Goal: Task Accomplishment & Management: Manage account settings

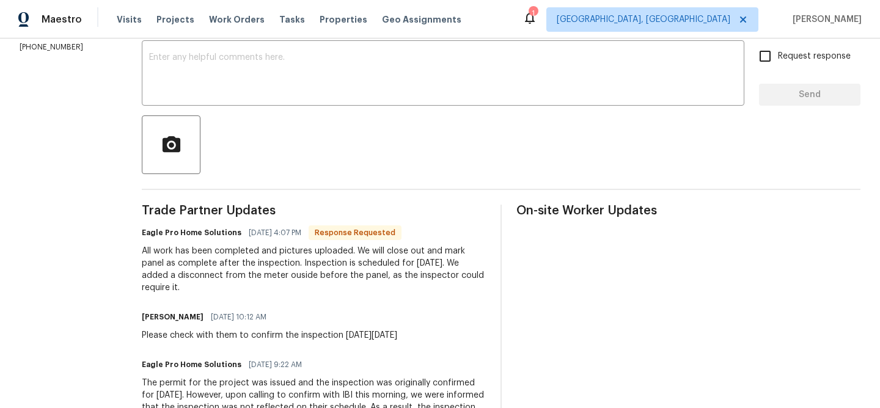
scroll to position [193, 0]
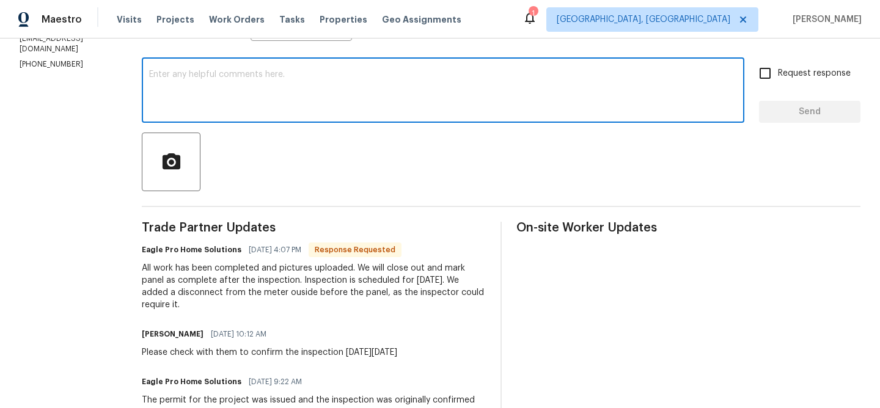
click at [235, 98] on textarea at bounding box center [443, 91] width 588 height 43
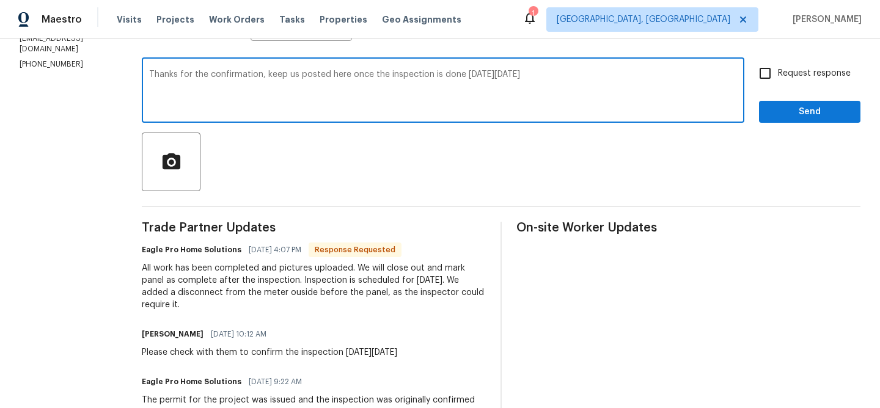
type textarea "Thanks for the confirmation, keep us posted here once the inspection is done on…"
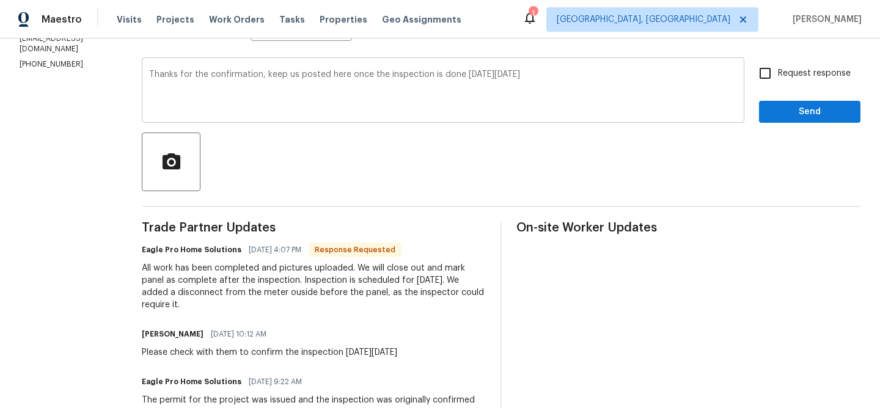
click at [744, 78] on div "Thanks for the confirmation, keep us posted here once the inspection is done on…" at bounding box center [443, 92] width 603 height 62
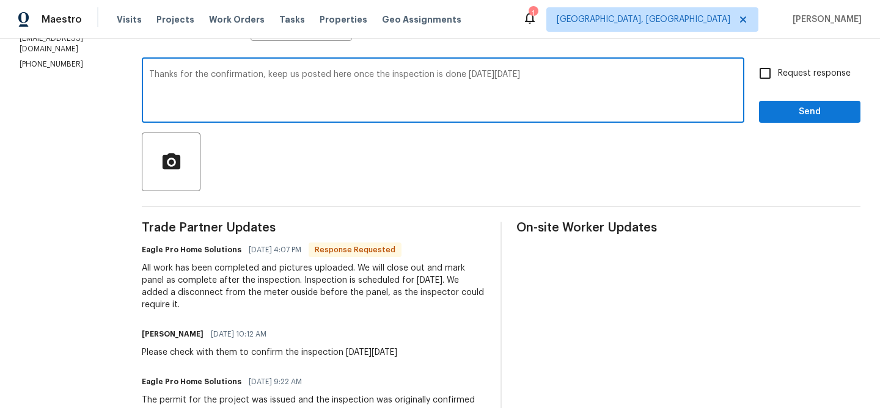
click at [754, 78] on input "Request response" at bounding box center [766, 74] width 26 height 26
checkbox input "true"
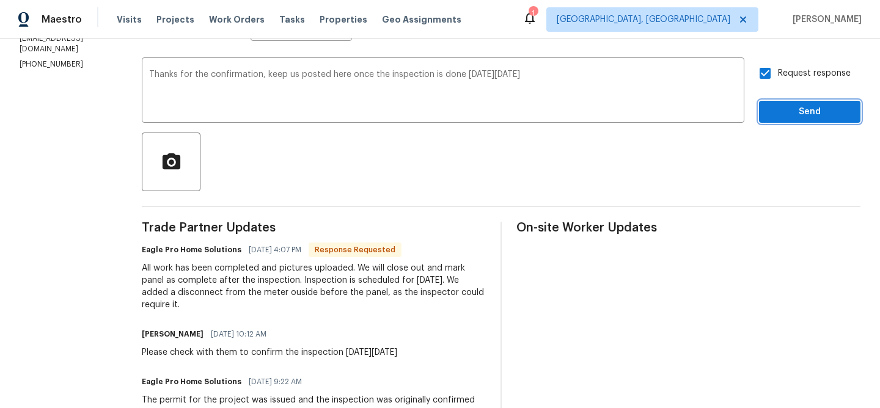
click at [779, 113] on span "Send" at bounding box center [810, 112] width 82 height 15
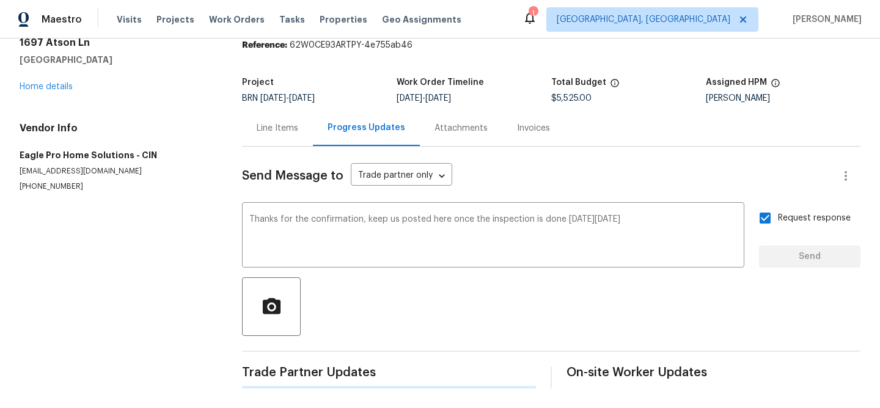
scroll to position [0, 0]
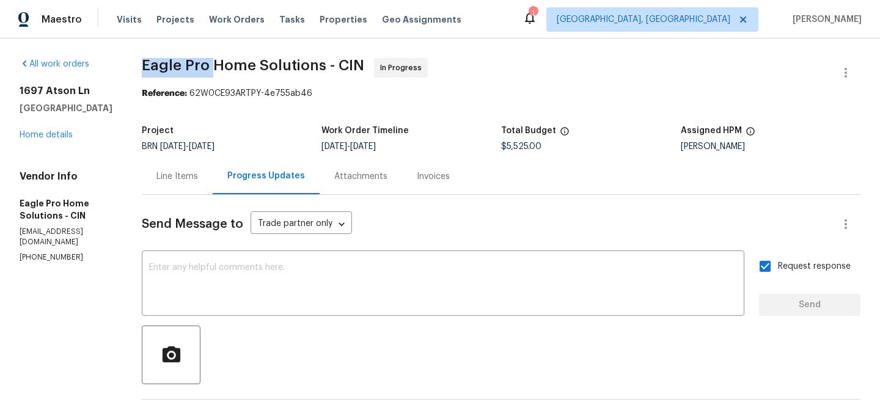
drag, startPoint x: 168, startPoint y: 65, endPoint x: 241, endPoint y: 65, distance: 73.4
copy span "Eagle Pro"
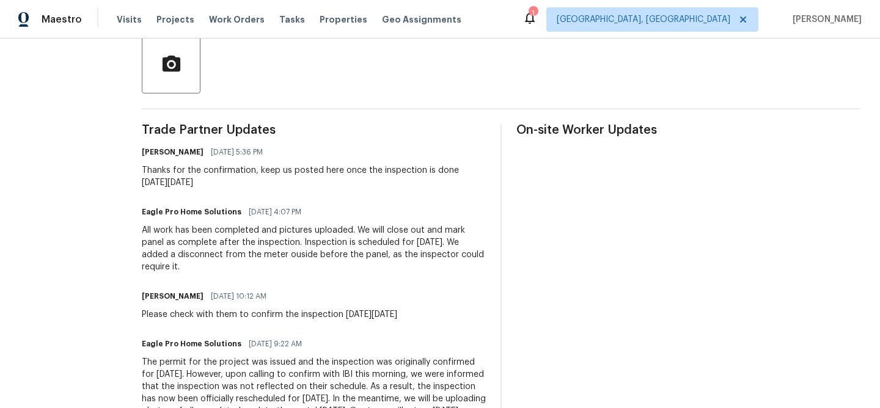
scroll to position [325, 0]
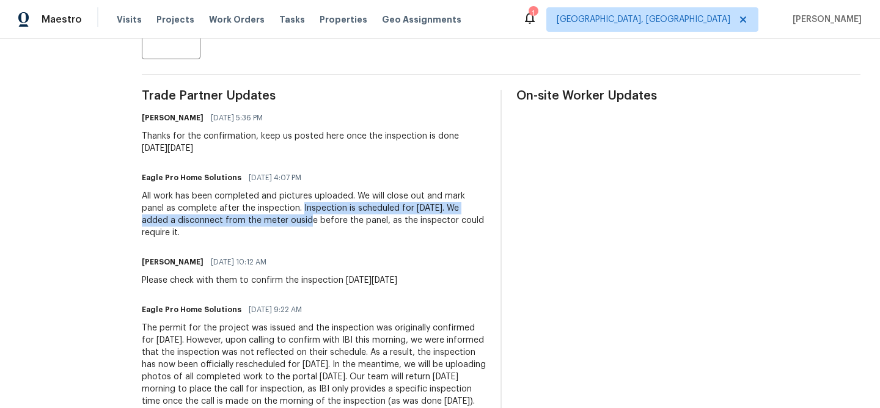
drag, startPoint x: 331, startPoint y: 209, endPoint x: 342, endPoint y: 217, distance: 13.1
click at [342, 217] on div "All work has been completed and pictures uploaded. We will close out and mark p…" at bounding box center [314, 214] width 344 height 49
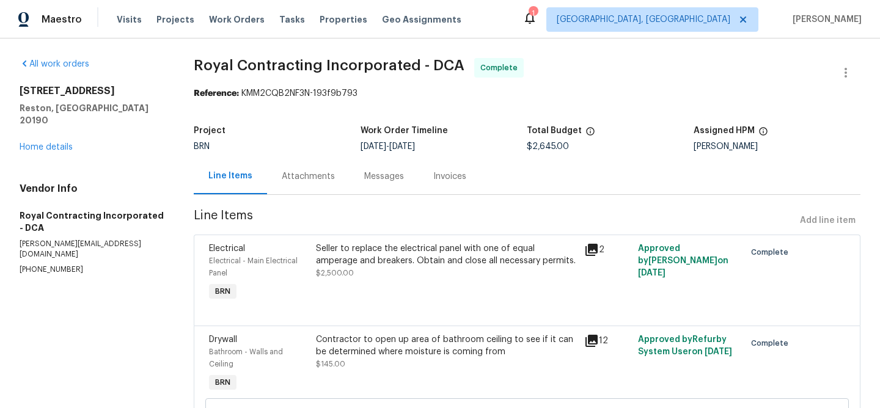
click at [309, 185] on div "Attachments" at bounding box center [308, 176] width 83 height 36
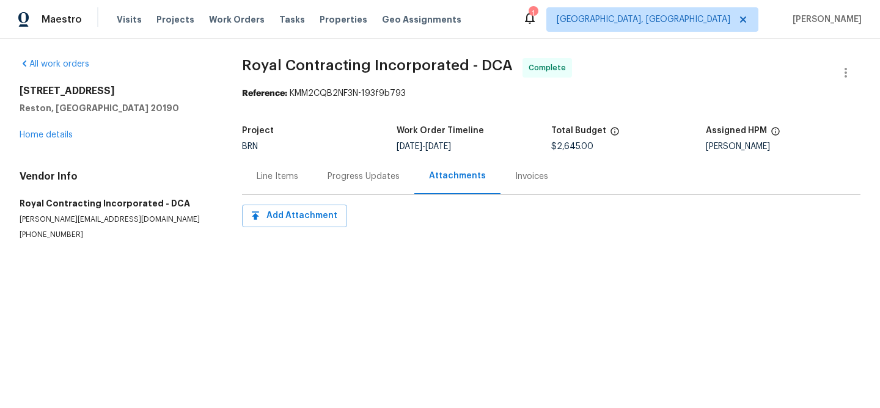
click at [340, 169] on div "Progress Updates" at bounding box center [363, 176] width 101 height 36
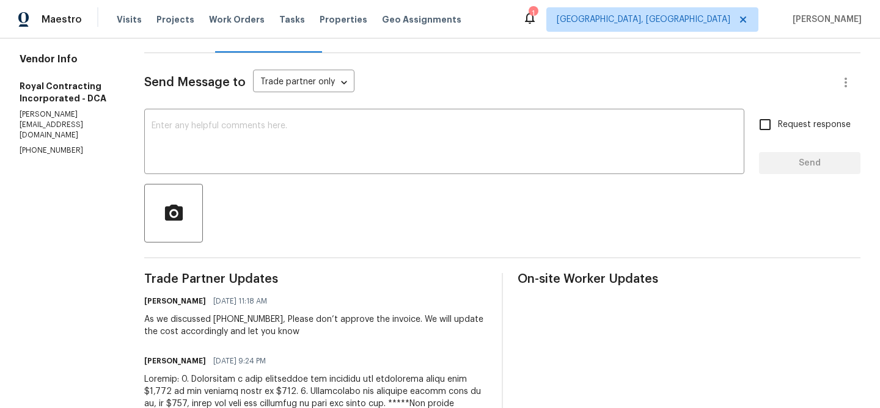
scroll to position [177, 0]
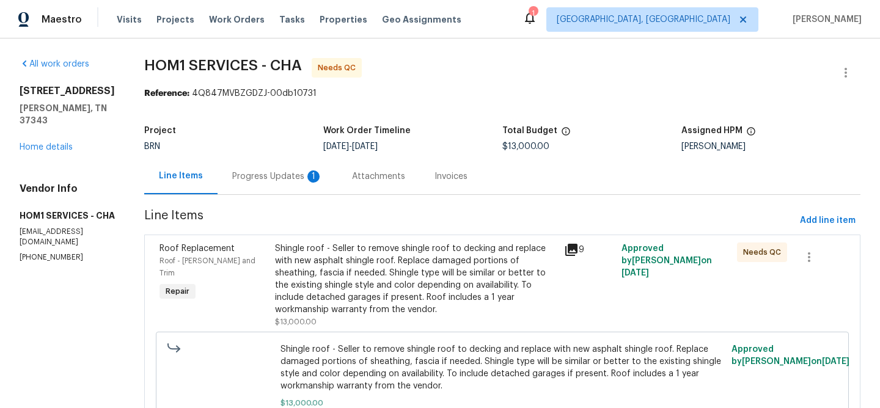
click at [307, 172] on div "Progress Updates 1" at bounding box center [278, 176] width 120 height 36
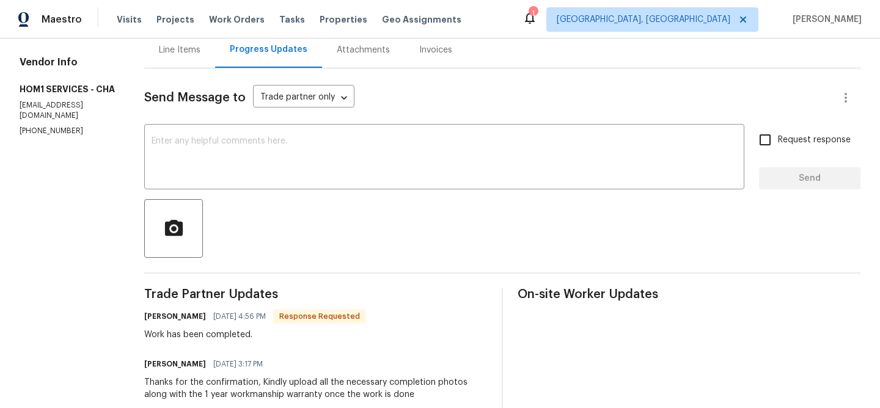
scroll to position [12, 0]
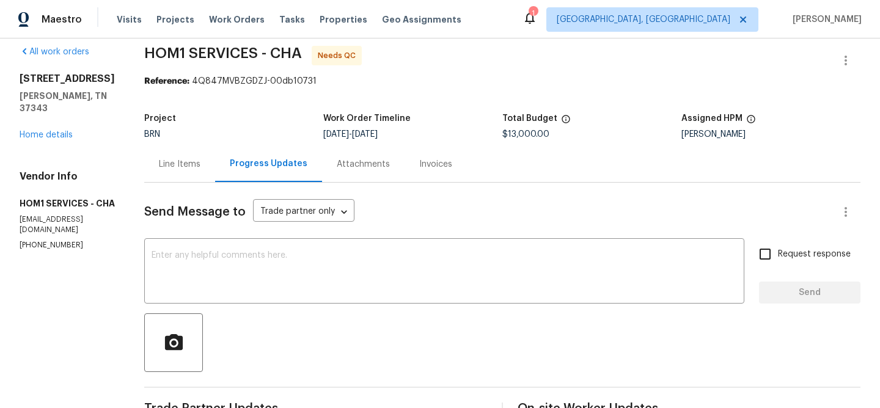
click at [183, 153] on div "Line Items" at bounding box center [179, 164] width 71 height 36
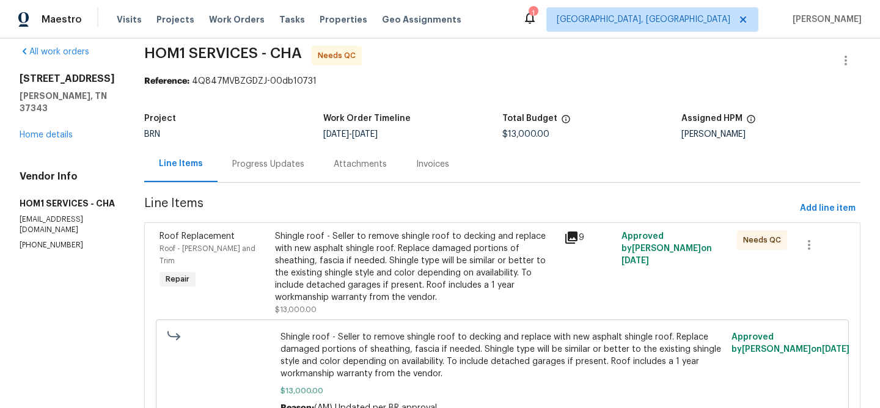
click at [366, 240] on div "Shingle roof - Seller to remove shingle roof to decking and replace with new as…" at bounding box center [416, 266] width 282 height 73
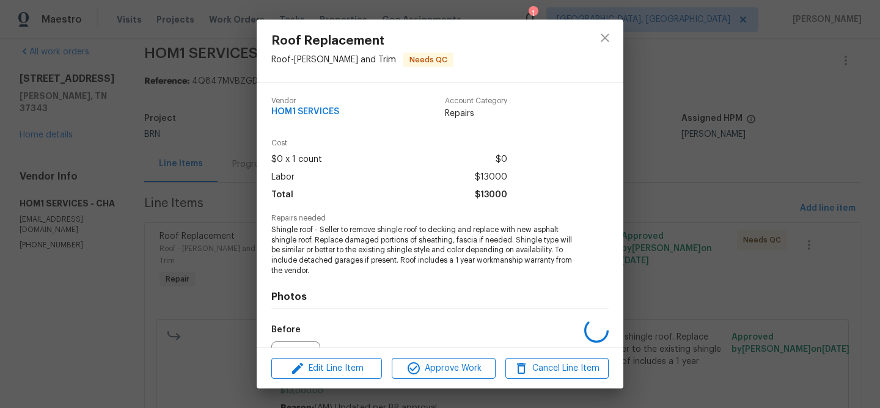
scroll to position [134, 0]
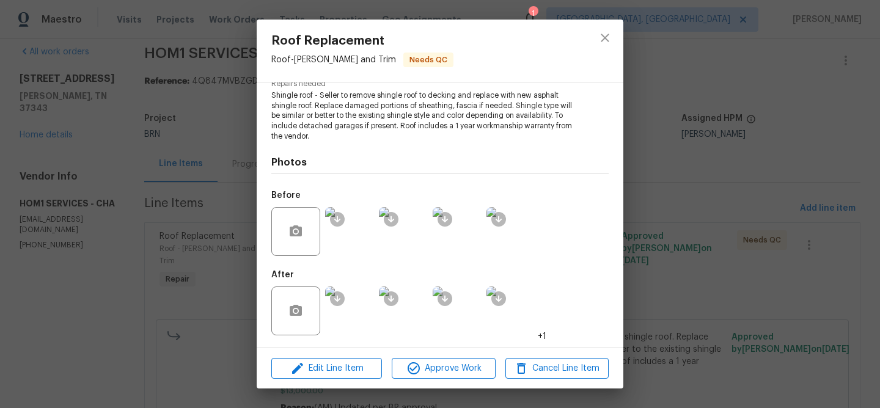
click at [353, 316] on img at bounding box center [349, 311] width 49 height 49
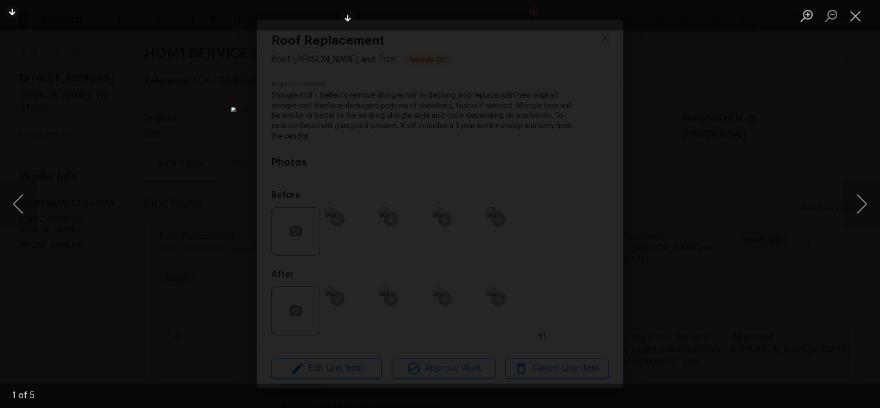
click at [132, 159] on div "Lightbox" at bounding box center [440, 204] width 880 height 408
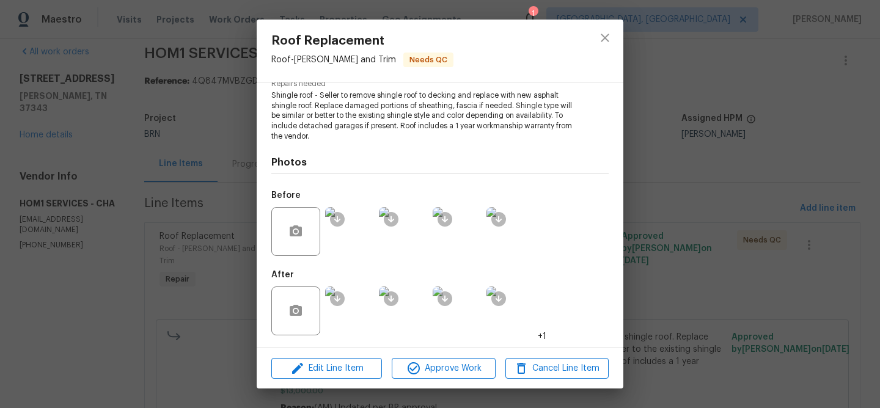
click at [173, 160] on div "Roof Replacement Roof - Eaves and Trim Needs QC Vendor HOM1 SERVICES Account Ca…" at bounding box center [440, 204] width 880 height 408
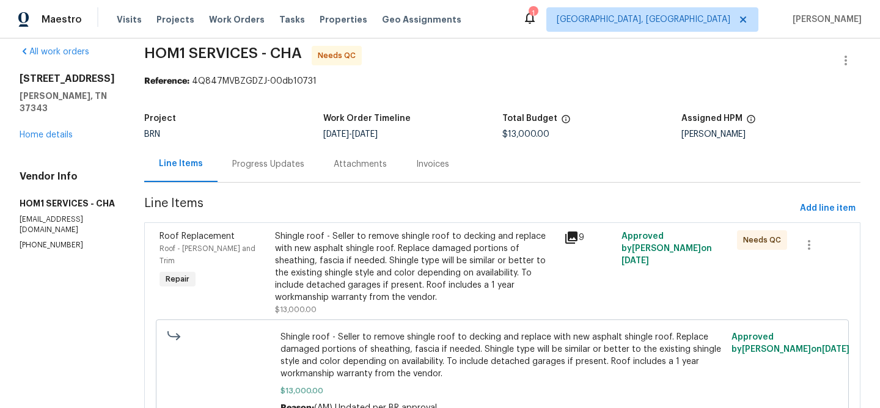
click at [253, 154] on div "Progress Updates" at bounding box center [268, 164] width 101 height 36
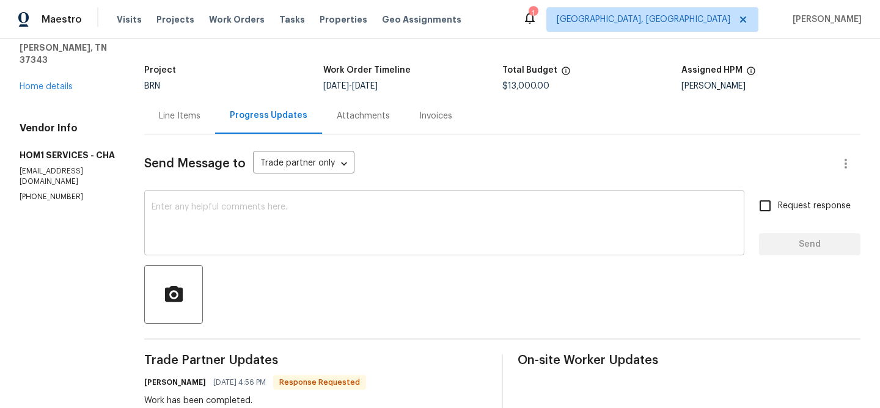
scroll to position [120, 0]
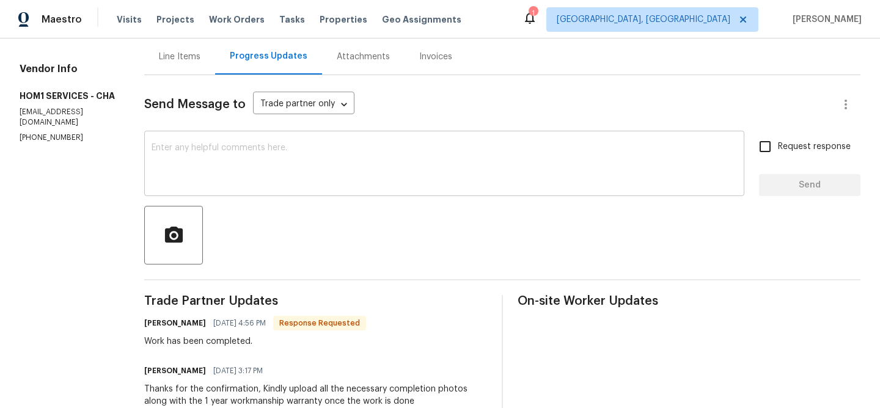
click at [212, 188] on div "x ​" at bounding box center [444, 165] width 600 height 62
click at [320, 167] on textarea "Could you please upload the" at bounding box center [445, 165] width 586 height 43
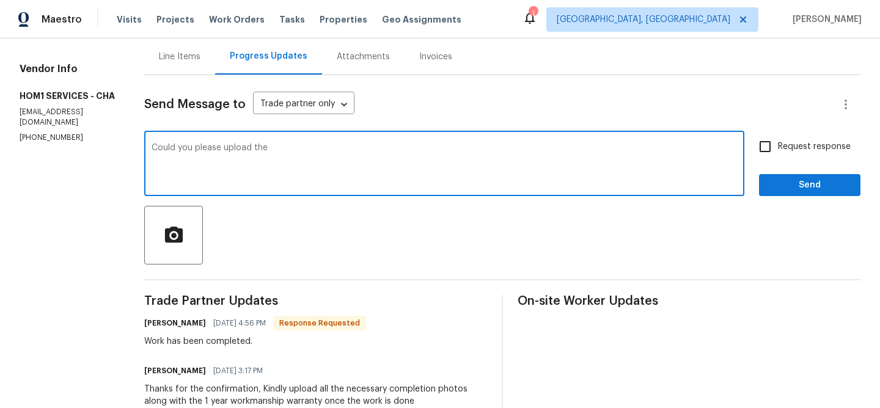
paste textarea "1 year workmanship warranty"
paste textarea "ananthi.mahendran@opendoor.com"
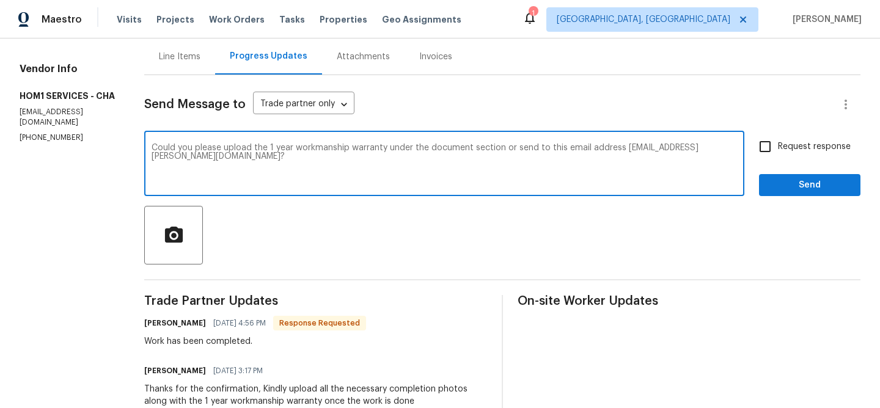
type textarea "Could you please upload the 1 year workmanship warranty under the document sect…"
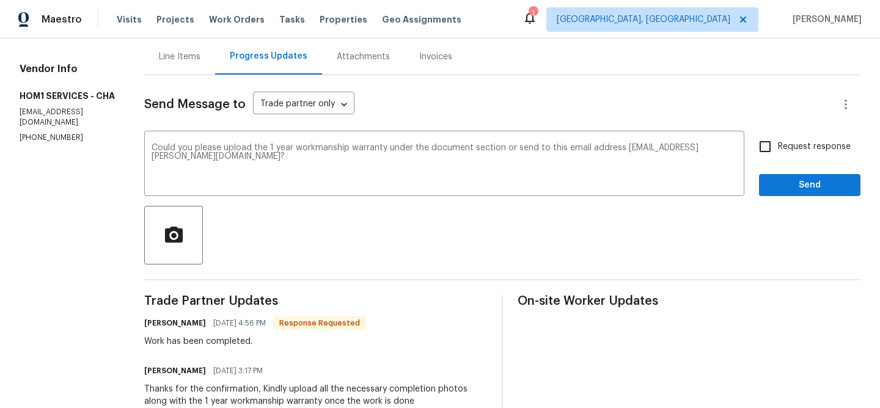
click at [822, 145] on span "Request response" at bounding box center [814, 147] width 73 height 13
click at [778, 145] on input "Request response" at bounding box center [766, 147] width 26 height 26
checkbox input "true"
click at [793, 188] on span "Send" at bounding box center [810, 185] width 82 height 15
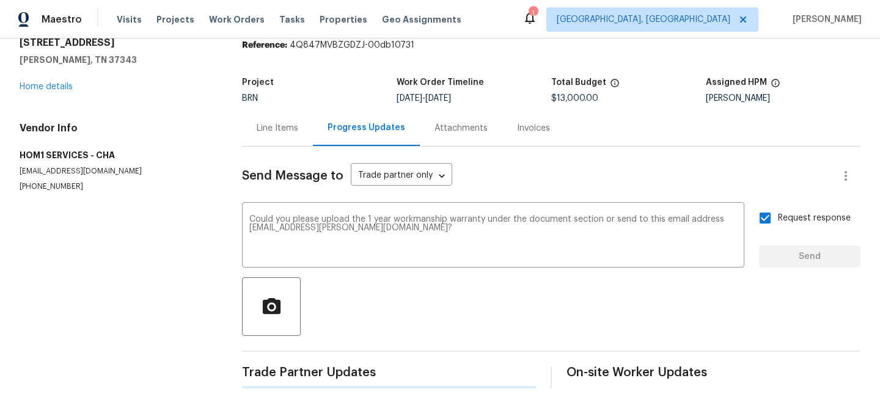
scroll to position [0, 0]
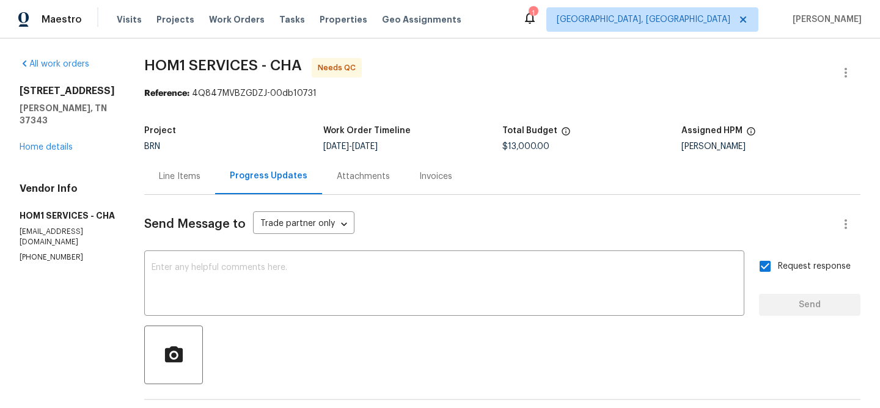
click at [159, 174] on div "Line Items" at bounding box center [180, 177] width 42 height 12
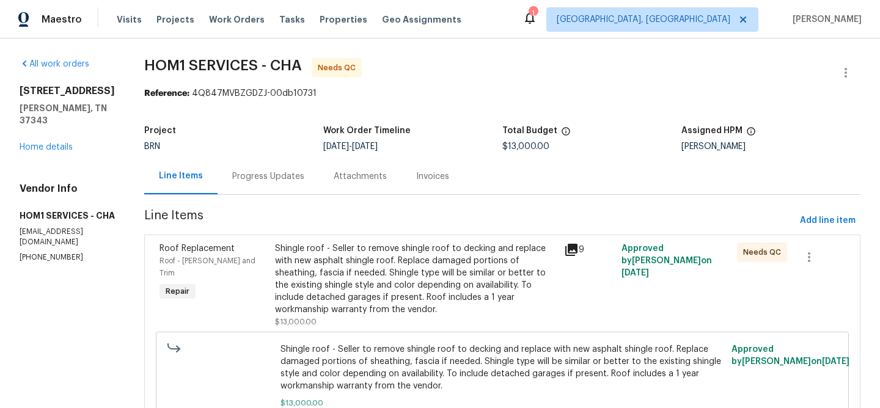
click at [298, 270] on div "Shingle roof - Seller to remove shingle roof to decking and replace with new as…" at bounding box center [416, 279] width 282 height 73
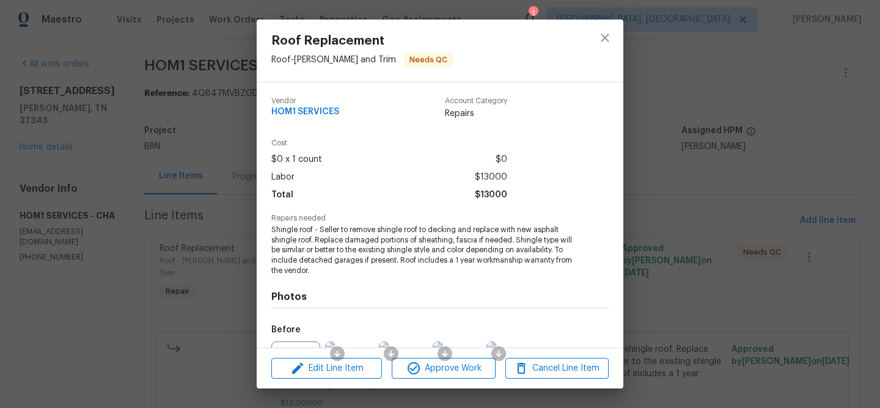
click at [284, 253] on span "Shingle roof - Seller to remove shingle roof to decking and replace with new as…" at bounding box center [423, 250] width 304 height 51
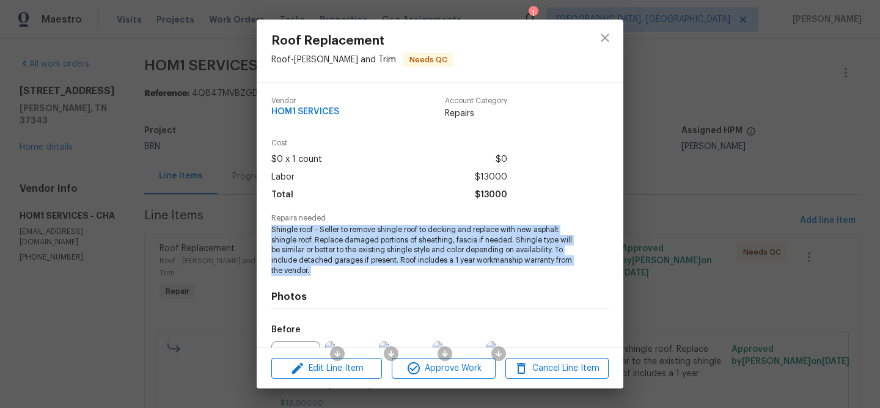
click at [284, 253] on span "Shingle roof - Seller to remove shingle roof to decking and replace with new as…" at bounding box center [423, 250] width 304 height 51
copy span "Shingle roof - Seller to remove shingle roof to decking and replace with new as…"
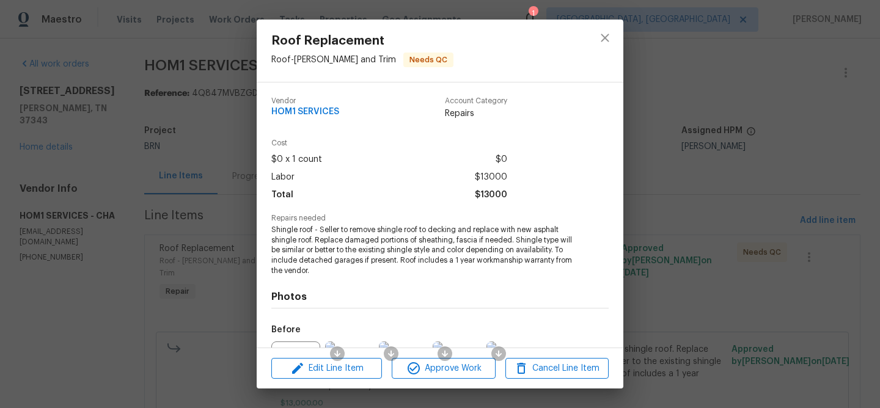
click at [182, 14] on div "Roof Replacement Roof - Eaves and Trim Needs QC Vendor HOM1 SERVICES Account Ca…" at bounding box center [440, 204] width 880 height 408
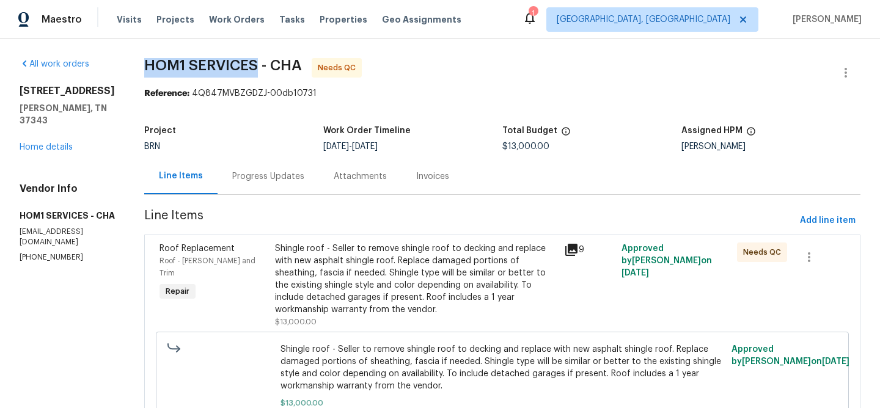
drag, startPoint x: 120, startPoint y: 60, endPoint x: 243, endPoint y: 59, distance: 123.5
click at [243, 59] on div "All work orders 8127 Blue Spruce Dr Hixson, TN 37343 Home details Vendor Info H…" at bounding box center [440, 262] width 880 height 446
copy span "HOM1 SERVICES"
click at [374, 290] on div "Shingle roof - Seller to remove shingle roof to decking and replace with new as…" at bounding box center [416, 279] width 282 height 73
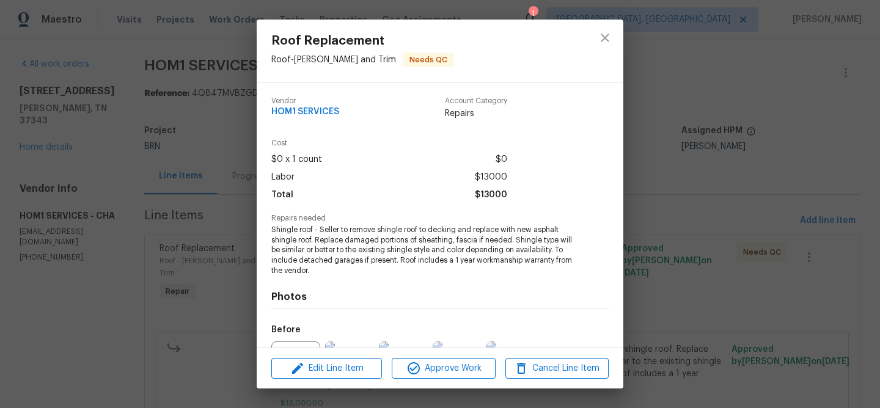
scroll to position [134, 0]
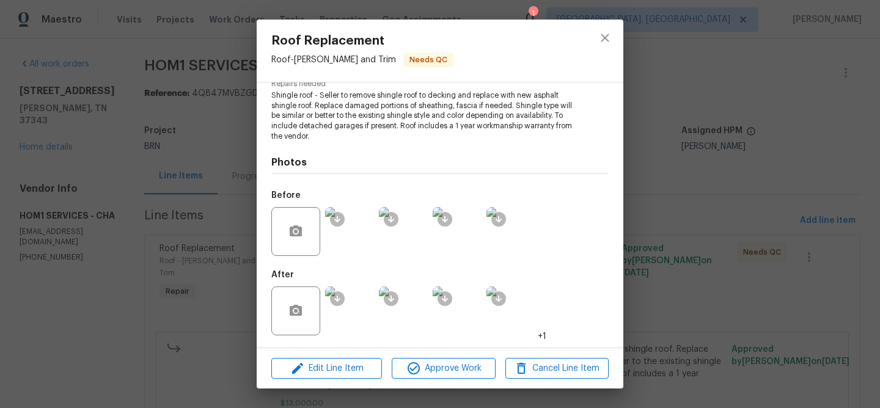
click at [356, 246] on img at bounding box center [349, 231] width 49 height 49
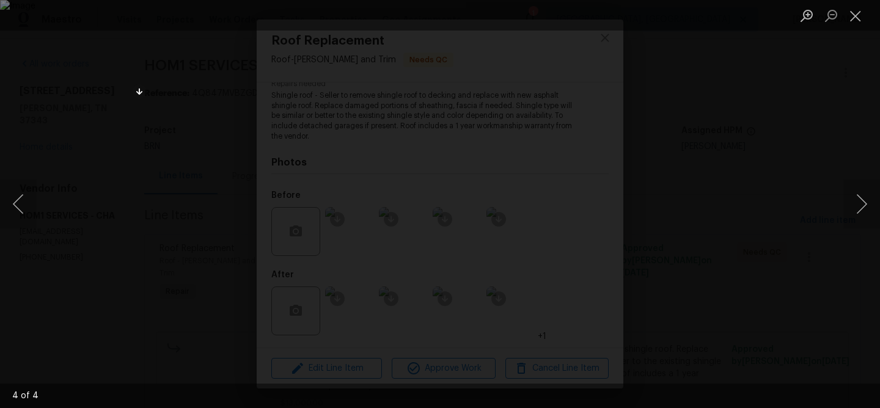
click at [65, 137] on div "Lightbox" at bounding box center [440, 204] width 880 height 408
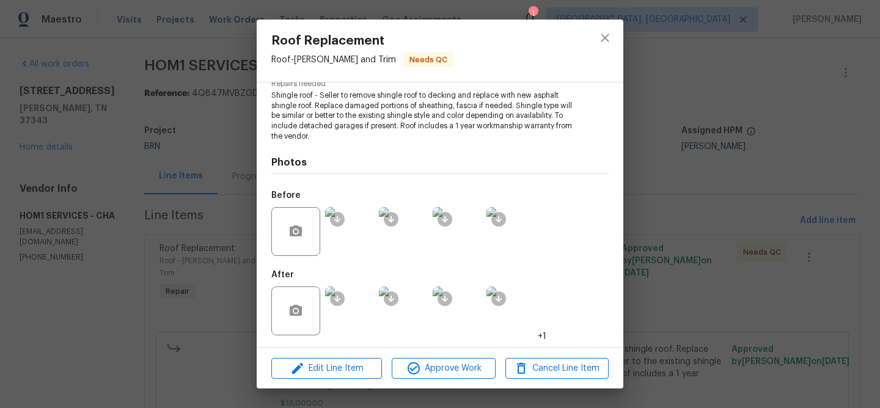
click at [356, 311] on img at bounding box center [349, 311] width 49 height 49
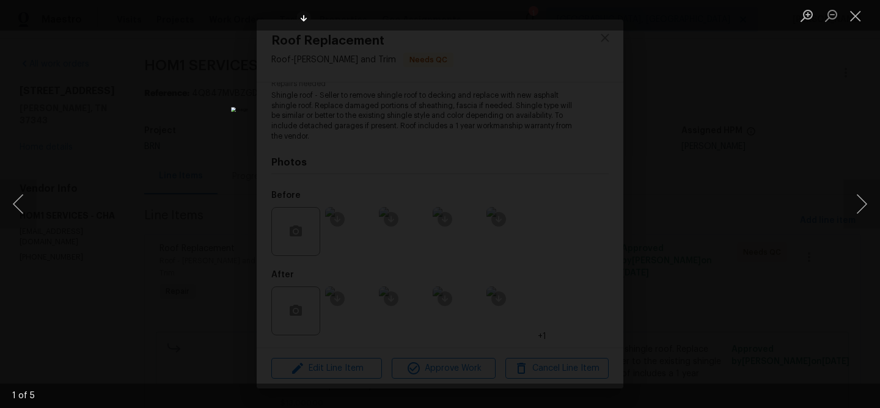
click at [371, 107] on img "Lightbox" at bounding box center [440, 204] width 418 height 194
click at [203, 98] on div "Lightbox" at bounding box center [440, 204] width 880 height 408
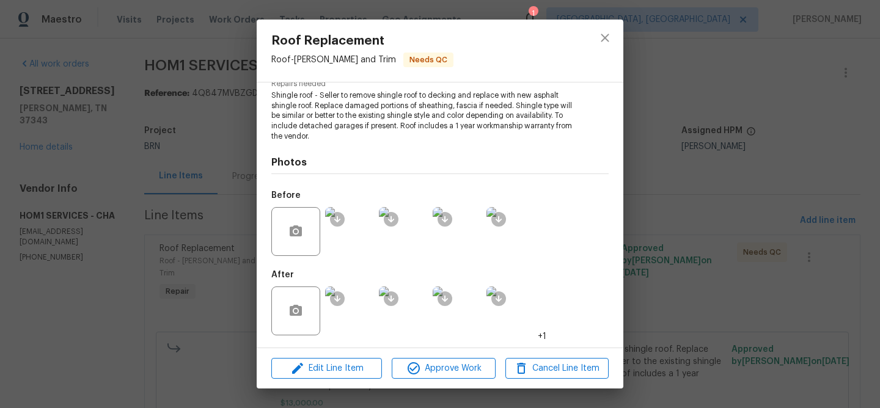
click at [167, 90] on div "Roof Replacement Roof - Eaves and Trim Needs QC Vendor HOM1 SERVICES Account Ca…" at bounding box center [440, 204] width 880 height 408
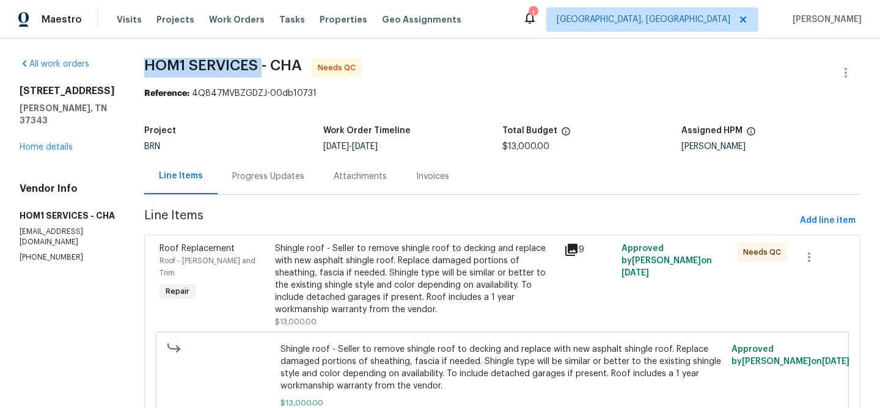
drag, startPoint x: 130, startPoint y: 74, endPoint x: 246, endPoint y: 63, distance: 116.7
click at [246, 62] on span "HOM1 SERVICES - CHA Needs QC" at bounding box center [487, 72] width 687 height 29
copy span "HOM1 SERVICES"
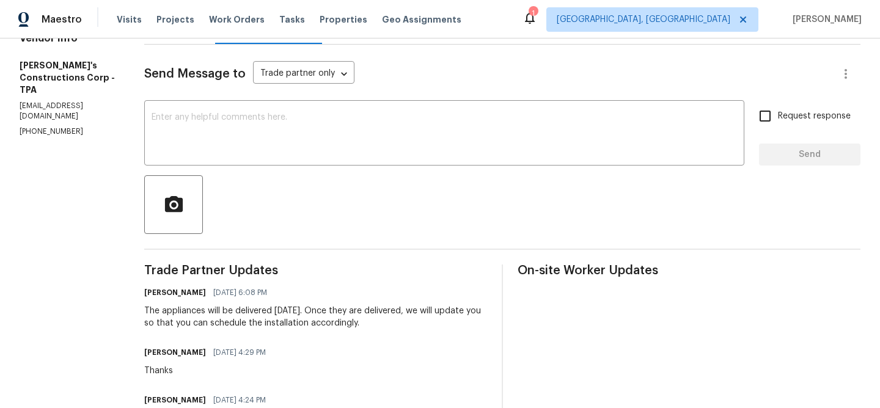
scroll to position [150, 0]
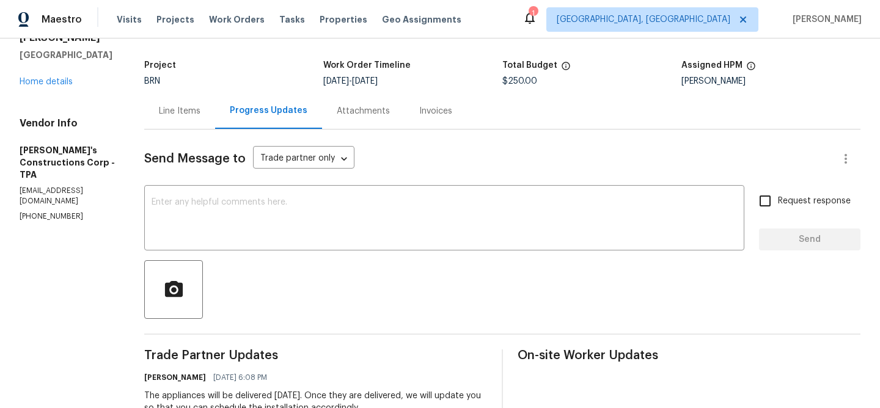
scroll to position [108, 0]
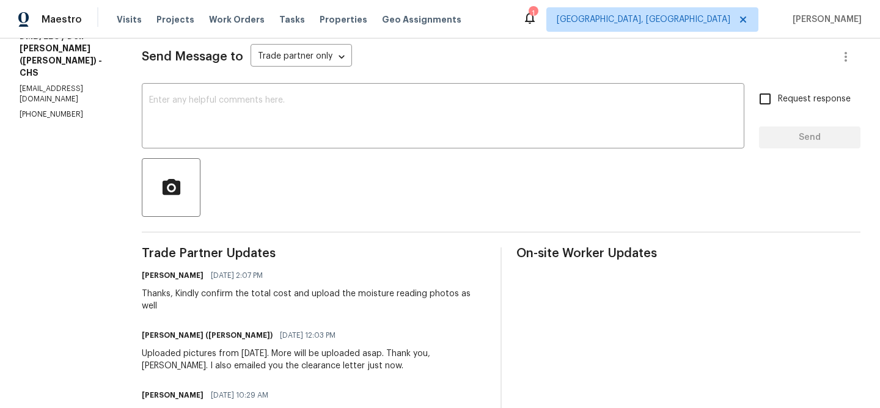
scroll to position [180, 0]
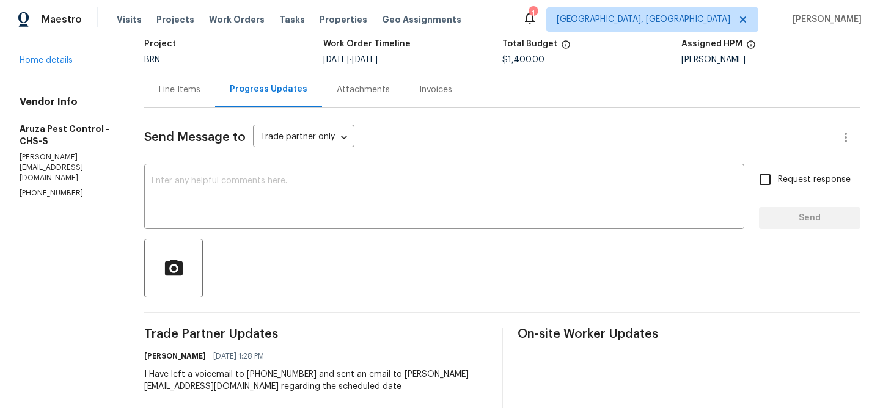
scroll to position [94, 0]
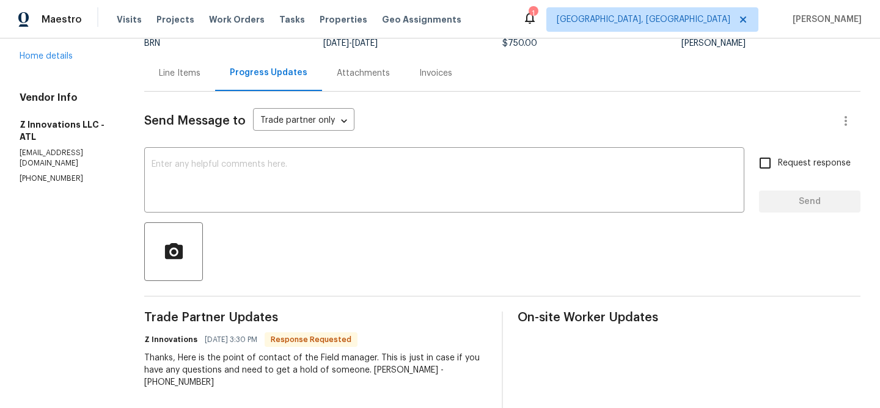
scroll to position [113, 0]
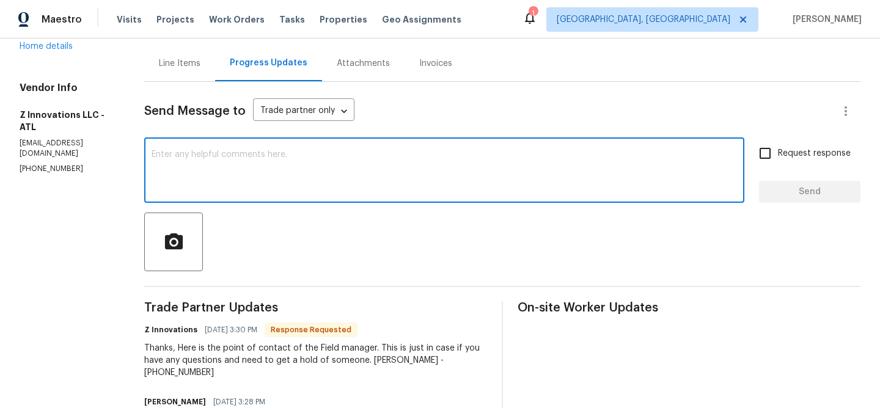
click at [226, 184] on textarea at bounding box center [445, 171] width 586 height 43
type textarea "Thanks"
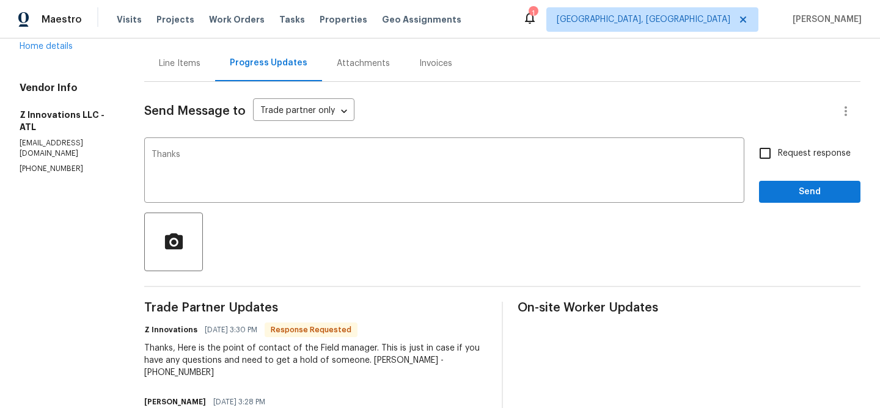
click at [793, 160] on span "Request response" at bounding box center [814, 153] width 73 height 13
click at [778, 160] on input "Request response" at bounding box center [766, 154] width 26 height 26
checkbox input "true"
click at [786, 190] on span "Send" at bounding box center [810, 192] width 82 height 15
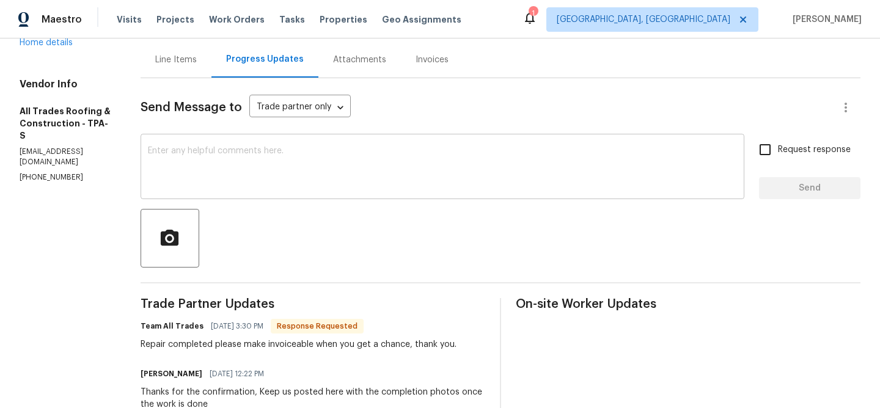
scroll to position [34, 0]
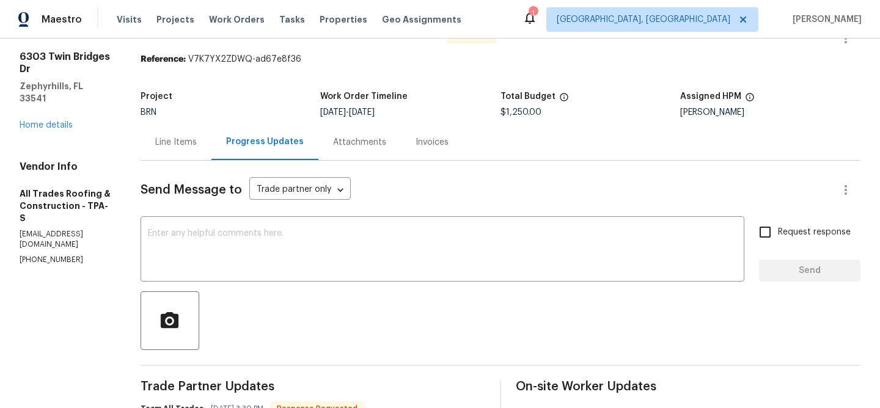
click at [173, 138] on div "Line Items" at bounding box center [176, 142] width 42 height 12
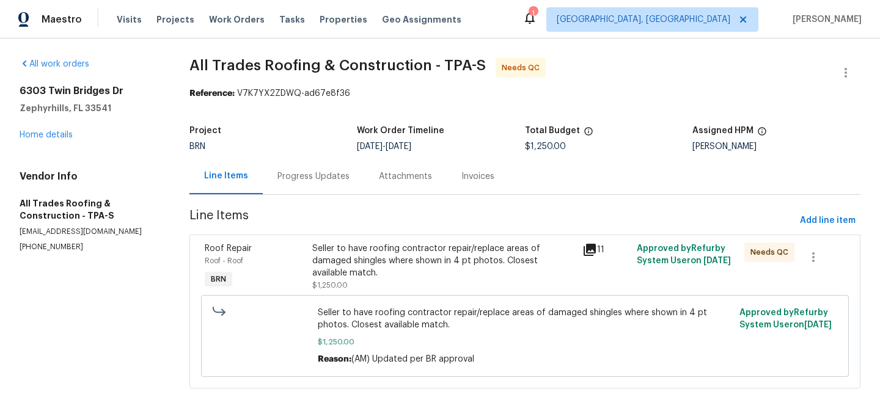
click at [374, 251] on div "Seller to have roofing contractor repair/replace areas of damaged shingles wher…" at bounding box center [443, 261] width 263 height 37
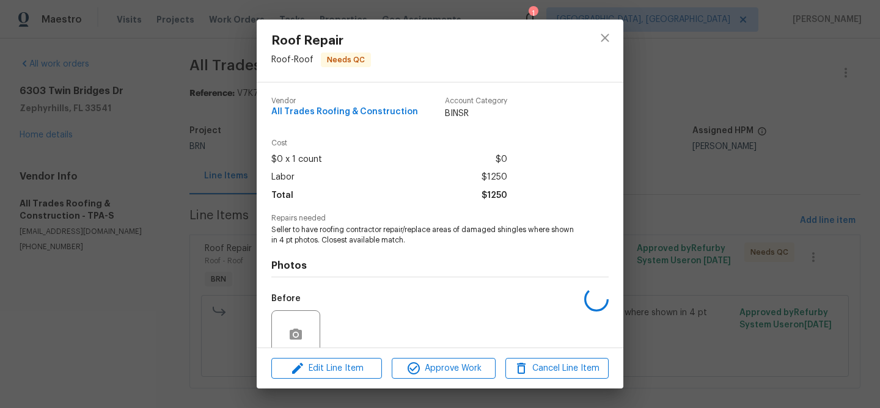
scroll to position [103, 0]
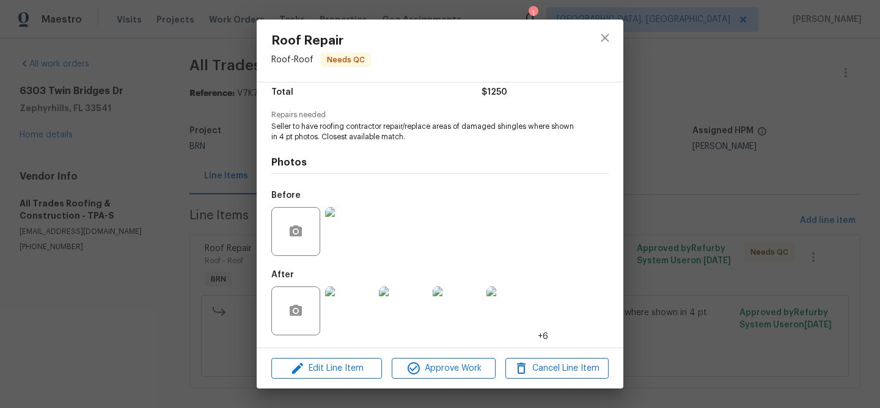
click at [347, 220] on img at bounding box center [349, 231] width 49 height 49
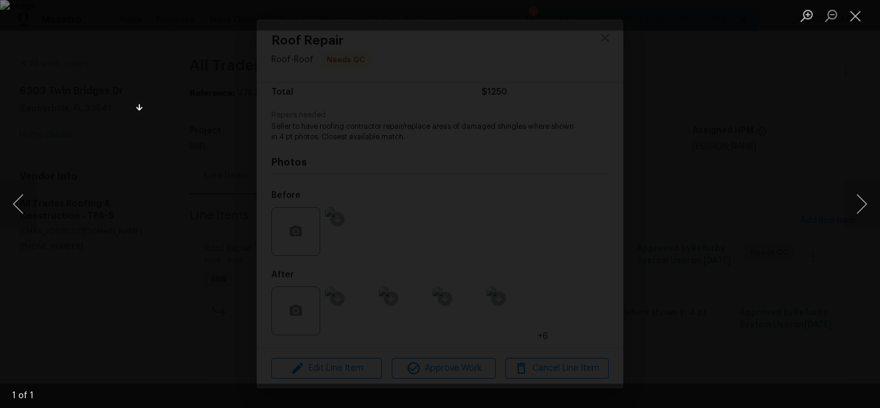
click at [160, 91] on div "Lightbox" at bounding box center [440, 204] width 880 height 408
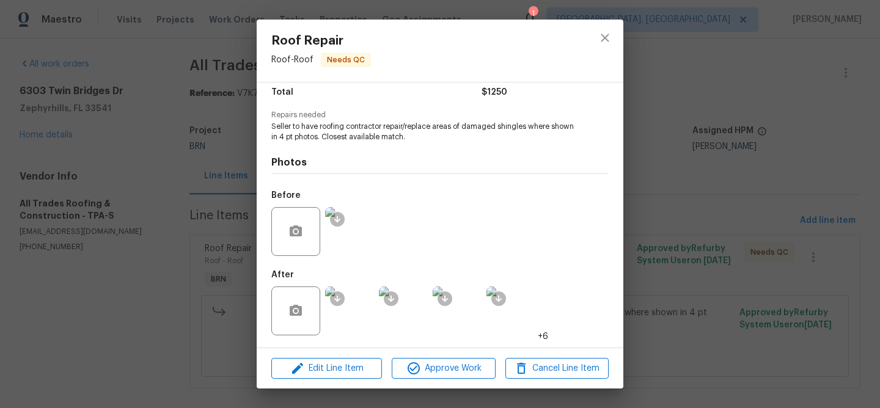
click at [352, 224] on img at bounding box center [349, 231] width 49 height 49
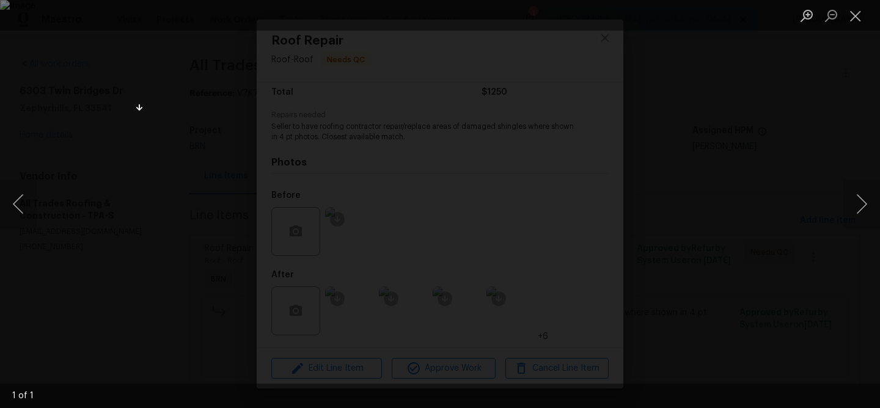
click at [70, 109] on div "Lightbox" at bounding box center [440, 204] width 880 height 408
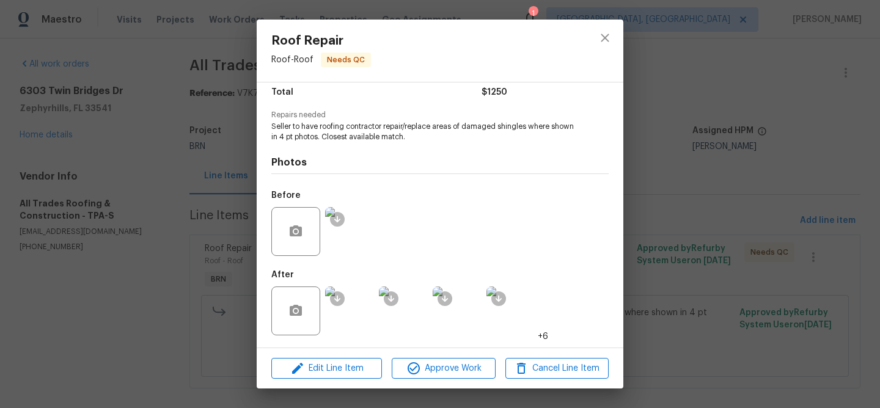
click at [139, 137] on div "Roof Repair Roof - Roof Needs QC Vendor All Trades Roofing & Construction Accou…" at bounding box center [440, 204] width 880 height 408
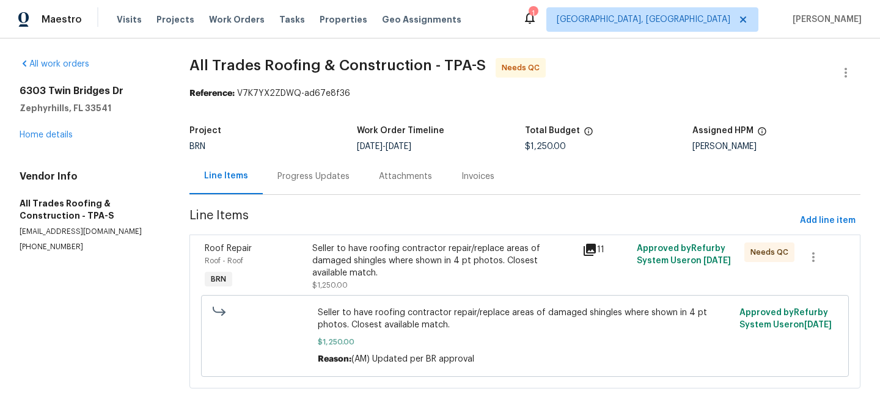
click at [313, 166] on div "Progress Updates" at bounding box center [313, 176] width 101 height 36
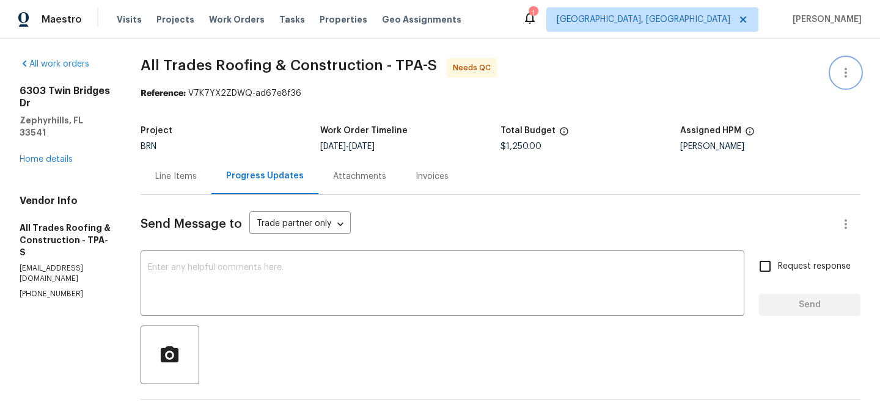
click at [833, 65] on button "button" at bounding box center [845, 72] width 29 height 29
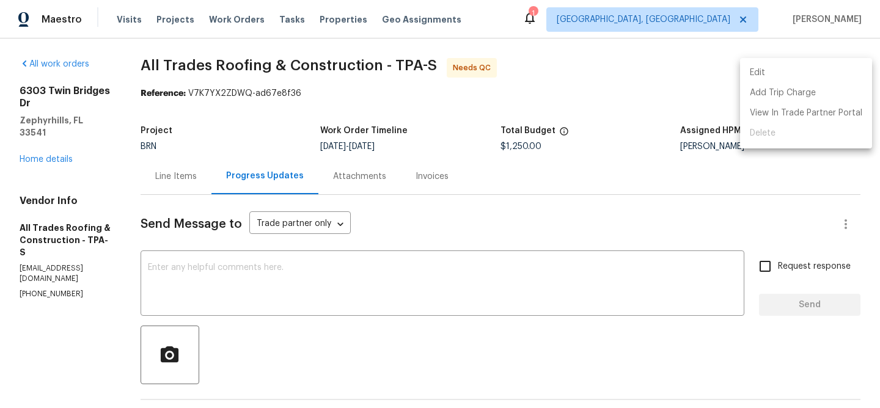
click at [811, 67] on li "Edit" at bounding box center [806, 73] width 132 height 20
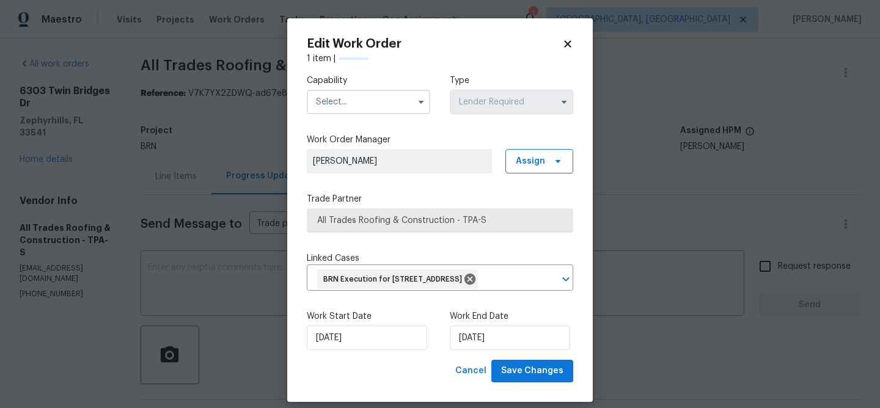
click at [383, 97] on input "text" at bounding box center [368, 102] width 123 height 24
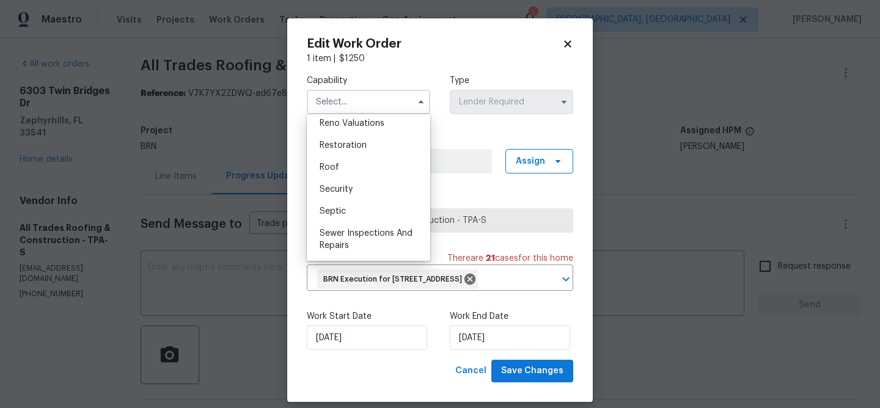
scroll to position [1216, 0]
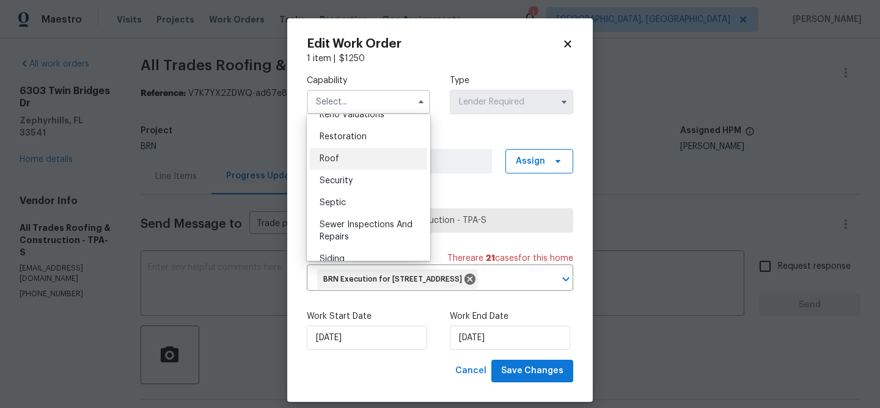
click at [342, 158] on div "Roof" at bounding box center [368, 159] width 117 height 22
type input "Roof"
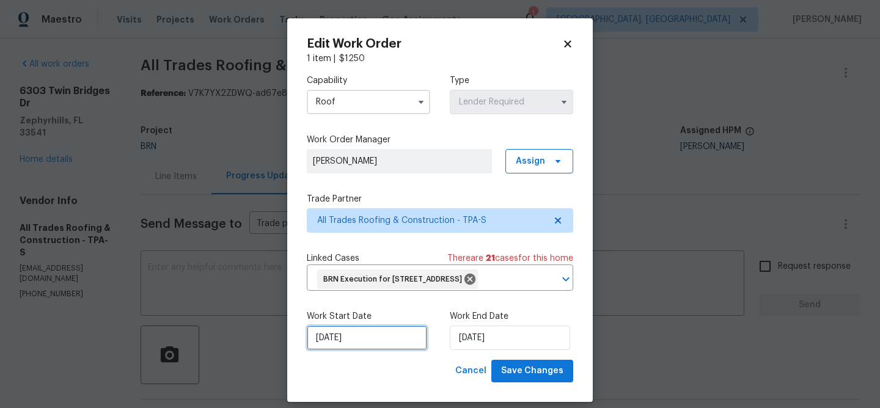
click at [352, 350] on input "28/08/2025" at bounding box center [367, 338] width 120 height 24
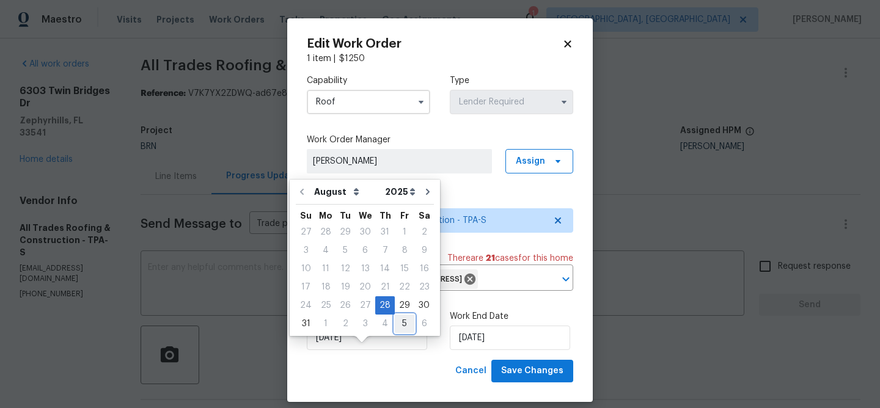
click at [395, 325] on div "5" at bounding box center [405, 323] width 20 height 17
type input "05/09/2025"
select select "8"
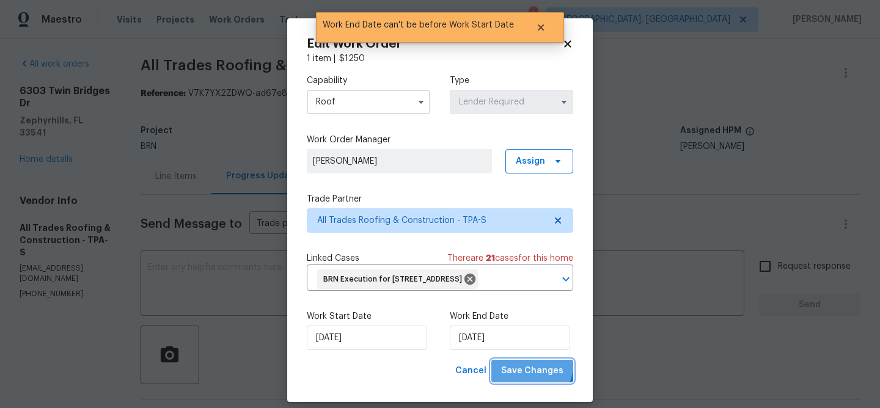
click at [526, 383] on button "Save Changes" at bounding box center [532, 371] width 82 height 23
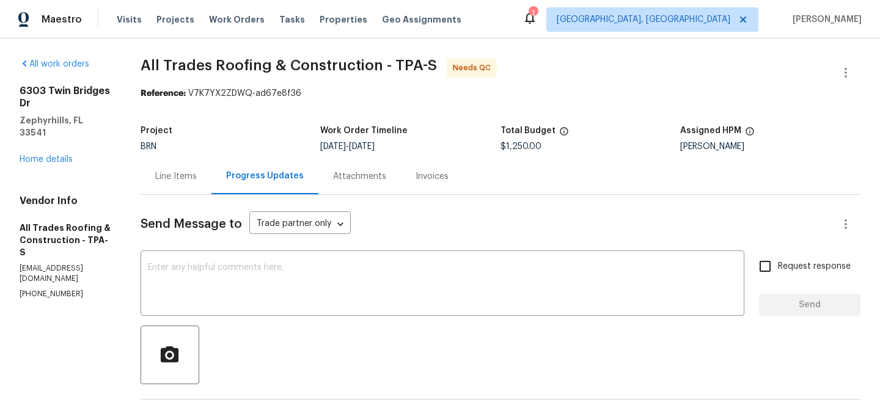
click at [184, 188] on div "Line Items" at bounding box center [176, 176] width 71 height 36
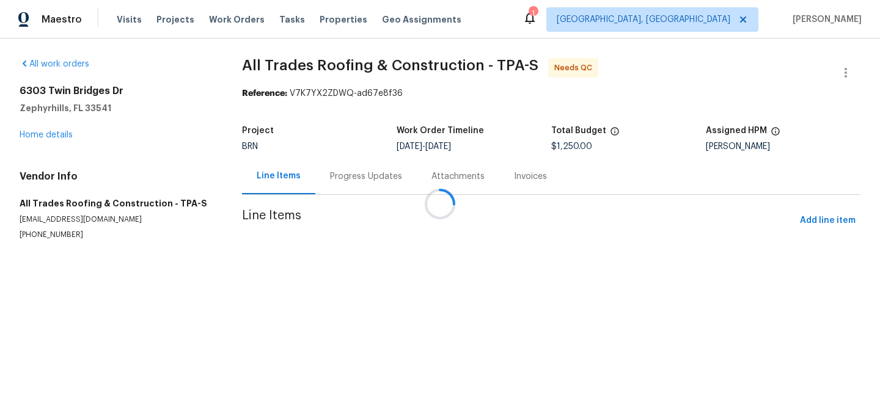
click at [327, 245] on div at bounding box center [440, 204] width 880 height 408
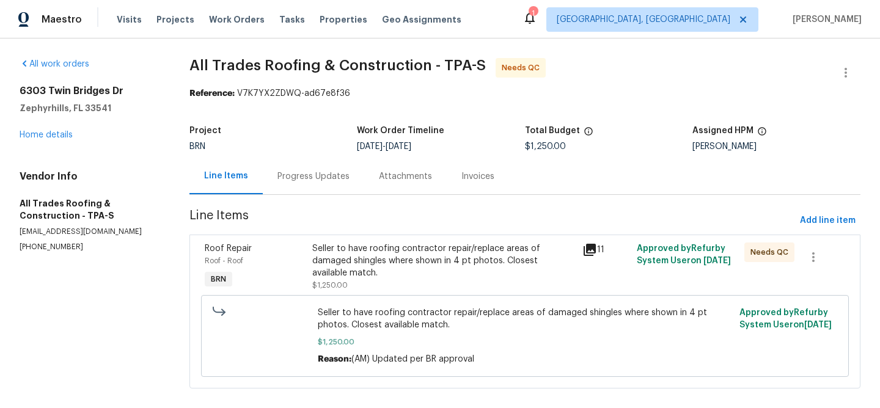
drag, startPoint x: 327, startPoint y: 245, endPoint x: 350, endPoint y: 259, distance: 26.6
click at [350, 259] on div "Seller to have roofing contractor repair/replace areas of damaged shingles wher…" at bounding box center [443, 261] width 263 height 37
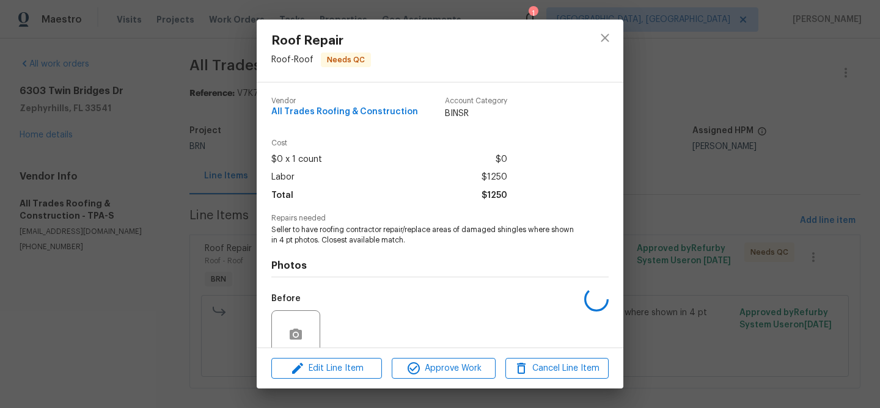
scroll to position [103, 0]
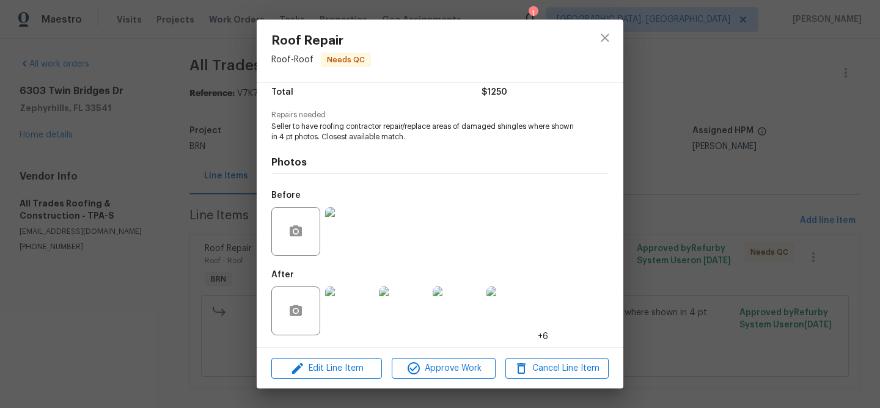
click at [355, 307] on img at bounding box center [349, 311] width 49 height 49
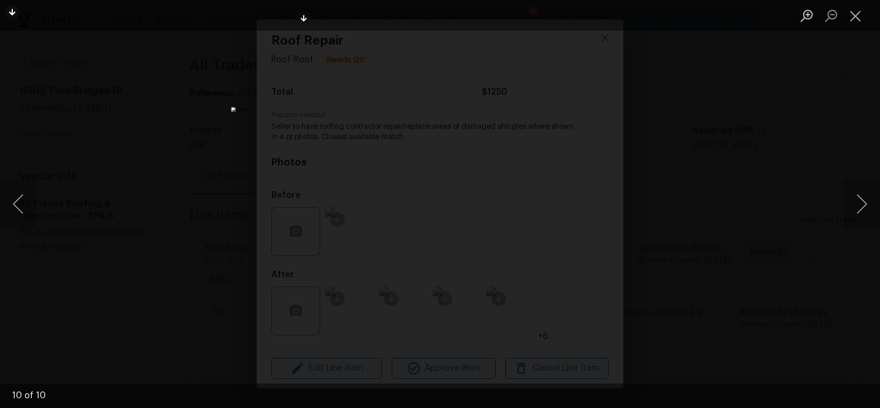
click at [132, 101] on div "Lightbox" at bounding box center [440, 204] width 880 height 408
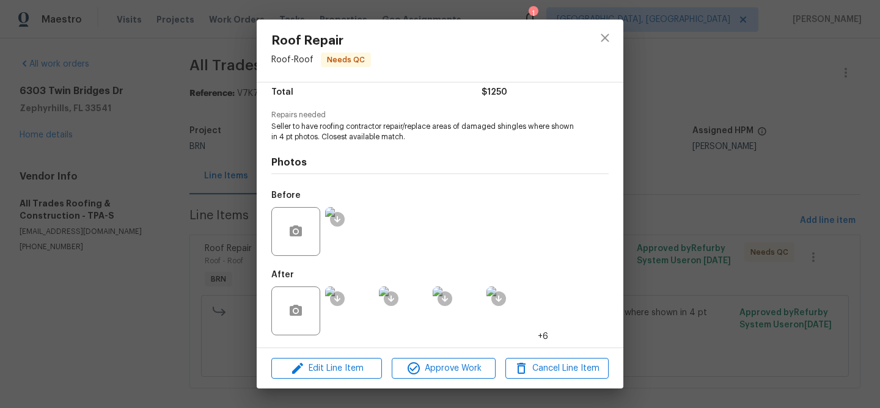
click at [155, 92] on div "Roof Repair Roof - Roof Needs QC Vendor All Trades Roofing & Construction Accou…" at bounding box center [440, 204] width 880 height 408
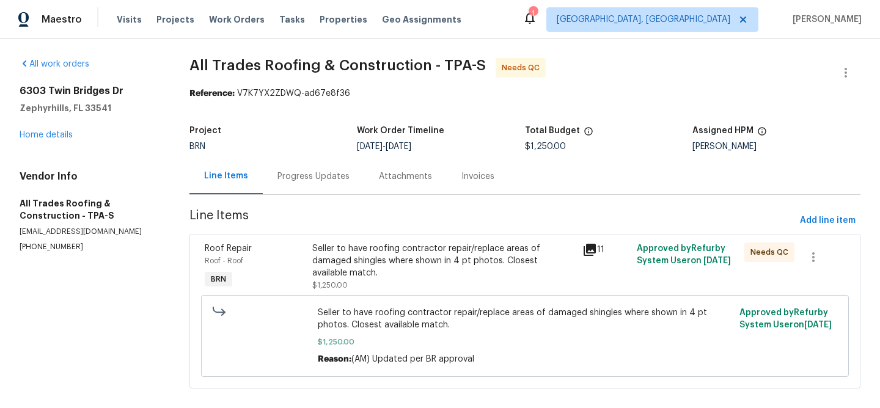
click at [331, 223] on span "Line Items" at bounding box center [493, 221] width 606 height 23
click at [337, 238] on div "Roof Repair Roof - Roof BRN Seller to have roofing contractor repair/replace ar…" at bounding box center [525, 312] width 671 height 154
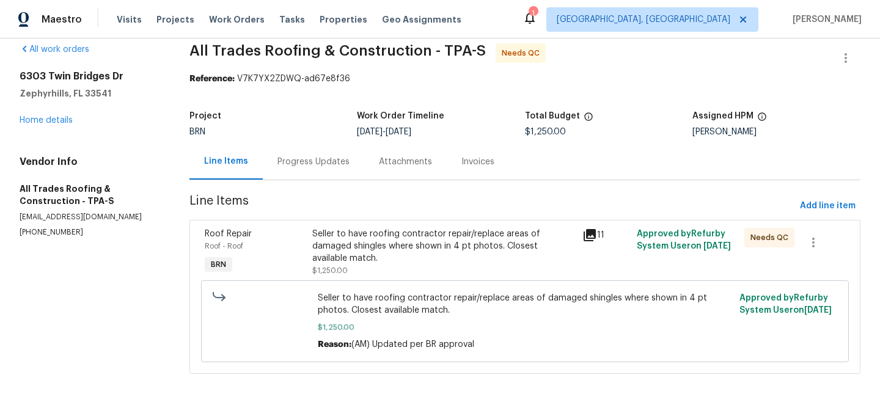
click at [336, 243] on div "Seller to have roofing contractor repair/replace areas of damaged shingles wher…" at bounding box center [443, 246] width 263 height 37
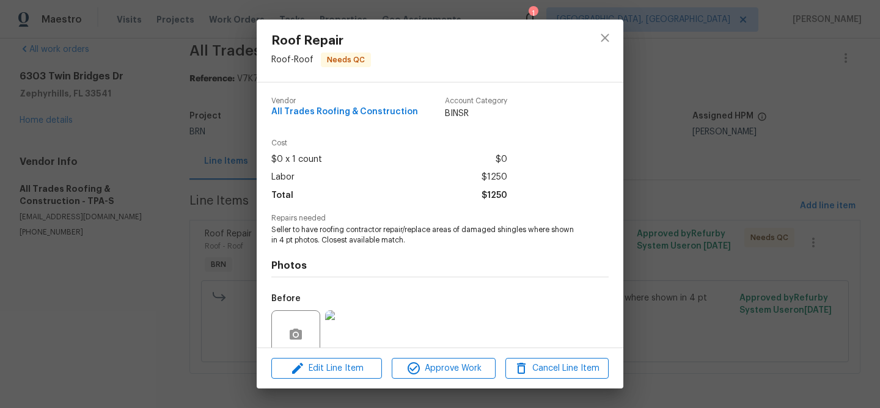
scroll to position [103, 0]
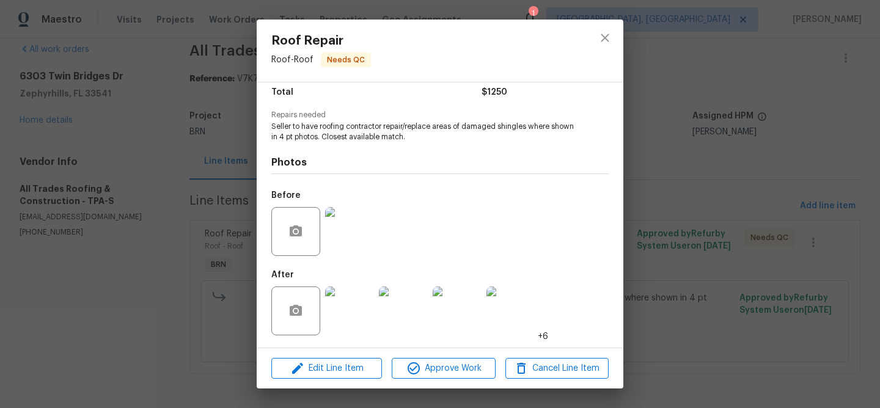
click at [361, 232] on img at bounding box center [349, 231] width 49 height 49
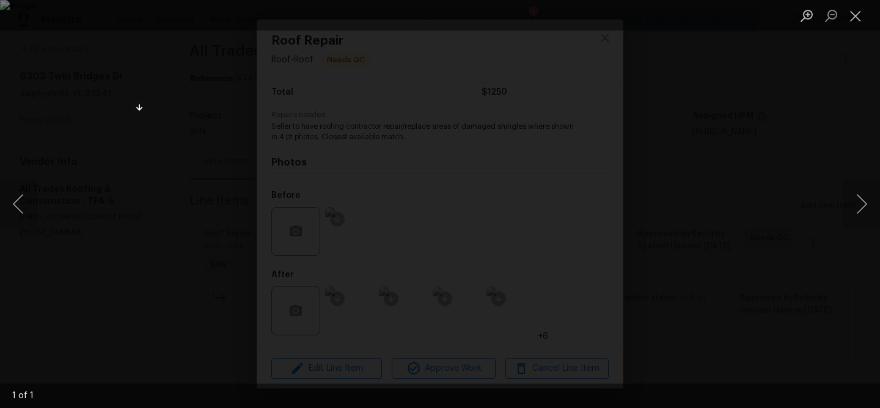
click at [29, 292] on div "Lightbox" at bounding box center [440, 204] width 880 height 408
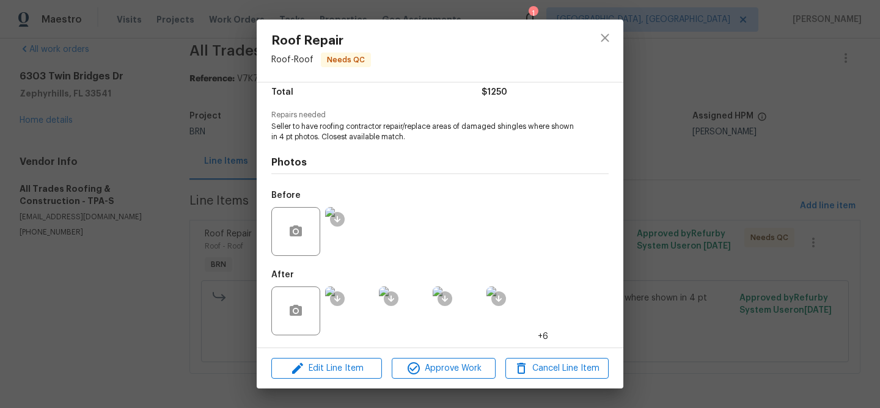
click at [416, 314] on img at bounding box center [403, 311] width 49 height 49
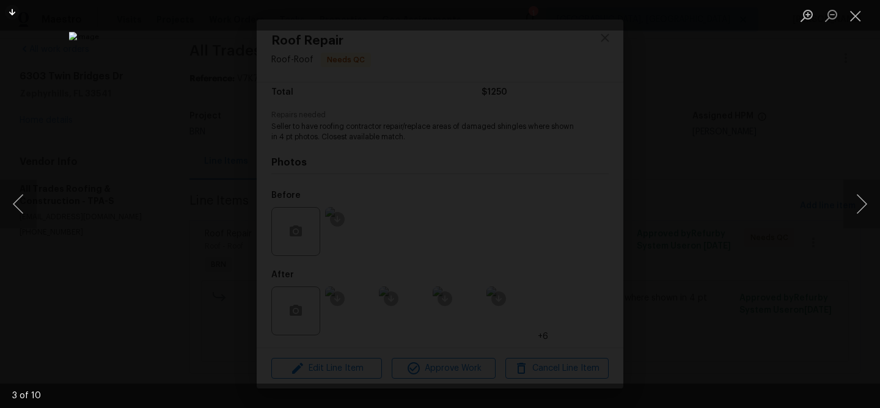
click at [100, 131] on div "Lightbox" at bounding box center [440, 204] width 880 height 408
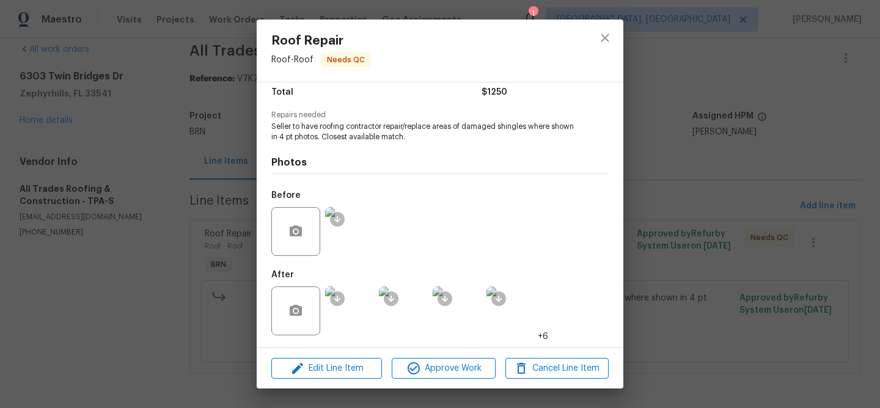
click at [122, 131] on div "Roof Repair Roof - Roof Needs QC Vendor All Trades Roofing & Construction Accou…" at bounding box center [440, 204] width 880 height 408
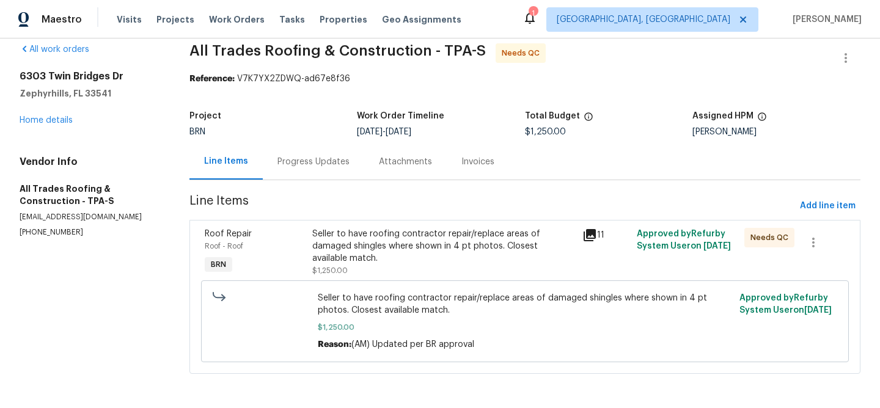
click at [327, 158] on div "Progress Updates" at bounding box center [314, 162] width 72 height 12
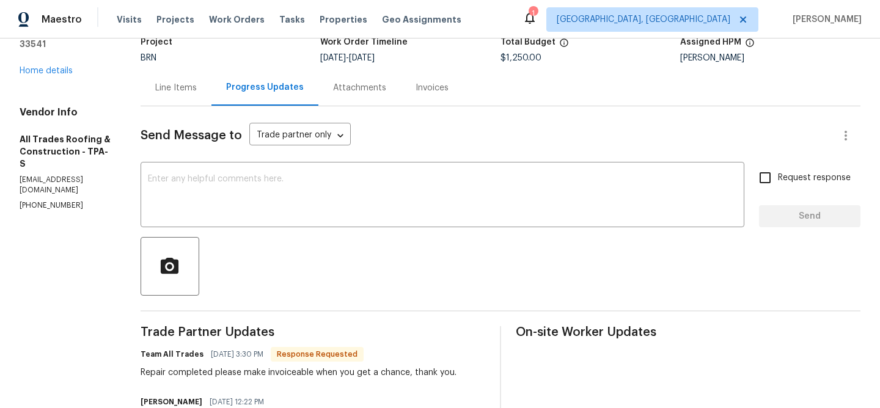
scroll to position [140, 0]
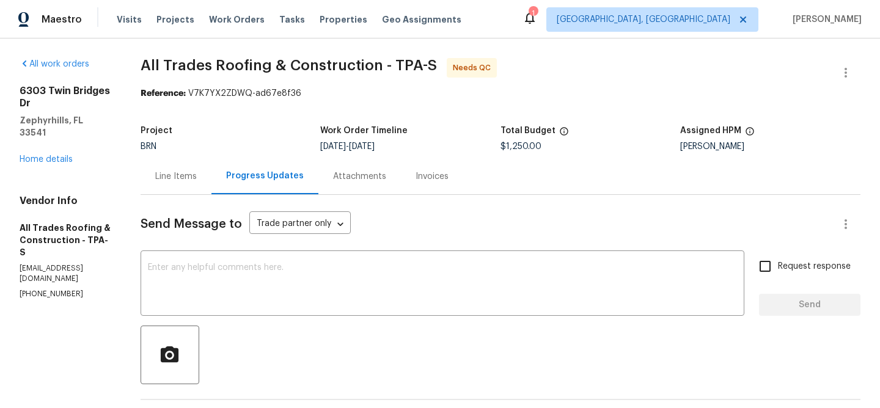
click at [183, 179] on div "Line Items" at bounding box center [176, 177] width 42 height 12
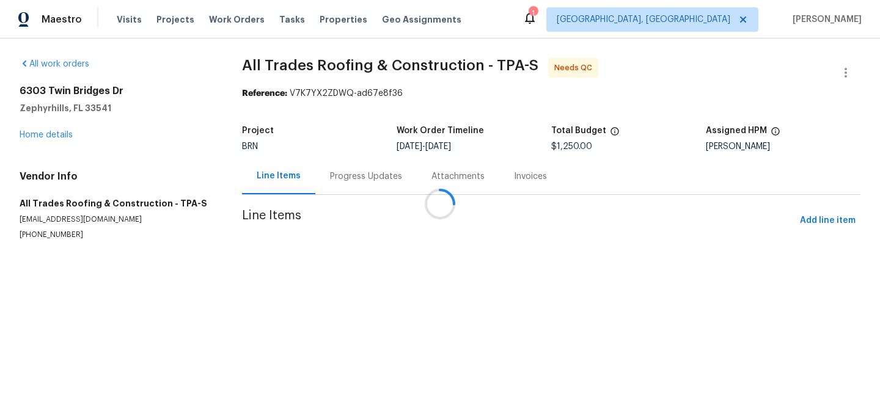
click at [413, 260] on div at bounding box center [440, 204] width 880 height 408
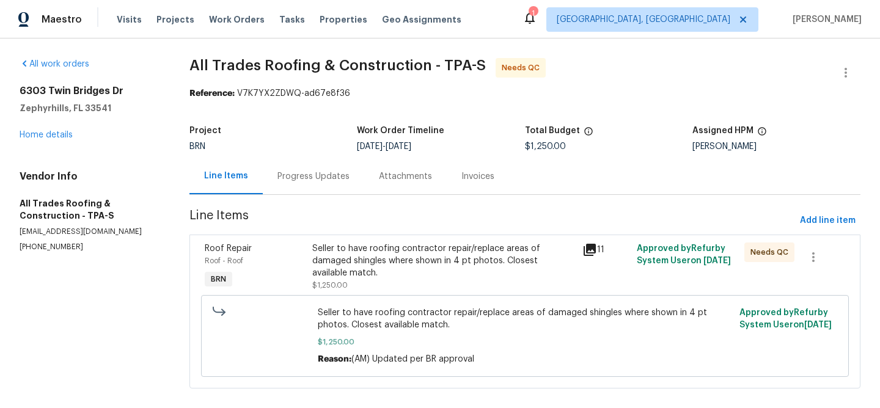
click at [355, 259] on div "Seller to have roofing contractor repair/replace areas of damaged shingles wher…" at bounding box center [443, 261] width 263 height 37
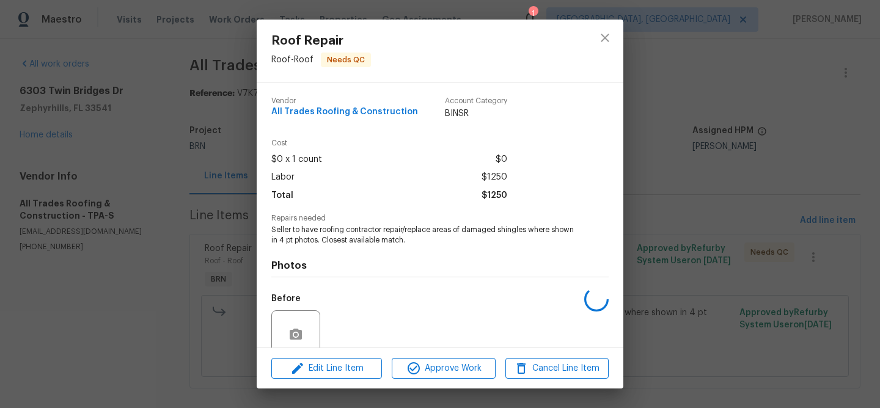
scroll to position [93, 0]
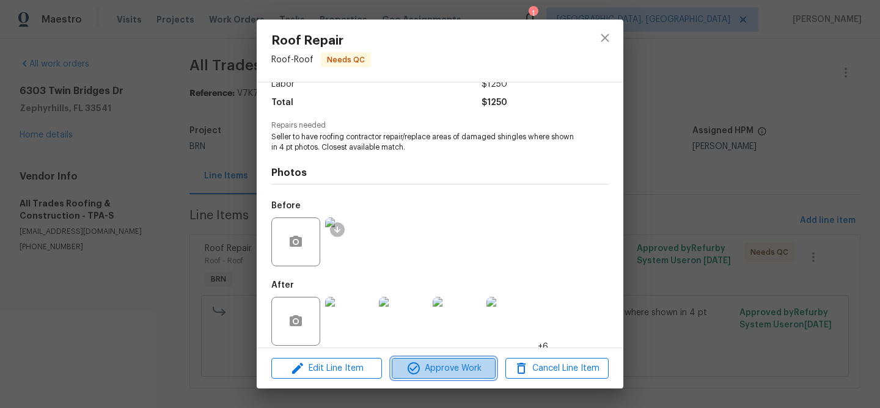
click at [423, 363] on span "Approve Work" at bounding box center [444, 368] width 96 height 15
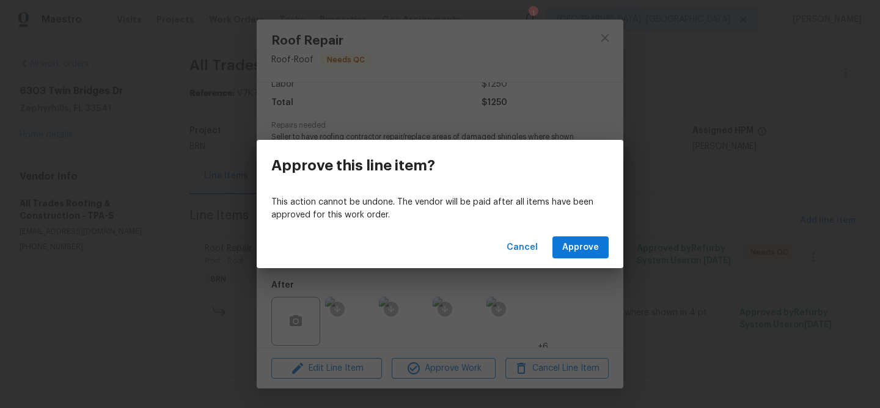
click at [580, 232] on div "Cancel Approve" at bounding box center [440, 248] width 367 height 42
click at [565, 248] on span "Approve" at bounding box center [580, 247] width 37 height 15
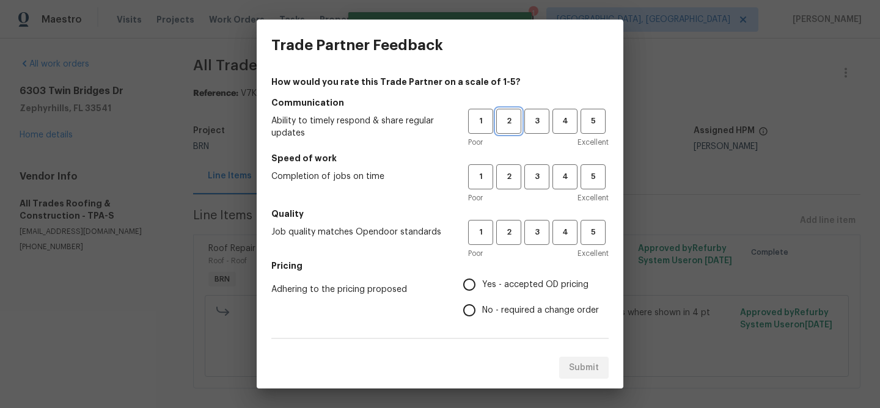
click at [501, 125] on span "2" at bounding box center [509, 121] width 23 height 14
click at [506, 166] on button "2" at bounding box center [508, 176] width 25 height 25
click at [510, 226] on span "2" at bounding box center [509, 233] width 23 height 14
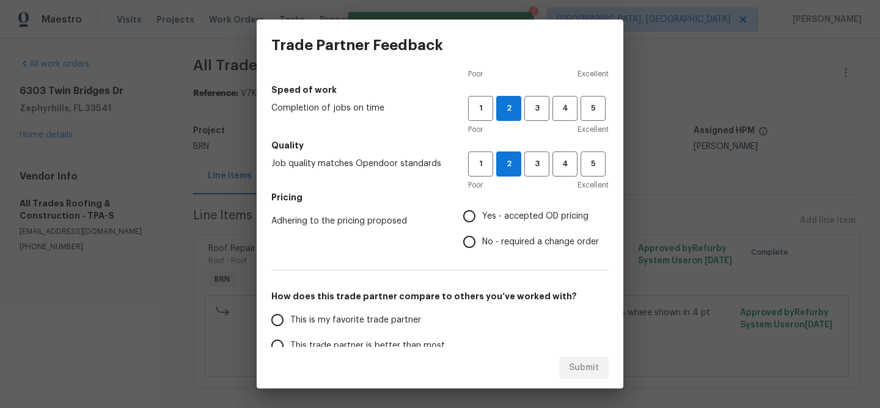
click at [477, 248] on input "No - required a change order" at bounding box center [470, 242] width 26 height 26
radio input "true"
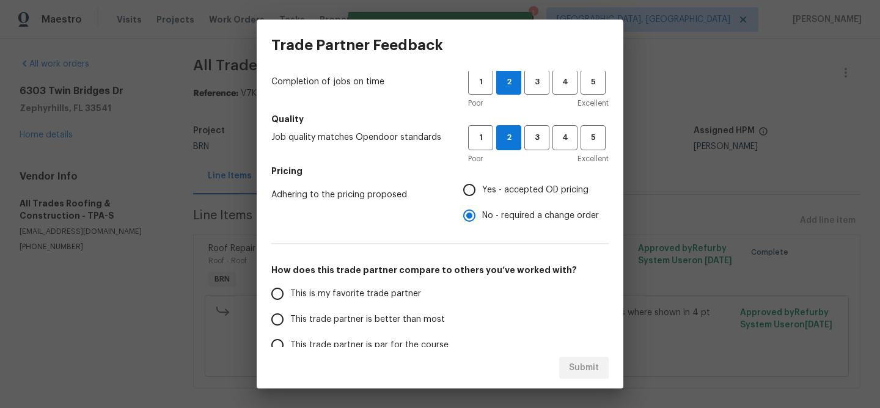
click at [322, 317] on span "This trade partner is better than most" at bounding box center [367, 320] width 155 height 13
click at [290, 317] on input "This trade partner is better than most" at bounding box center [278, 320] width 26 height 26
click at [587, 371] on span "Submit" at bounding box center [584, 368] width 30 height 15
radio input "true"
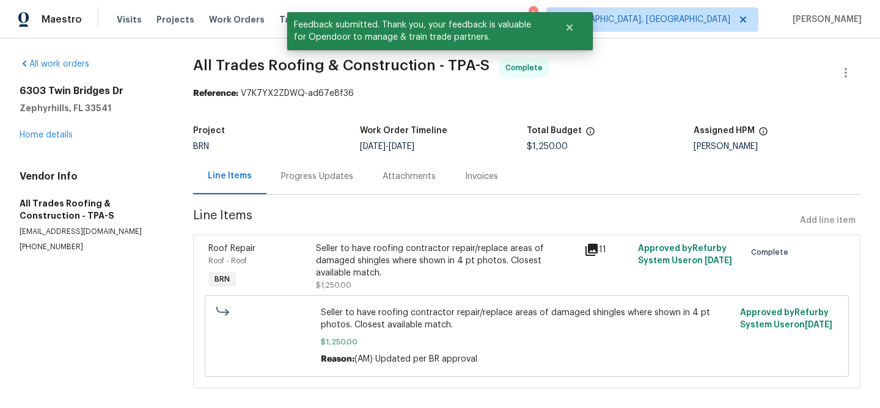
click at [293, 177] on div "Progress Updates" at bounding box center [317, 177] width 72 height 12
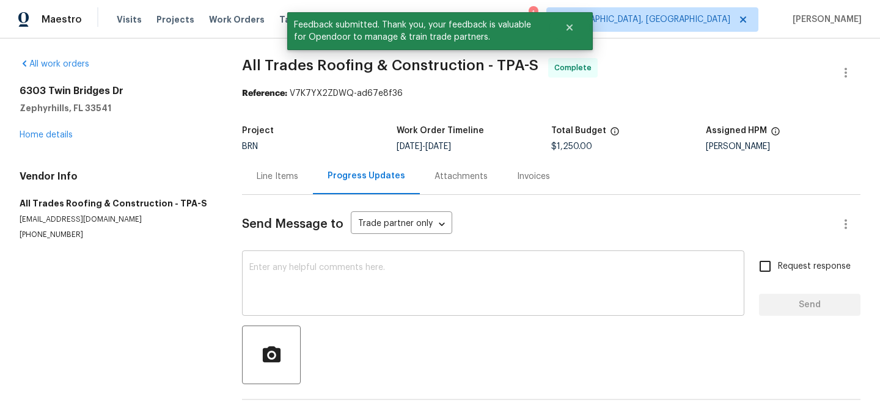
click at [344, 256] on div "x ​" at bounding box center [493, 285] width 502 height 62
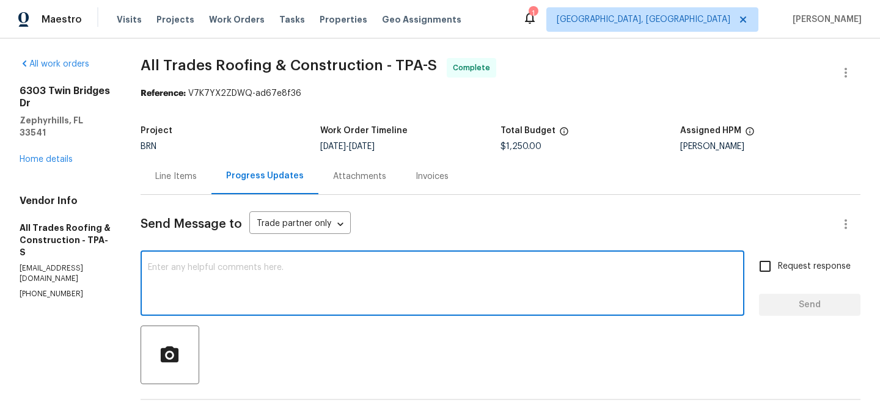
paste textarea "WO is approved, Please upload the invoice under the invoice section.Thanks"
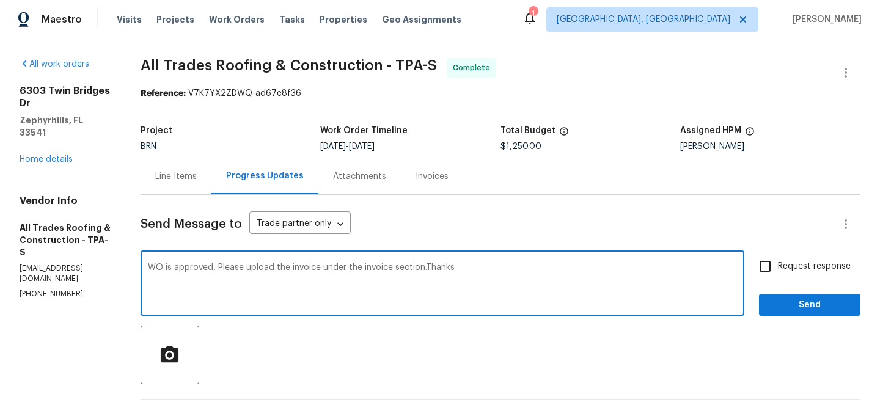
type textarea "WO is approved, Please upload the invoice under the invoice section.Thanks"
click at [762, 270] on input "Request response" at bounding box center [766, 267] width 26 height 26
checkbox input "true"
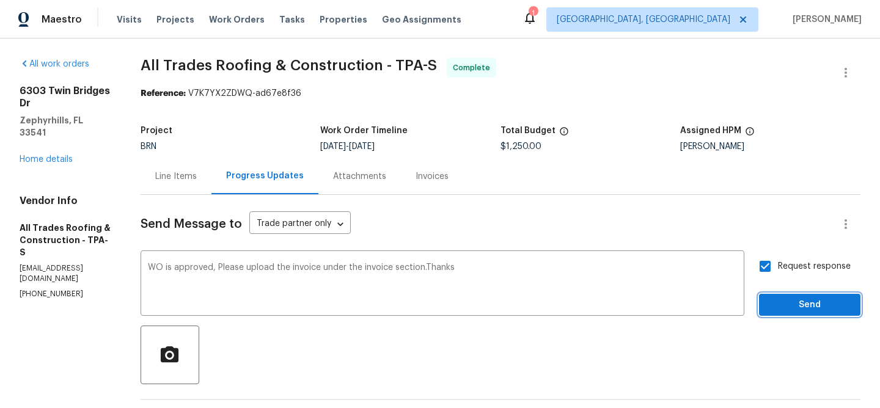
click at [786, 298] on span "Send" at bounding box center [810, 305] width 82 height 15
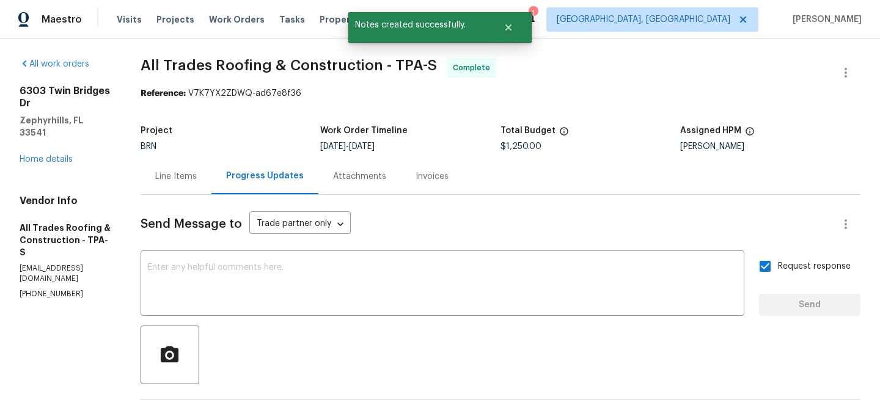
click at [167, 179] on div "Line Items" at bounding box center [176, 177] width 42 height 12
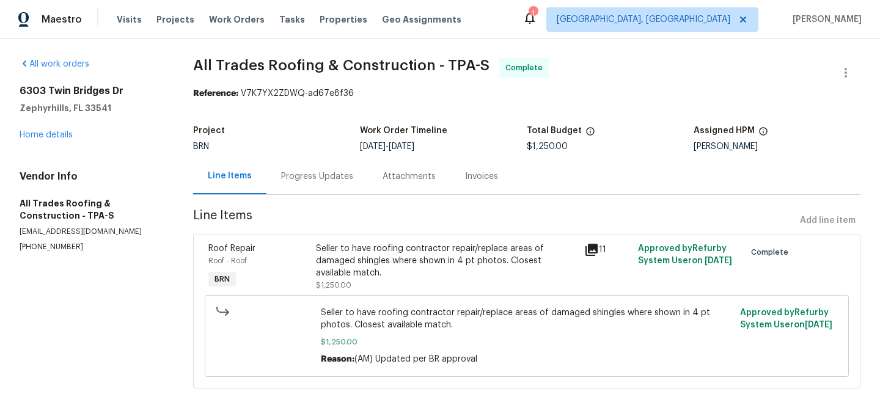
click at [365, 265] on div "Seller to have roofing contractor repair/replace areas of damaged shingles wher…" at bounding box center [446, 261] width 261 height 37
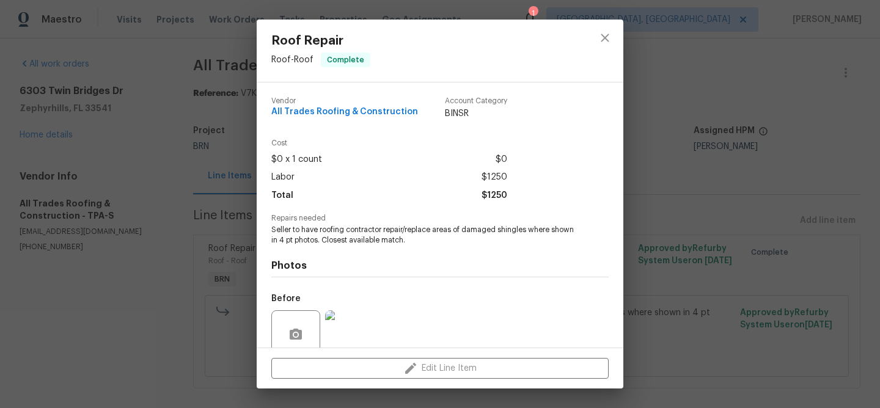
click at [336, 238] on span "Seller to have roofing contractor repair/replace areas of damaged shingles wher…" at bounding box center [423, 235] width 304 height 21
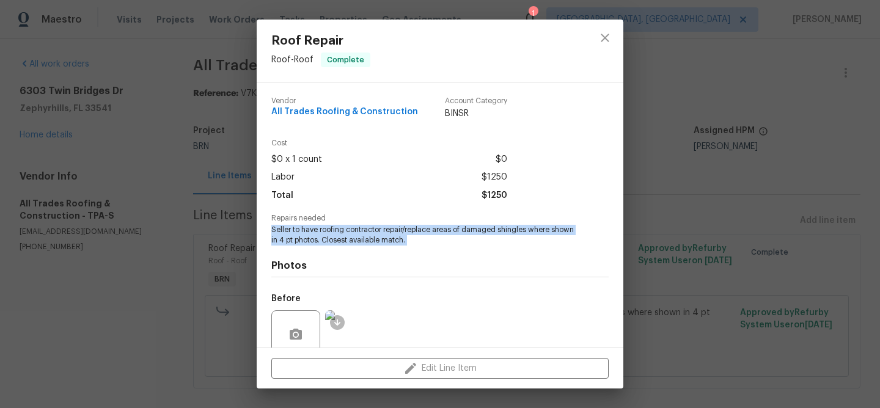
click at [336, 238] on span "Seller to have roofing contractor repair/replace areas of damaged shingles wher…" at bounding box center [423, 235] width 304 height 21
copy span "Seller to have roofing contractor repair/replace areas of damaged shingles wher…"
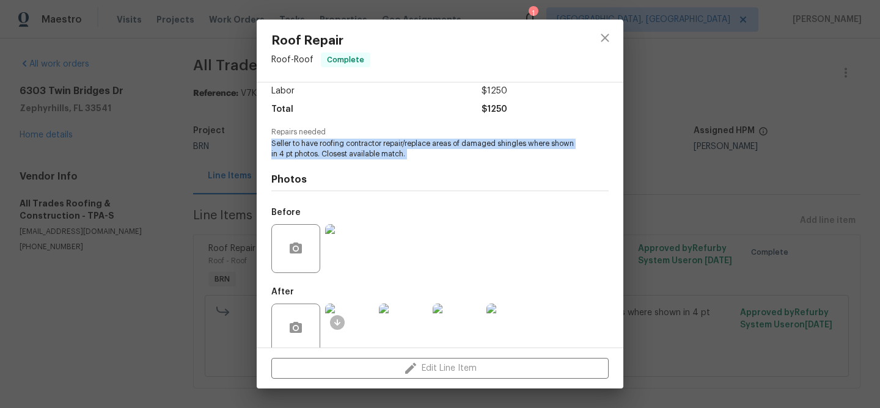
scroll to position [103, 0]
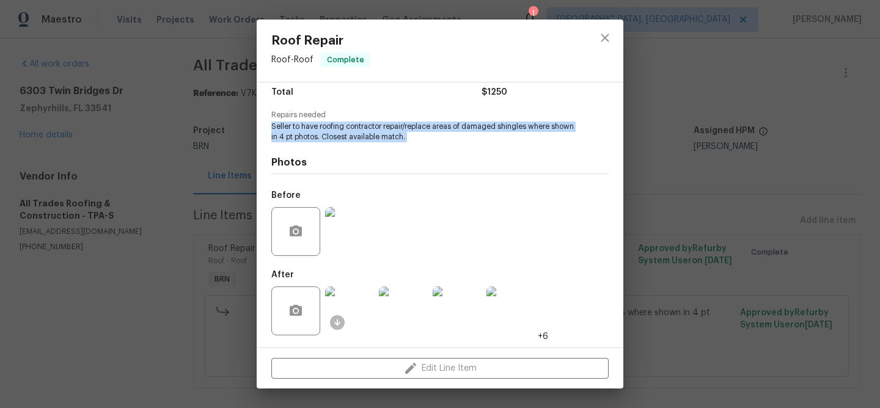
click at [356, 219] on img at bounding box center [349, 231] width 49 height 49
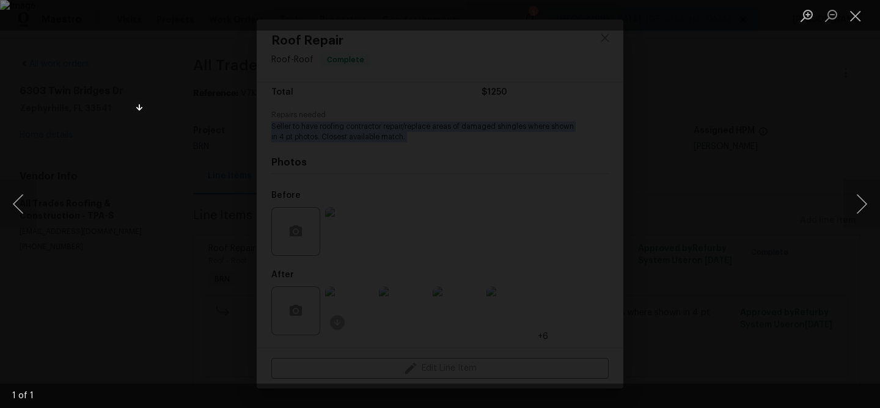
click at [94, 164] on div "Lightbox" at bounding box center [440, 204] width 880 height 408
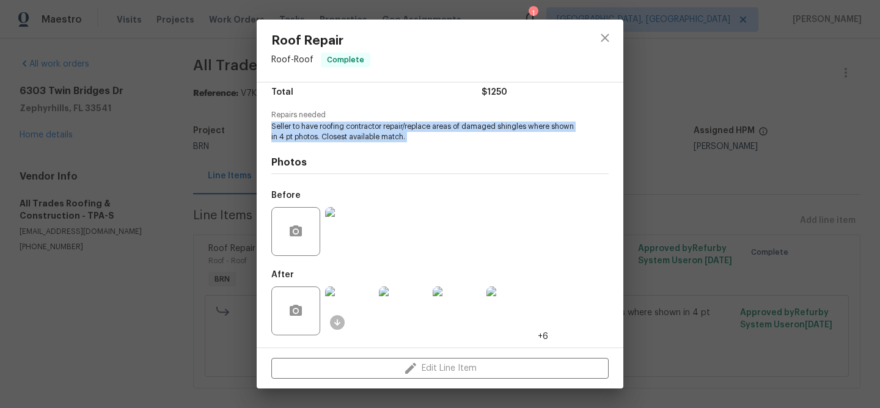
click at [347, 289] on img at bounding box center [349, 311] width 49 height 49
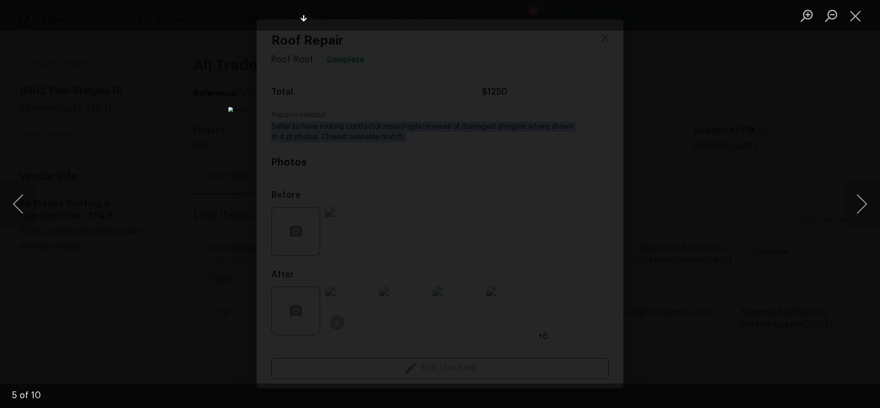
click at [436, 111] on img "Lightbox" at bounding box center [440, 205] width 424 height 197
click at [167, 38] on div "Lightbox" at bounding box center [440, 204] width 880 height 408
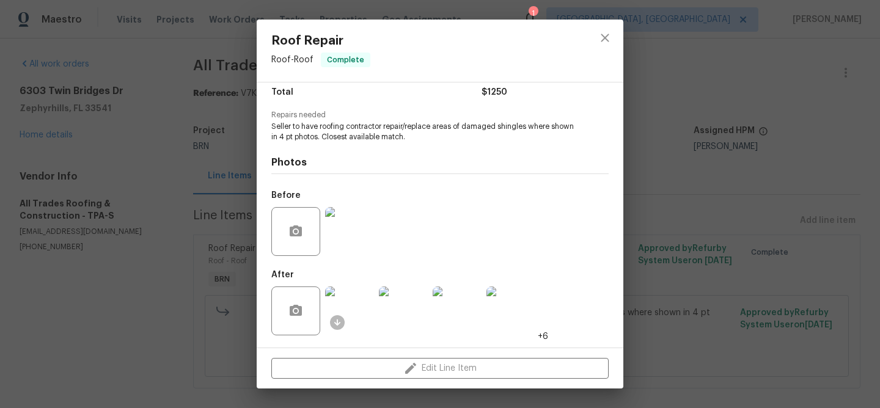
click at [189, 70] on div "Roof Repair Roof - Roof Complete Vendor All Trades Roofing & Construction Accou…" at bounding box center [440, 204] width 880 height 408
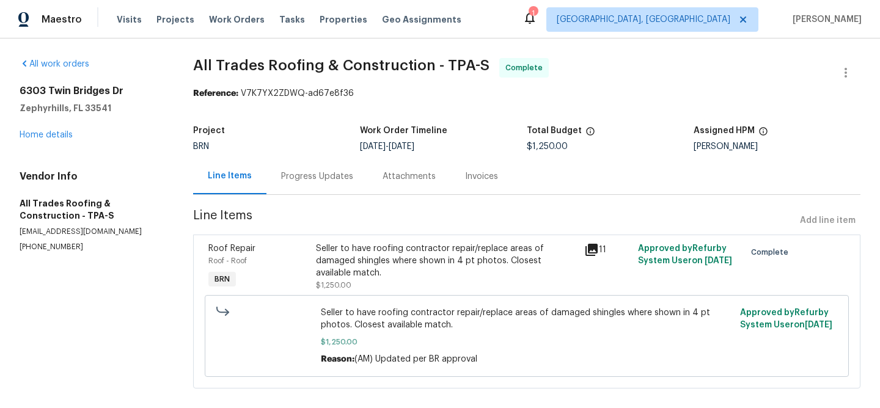
click at [484, 177] on div "Invoices" at bounding box center [481, 177] width 33 height 12
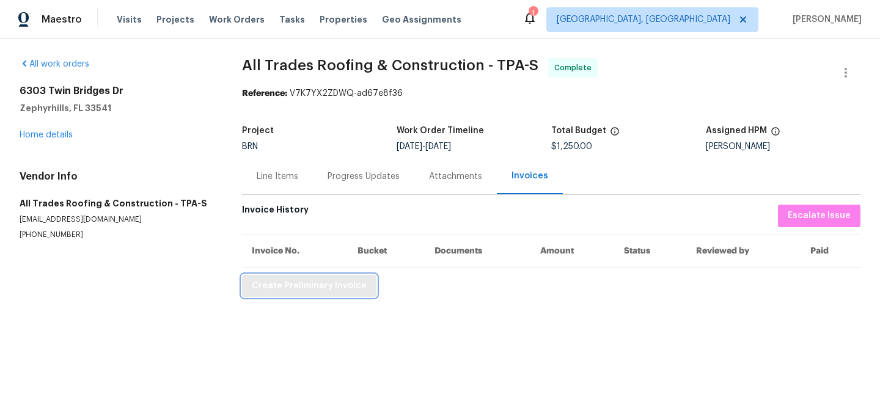
click at [299, 295] on button "Create Preliminary Invoice" at bounding box center [309, 286] width 134 height 23
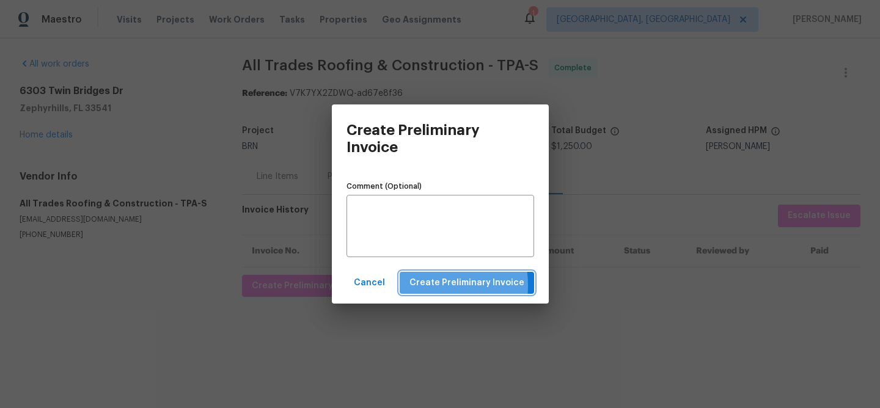
click at [414, 286] on button "Create Preliminary Invoice" at bounding box center [467, 283] width 134 height 23
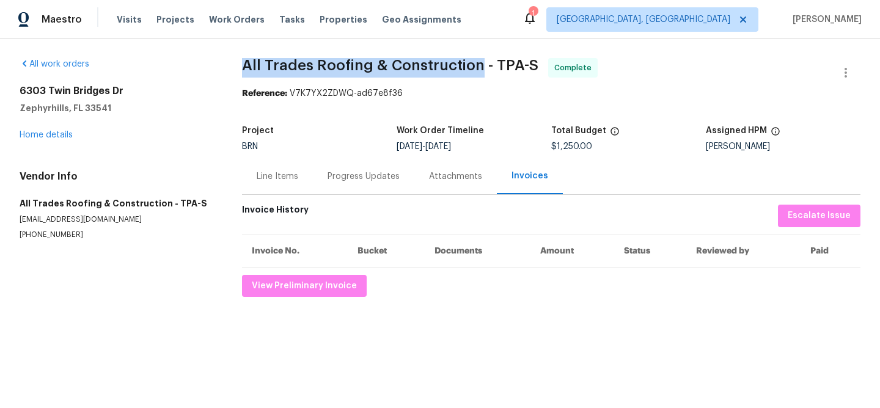
drag, startPoint x: 232, startPoint y: 62, endPoint x: 472, endPoint y: 56, distance: 239.7
click at [477, 60] on div "All work orders 6303 Twin Bridges Dr Zephyrhills, FL 33541 Home details Vendor …" at bounding box center [440, 178] width 880 height 278
copy span "All Trades Roofing & Construction"
click at [37, 137] on link "Home details" at bounding box center [46, 135] width 53 height 9
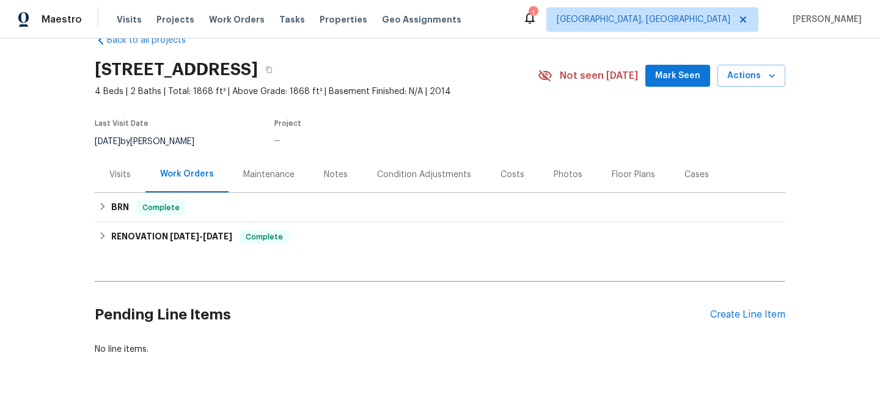
scroll to position [59, 0]
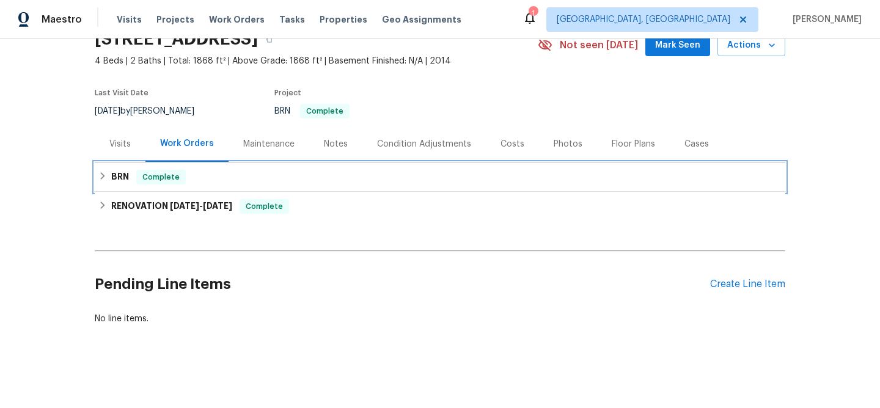
click at [114, 171] on h6 "BRN" at bounding box center [120, 177] width 18 height 15
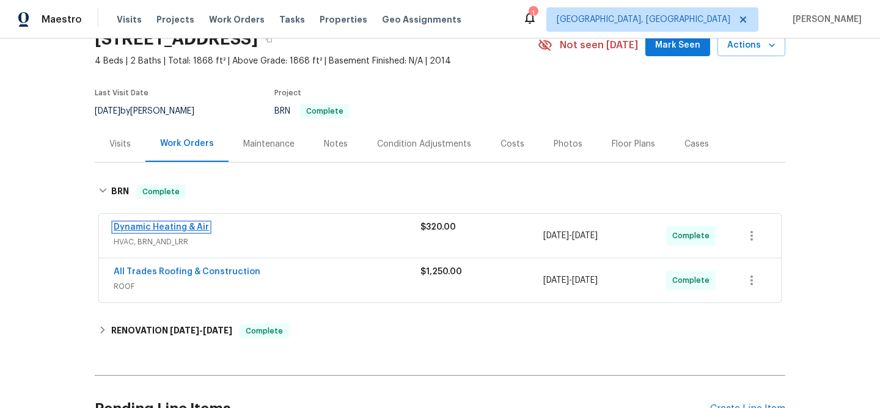
click at [133, 226] on link "Dynamic Heating & Air" at bounding box center [161, 227] width 95 height 9
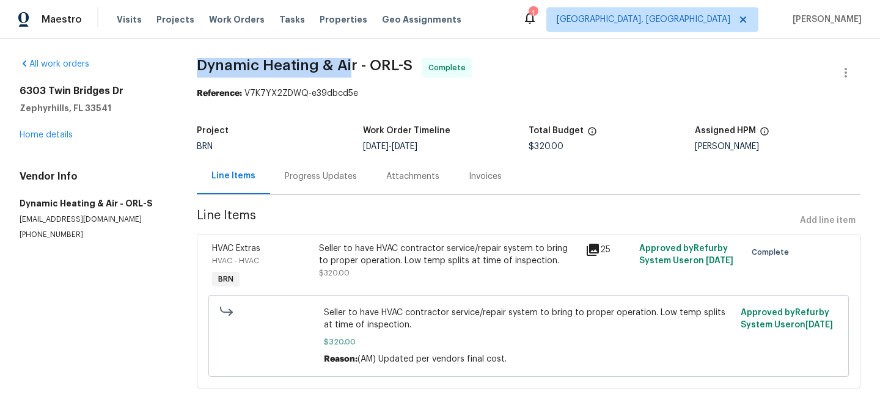
drag, startPoint x: 202, startPoint y: 69, endPoint x: 349, endPoint y: 65, distance: 147.4
click at [349, 65] on span "Dynamic Heating & Air - ORL-S" at bounding box center [305, 65] width 216 height 15
copy span "Dynamic Heating & Ai"
drag, startPoint x: 356, startPoint y: 63, endPoint x: 200, endPoint y: 62, distance: 155.9
click at [200, 62] on span "Dynamic Heating & Air - ORL-S" at bounding box center [305, 65] width 216 height 15
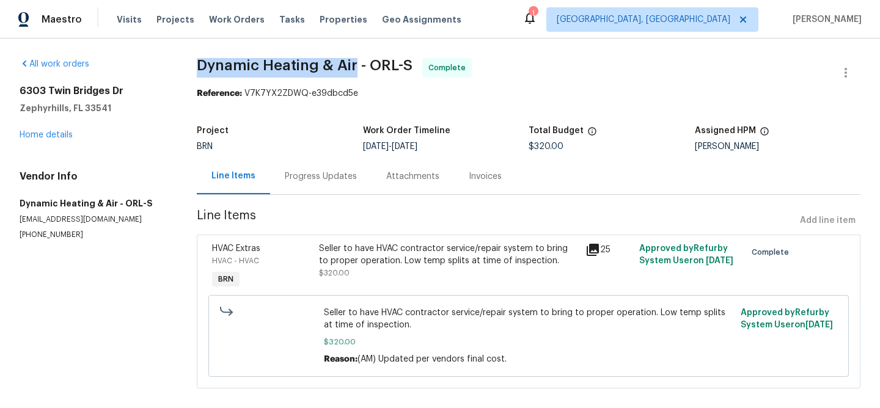
copy span "Dynamic Heating & Air"
click at [391, 285] on div "Seller to have HVAC contractor service/repair system to bring to proper operati…" at bounding box center [448, 267] width 267 height 56
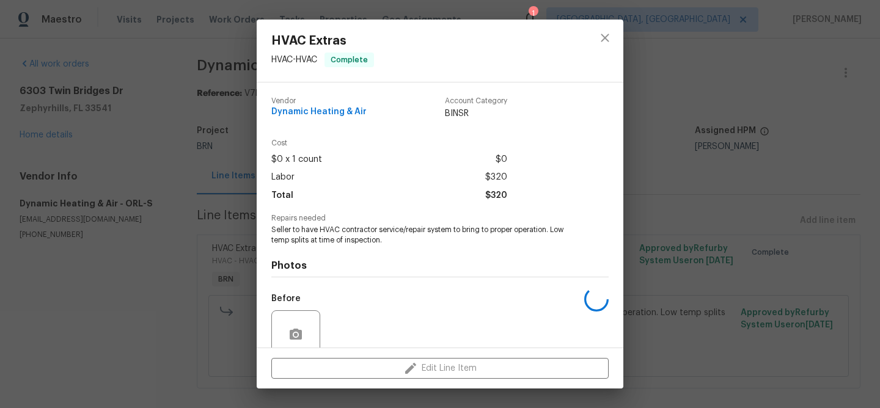
click at [344, 230] on span "Seller to have HVAC contractor service/repair system to bring to proper operati…" at bounding box center [423, 235] width 304 height 21
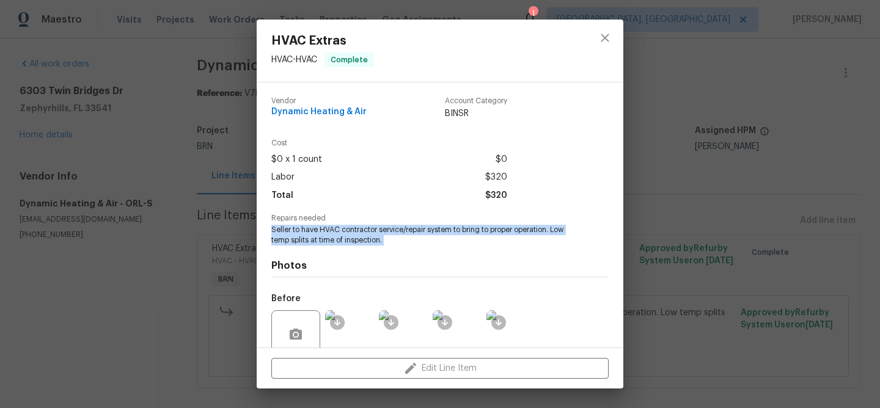
click at [344, 230] on span "Seller to have HVAC contractor service/repair system to bring to proper operati…" at bounding box center [423, 235] width 304 height 21
copy span "Seller to have HVAC contractor service/repair system to bring to proper operati…"
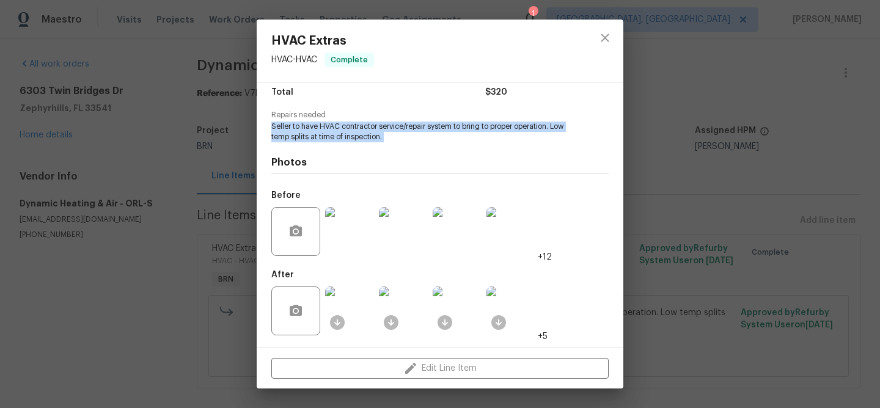
click at [360, 233] on img at bounding box center [349, 231] width 49 height 49
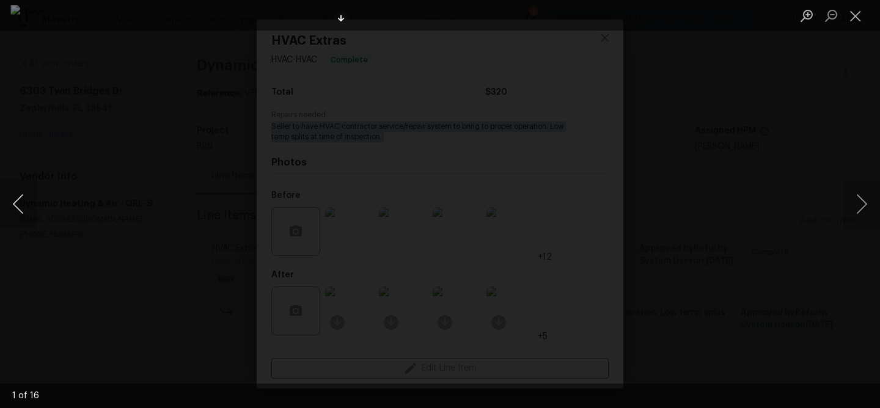
click at [20, 204] on button "Previous image" at bounding box center [18, 204] width 37 height 49
click at [22, 199] on button "Previous image" at bounding box center [18, 204] width 37 height 49
click at [21, 201] on button "Previous image" at bounding box center [18, 204] width 37 height 49
click at [147, 207] on div "Lightbox" at bounding box center [440, 204] width 880 height 408
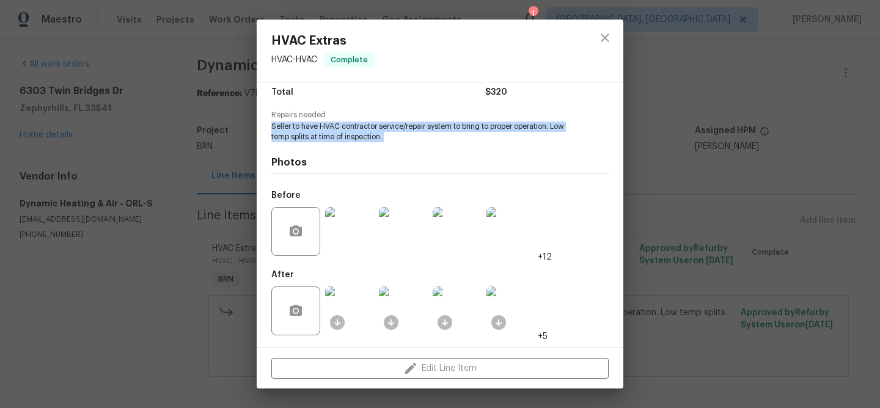
click at [345, 248] on img at bounding box center [349, 231] width 49 height 49
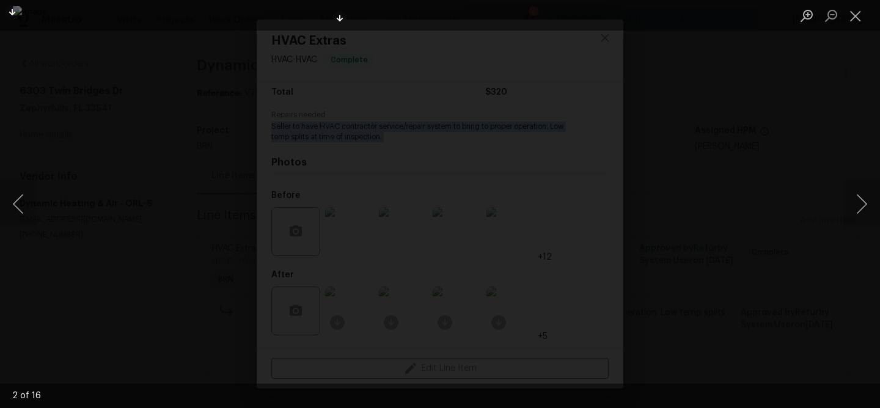
click at [128, 232] on div "Lightbox" at bounding box center [440, 204] width 880 height 408
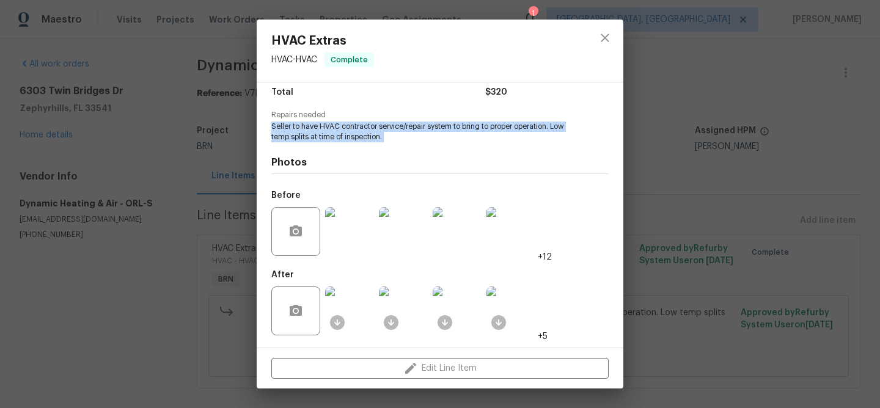
click at [365, 312] on img at bounding box center [349, 311] width 49 height 49
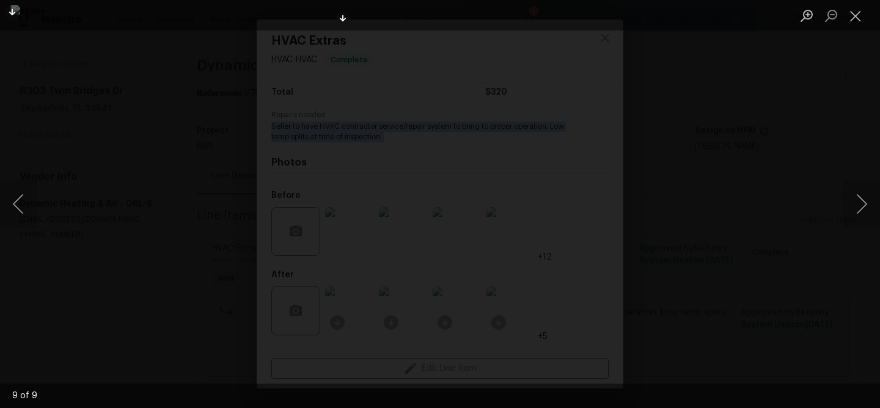
click at [169, 114] on div "Lightbox" at bounding box center [440, 204] width 880 height 408
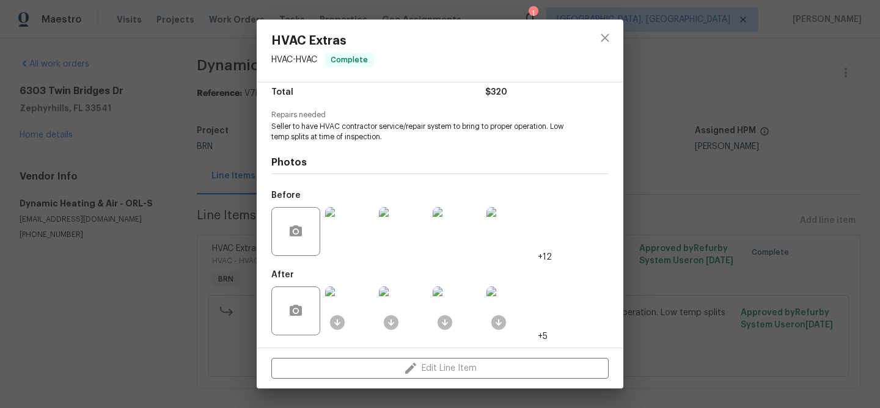
click at [189, 119] on div "HVAC Extras HVAC - HVAC Complete Vendor Dynamic Heating & Air Account Category …" at bounding box center [440, 204] width 880 height 408
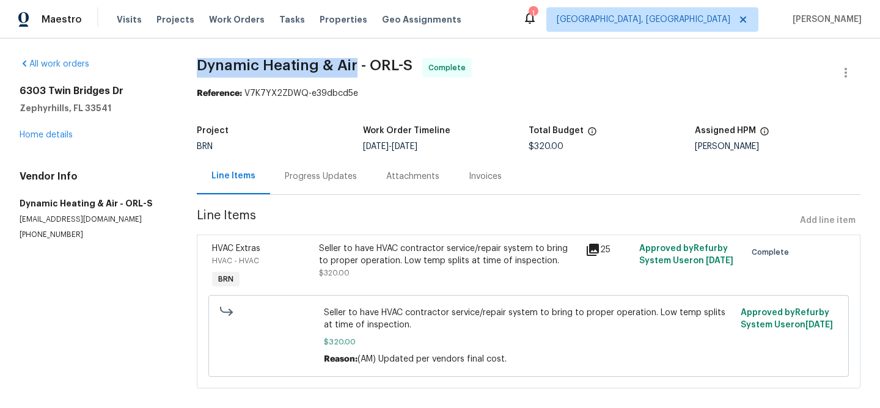
drag, startPoint x: 193, startPoint y: 63, endPoint x: 356, endPoint y: 61, distance: 163.2
click at [356, 61] on div "All work orders 6303 Twin Bridges Dr Zephyrhills, FL 33541 Home details Vendor …" at bounding box center [440, 231] width 880 height 385
copy span "Dynamic Heating & Air"
click at [304, 177] on div "Progress Updates" at bounding box center [321, 177] width 72 height 12
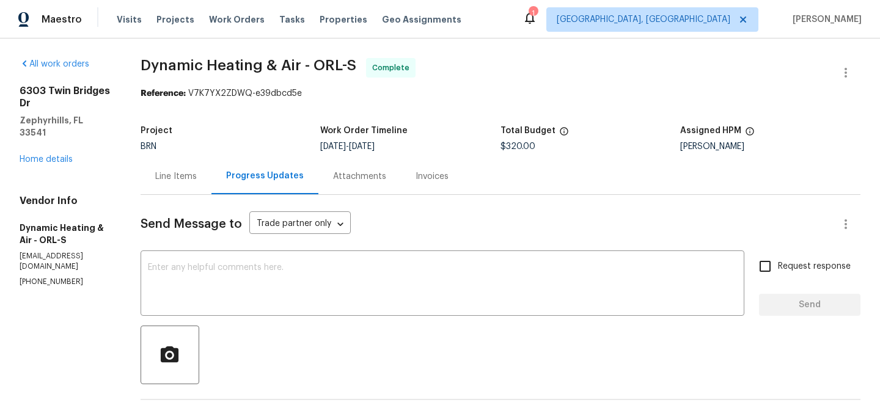
click at [442, 190] on div "Invoices" at bounding box center [432, 176] width 62 height 36
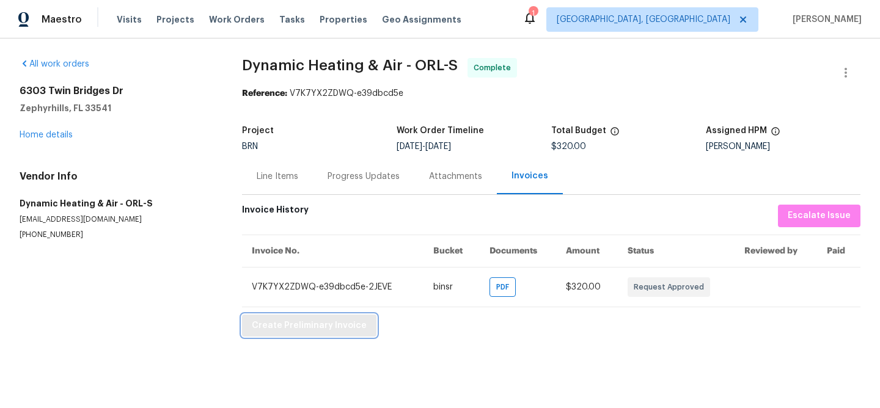
click at [268, 324] on span "Create Preliminary Invoice" at bounding box center [309, 325] width 115 height 15
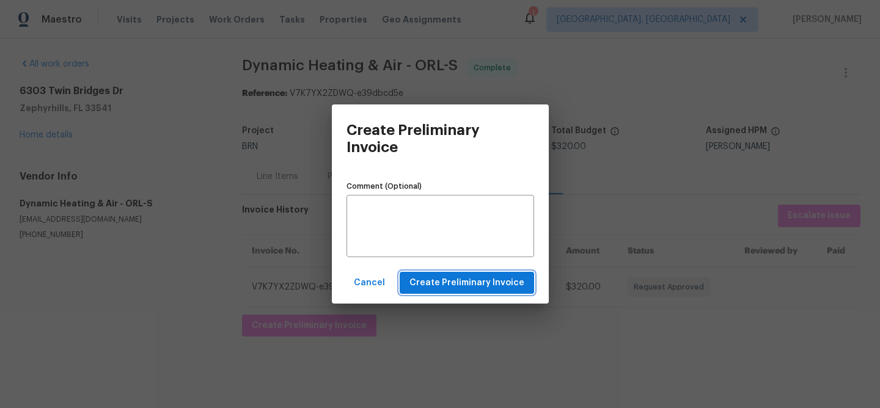
click at [438, 290] on button "Create Preliminary Invoice" at bounding box center [467, 283] width 134 height 23
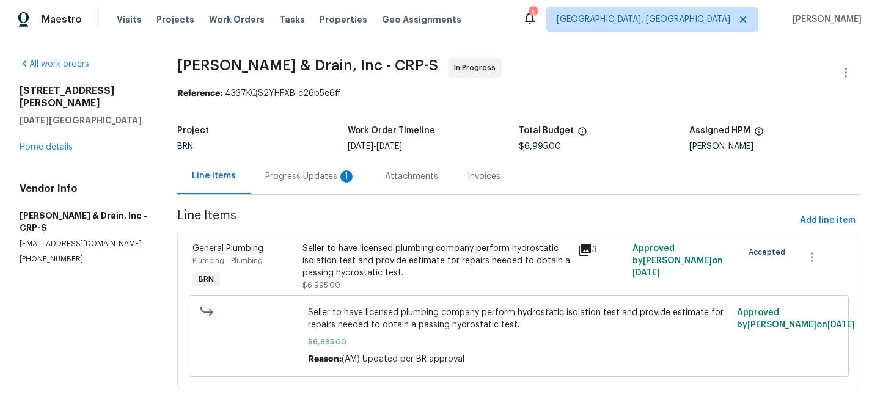
click at [294, 177] on div "Progress Updates 1" at bounding box center [310, 177] width 90 height 12
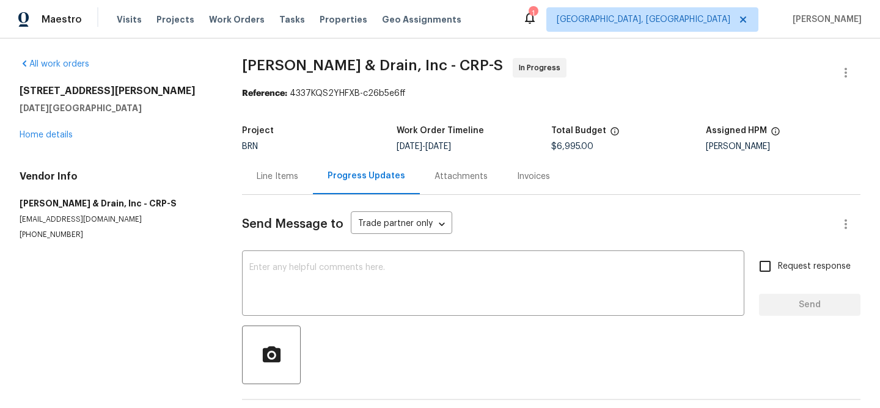
scroll to position [177, 0]
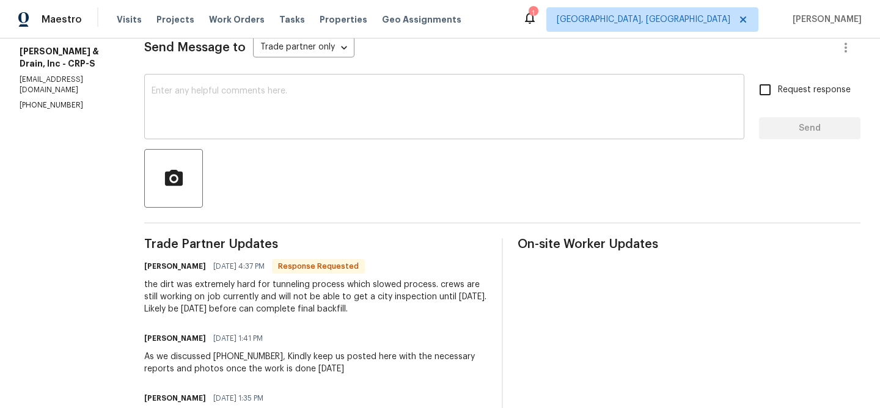
click at [244, 106] on textarea at bounding box center [445, 108] width 586 height 43
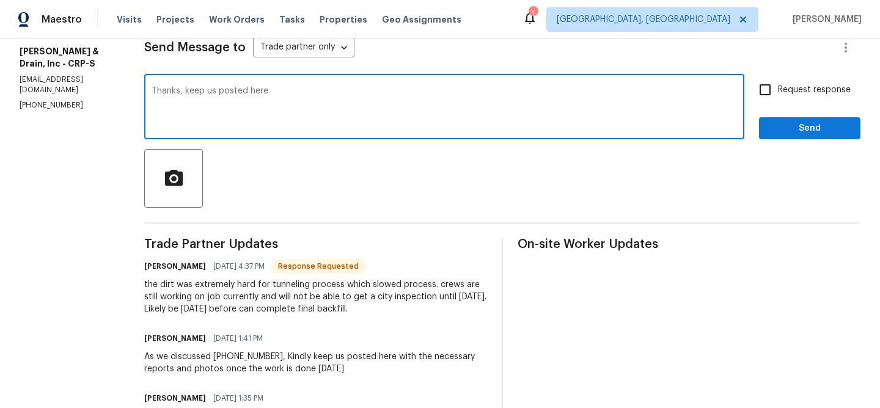
type textarea "Thanks, keep us posted here"
click at [806, 94] on span "Request response" at bounding box center [814, 90] width 73 height 13
click at [778, 94] on input "Request response" at bounding box center [766, 90] width 26 height 26
checkbox input "true"
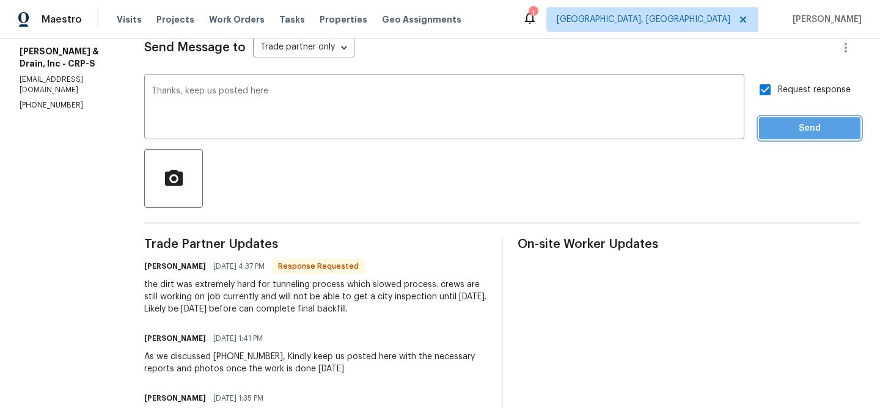
click at [784, 121] on span "Send" at bounding box center [810, 128] width 82 height 15
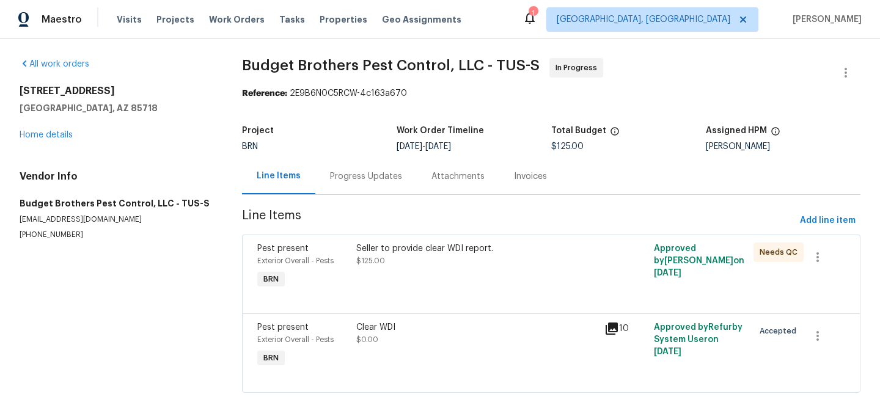
click at [355, 170] on div "Progress Updates" at bounding box center [365, 176] width 101 height 36
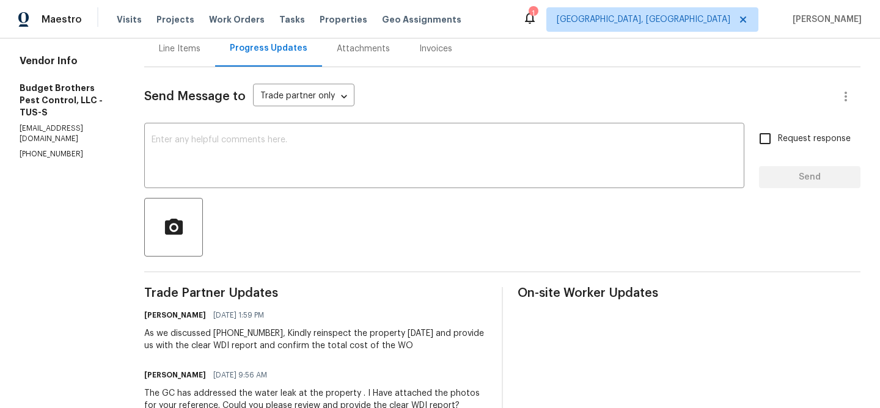
scroll to position [139, 0]
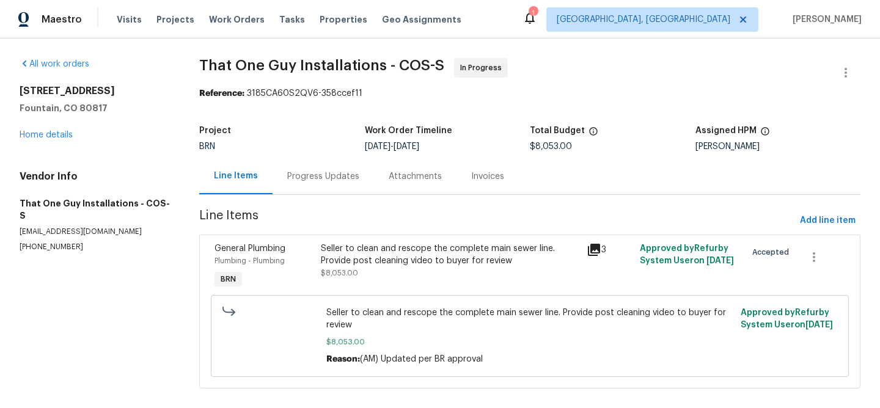
click at [291, 164] on div "Progress Updates" at bounding box center [323, 176] width 101 height 36
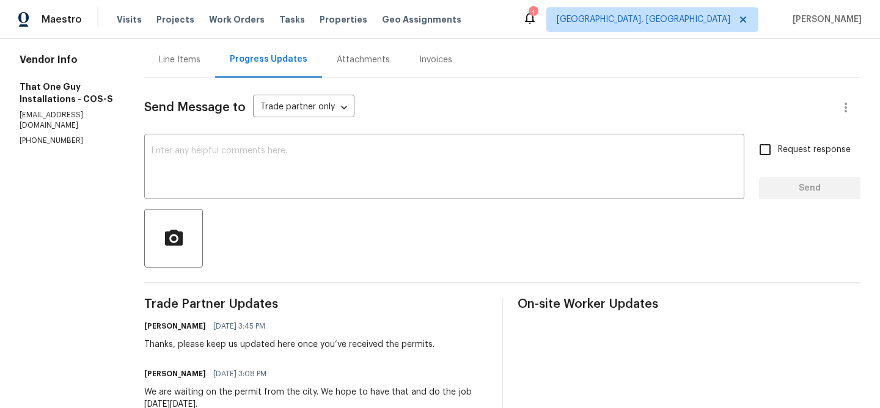
scroll to position [130, 0]
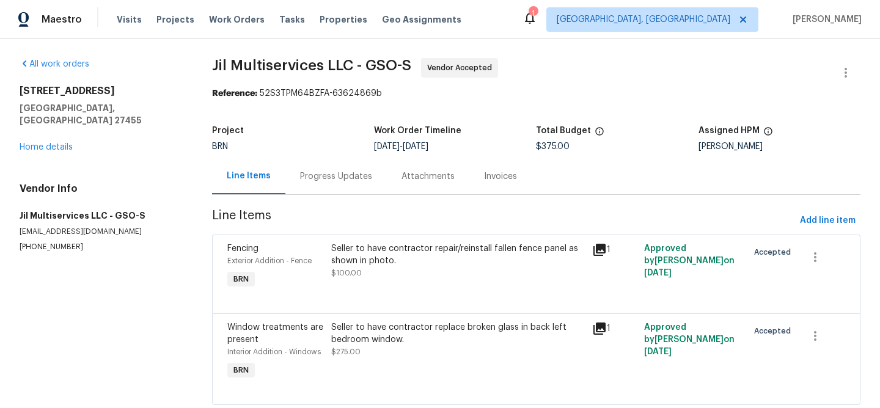
click at [323, 171] on div "Progress Updates" at bounding box center [336, 177] width 72 height 12
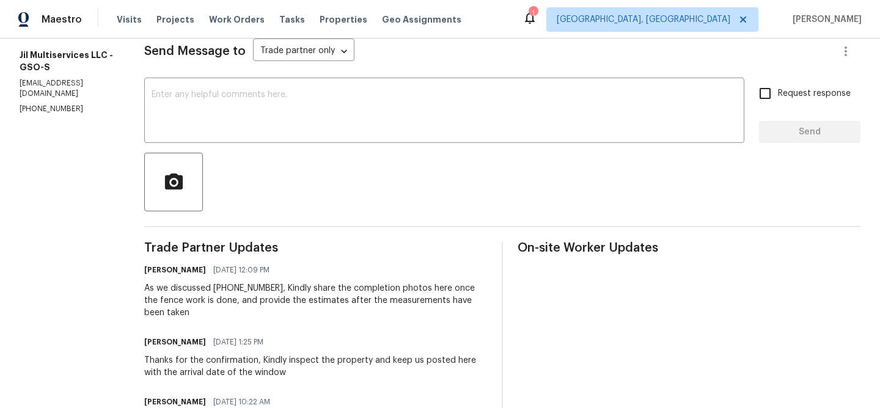
scroll to position [183, 0]
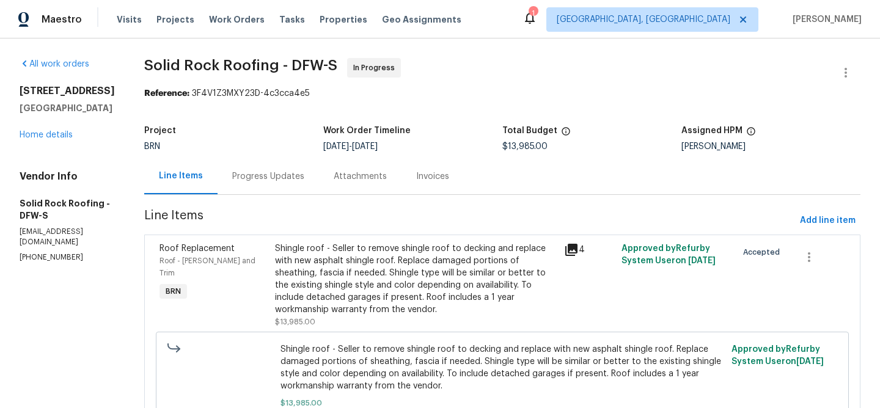
click at [283, 175] on div "Progress Updates" at bounding box center [268, 177] width 72 height 12
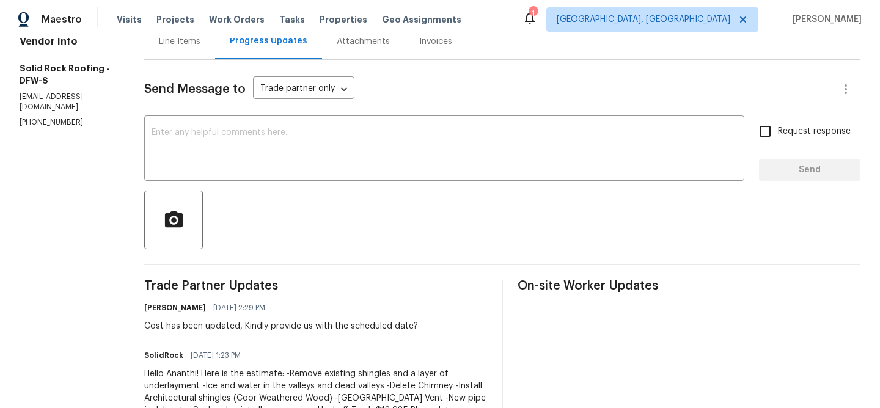
scroll to position [147, 0]
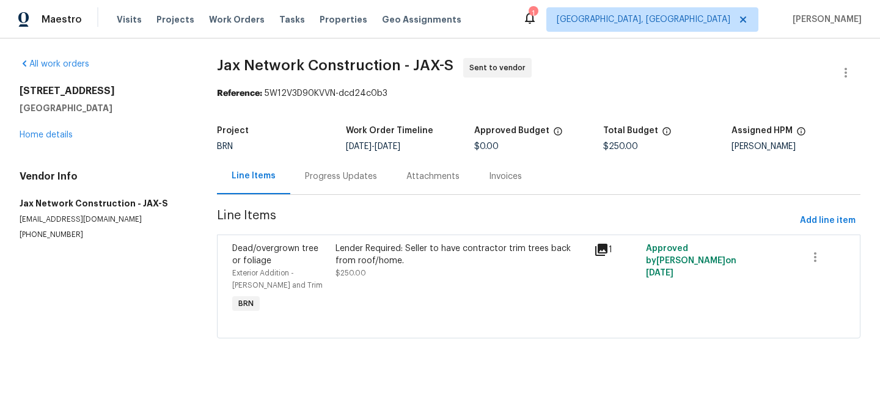
click at [325, 175] on div "Progress Updates" at bounding box center [341, 177] width 72 height 12
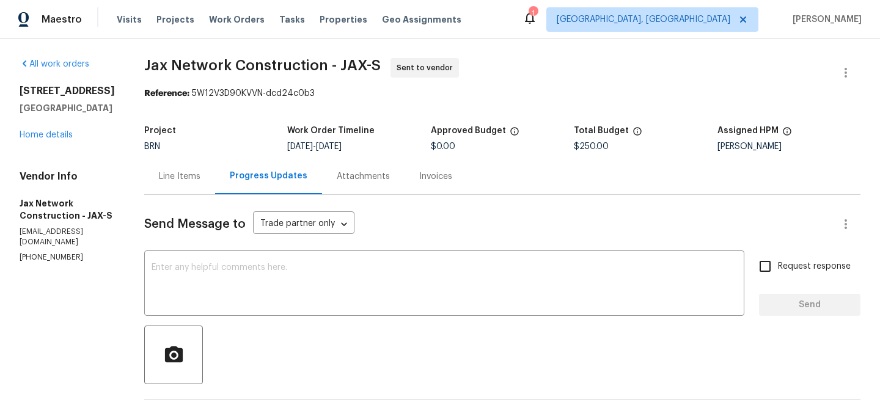
scroll to position [67, 0]
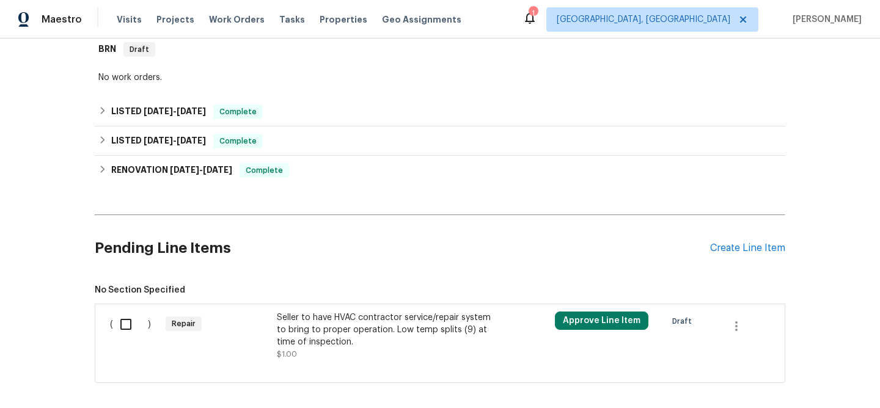
scroll to position [179, 0]
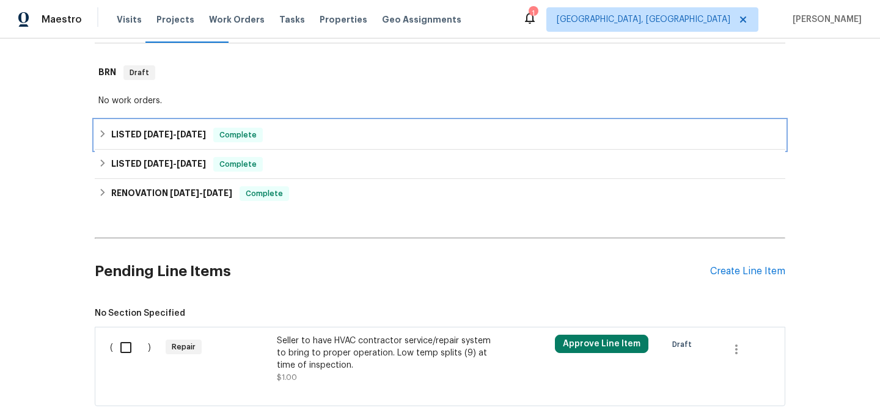
click at [166, 122] on div "LISTED 8/10/25 - 8/12/25 Complete" at bounding box center [440, 134] width 691 height 29
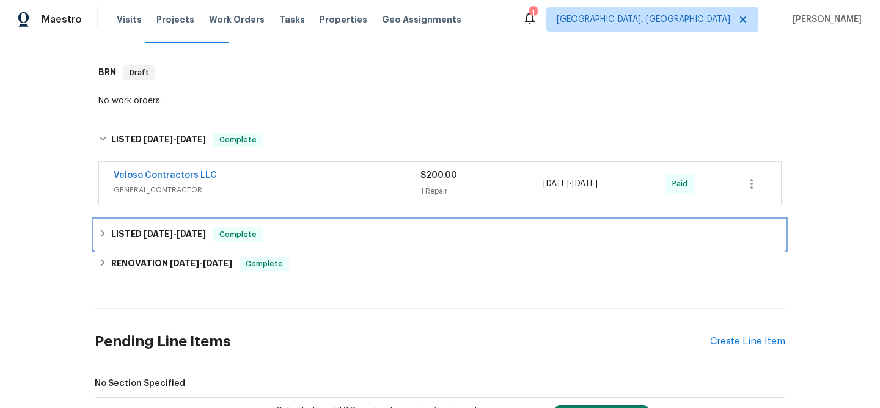
click at [155, 223] on div "LISTED 8/7/25 - 8/9/25 Complete" at bounding box center [440, 234] width 691 height 29
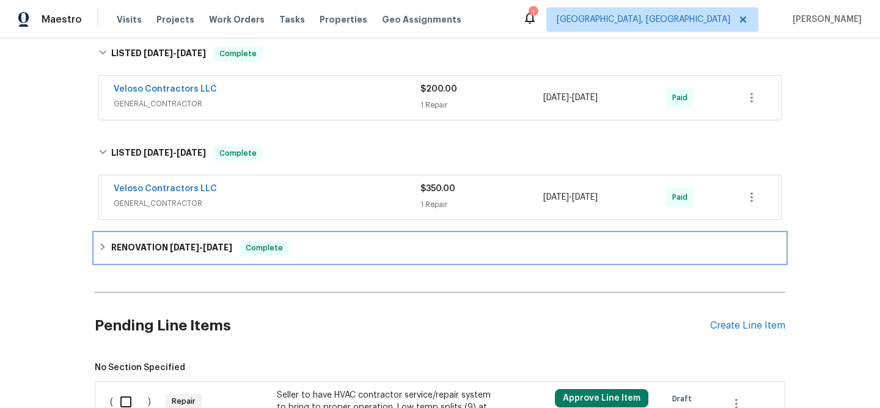
click at [147, 241] on h6 "RENOVATION 7/16/25 - 8/16/25" at bounding box center [171, 248] width 121 height 15
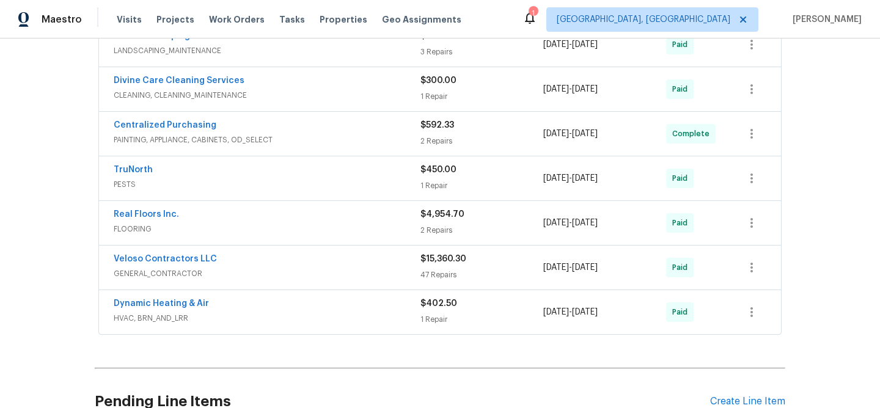
scroll to position [575, 0]
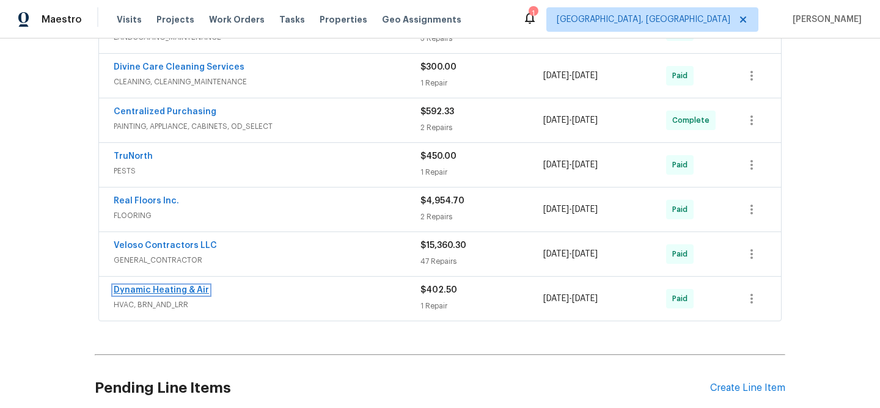
click at [138, 288] on link "Dynamic Heating & Air" at bounding box center [161, 290] width 95 height 9
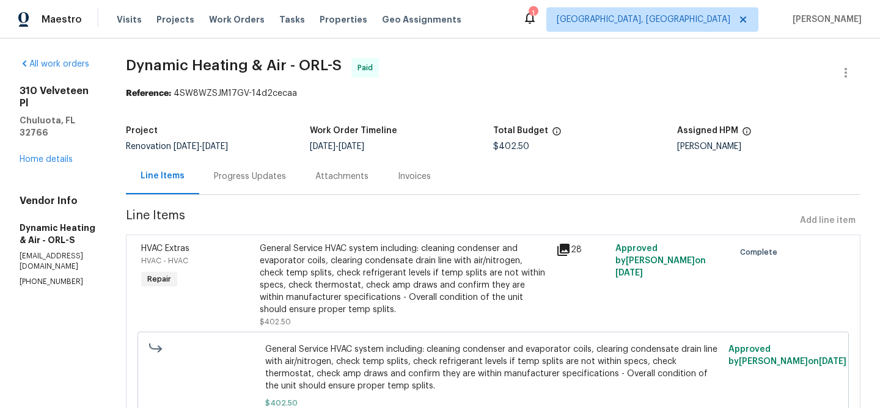
drag, startPoint x: 376, startPoint y: 148, endPoint x: 442, endPoint y: 148, distance: 66.0
click at [442, 148] on div "7/30/2025 - 8/4/2025" at bounding box center [401, 146] width 183 height 9
copy span "8/4/2025"
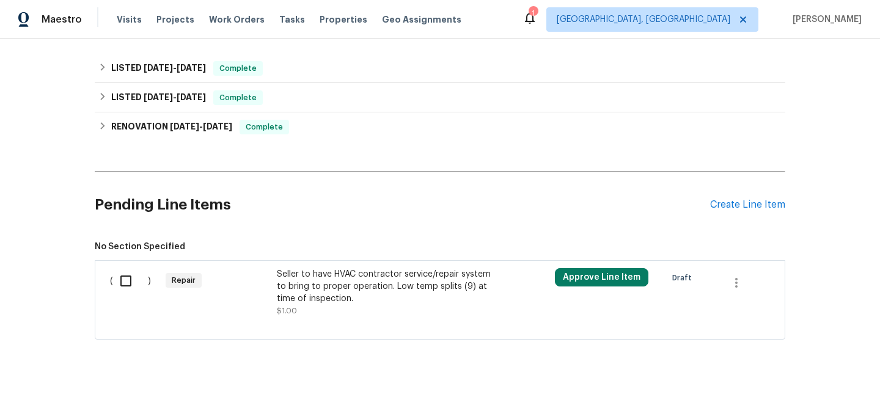
scroll to position [260, 0]
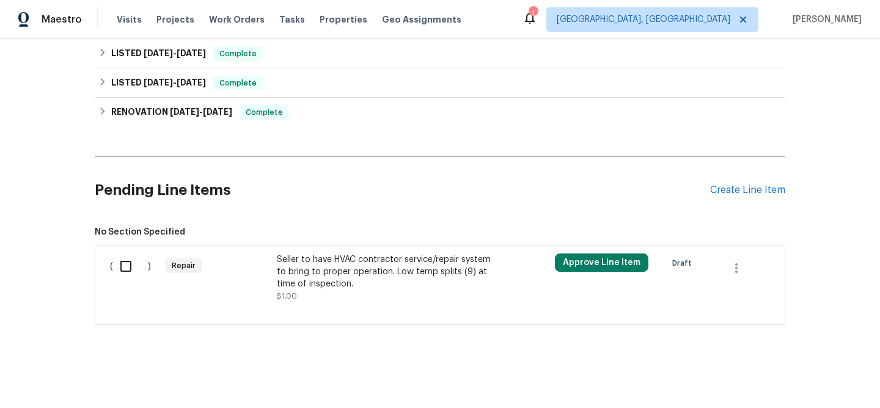
click at [321, 278] on div "Seller to have HVAC contractor service/repair system to bring to proper operati…" at bounding box center [384, 272] width 215 height 37
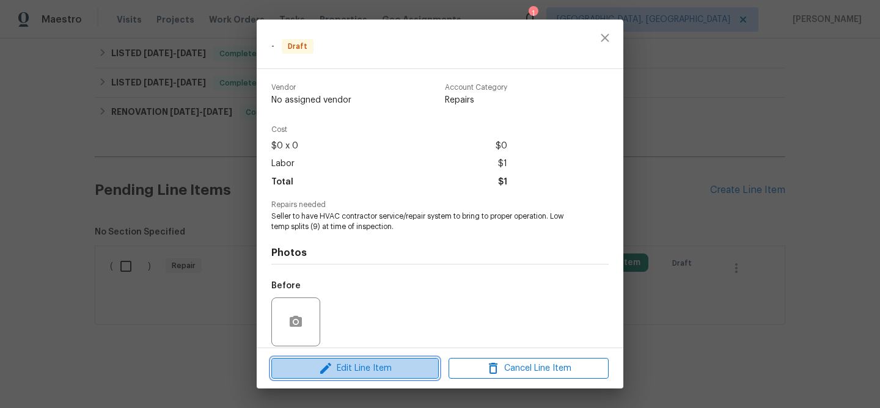
click at [350, 369] on span "Edit Line Item" at bounding box center [355, 368] width 160 height 15
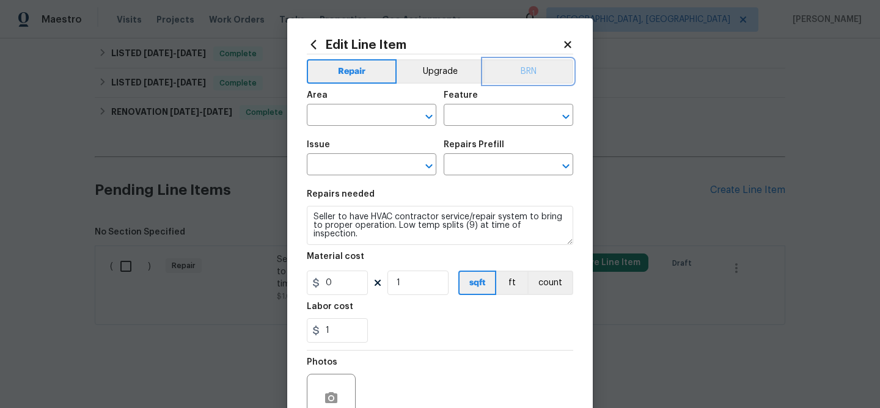
click at [519, 72] on button "BRN" at bounding box center [529, 71] width 90 height 24
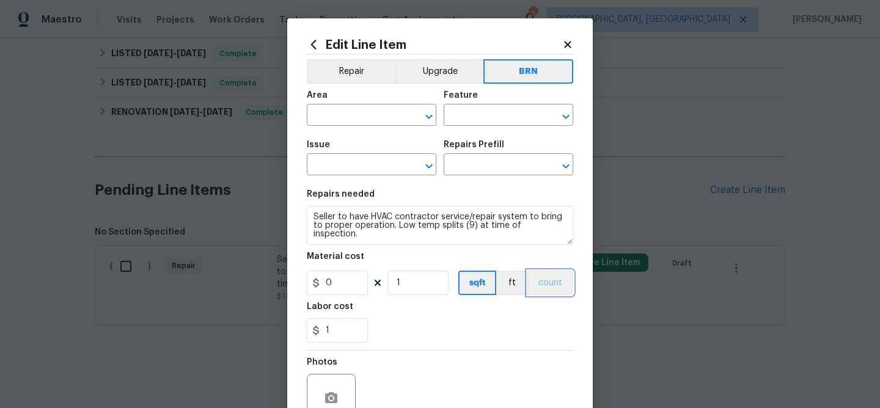
click at [556, 282] on button "count" at bounding box center [551, 283] width 46 height 24
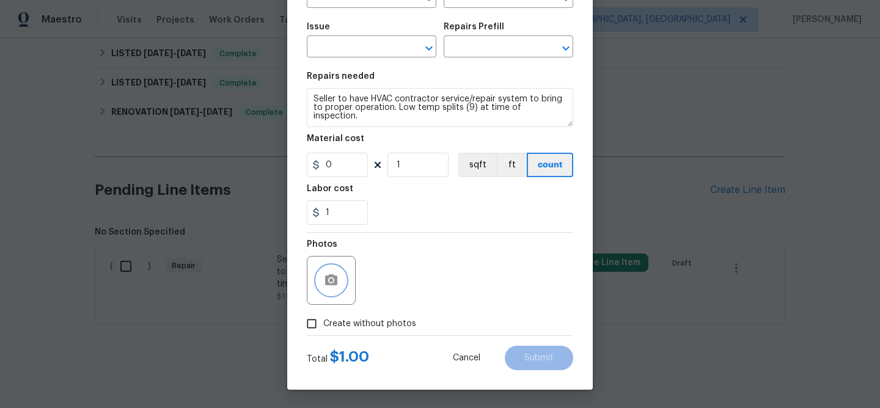
click at [330, 279] on circle "button" at bounding box center [331, 281] width 4 height 4
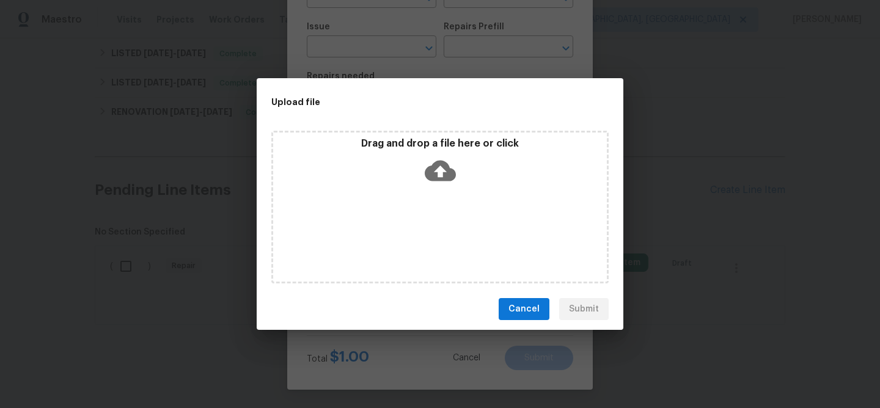
click at [432, 168] on icon at bounding box center [440, 171] width 31 height 21
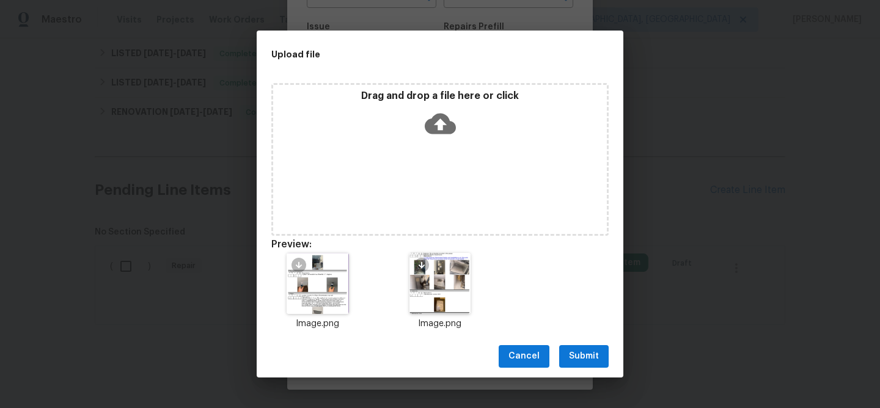
click at [585, 353] on span "Submit" at bounding box center [584, 356] width 30 height 15
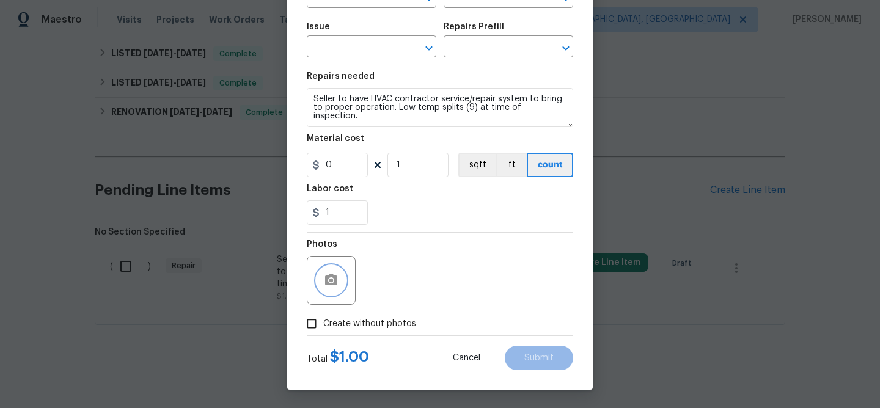
scroll to position [0, 0]
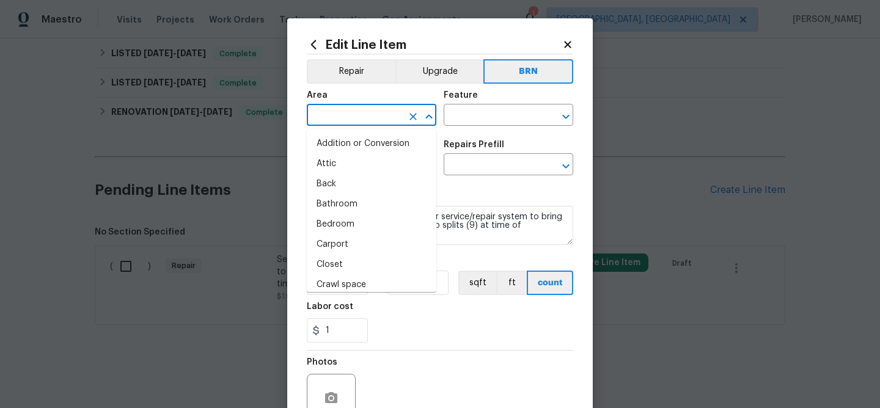
click at [363, 111] on input "text" at bounding box center [354, 116] width 95 height 19
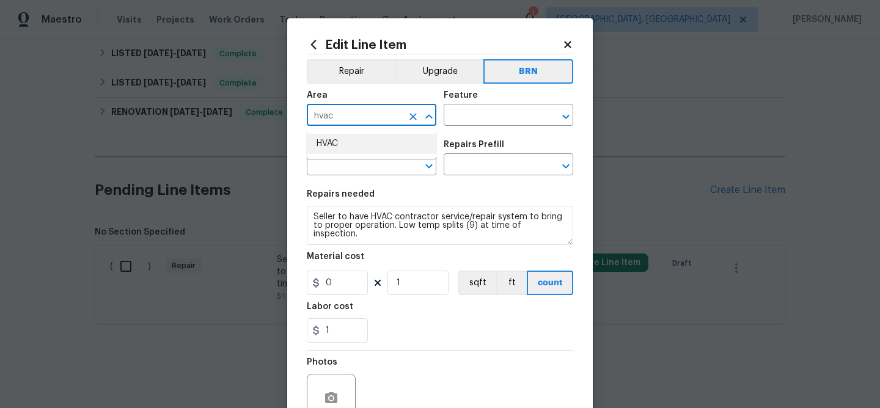
click at [361, 138] on li "HVAC" at bounding box center [372, 144] width 130 height 20
type input "HVAC"
click at [500, 109] on input "text" at bounding box center [491, 116] width 95 height 19
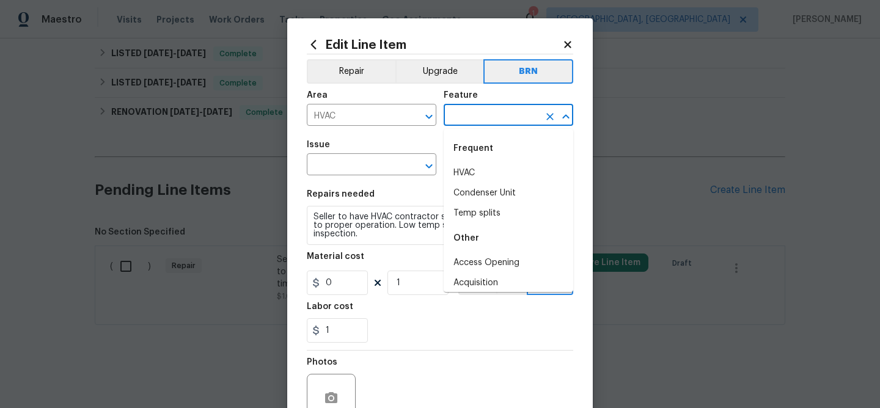
type input "h"
type input "vac"
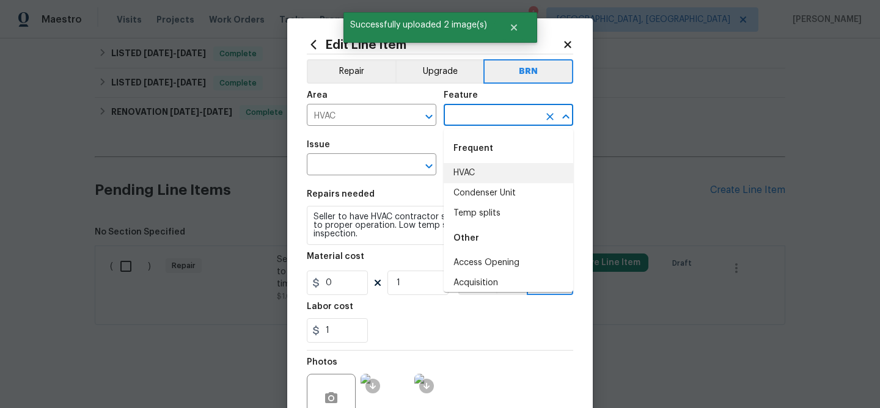
click at [478, 167] on li "HVAC" at bounding box center [509, 173] width 130 height 20
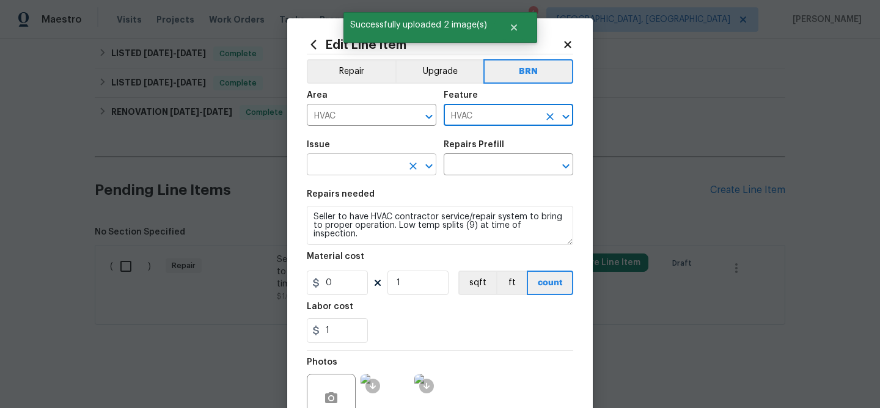
type input "HVAC"
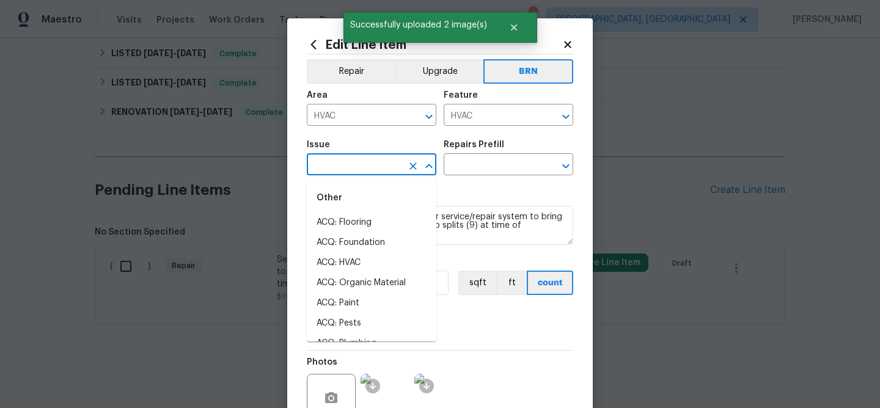
click at [354, 172] on input "text" at bounding box center [354, 165] width 95 height 19
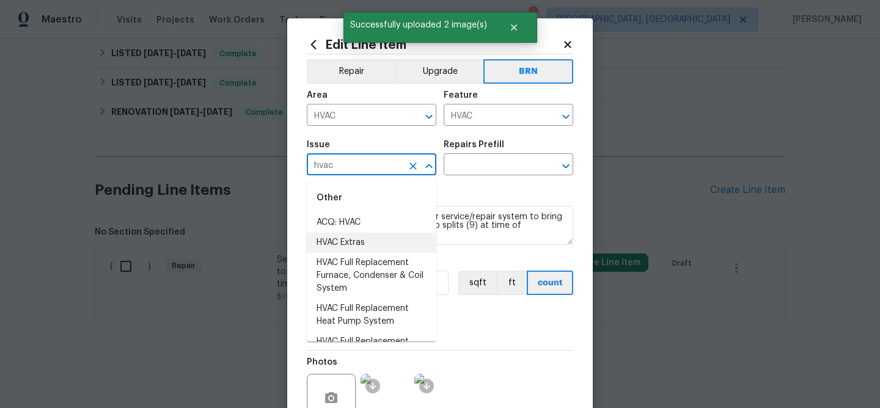
click at [354, 241] on li "HVAC Extras" at bounding box center [372, 243] width 130 height 20
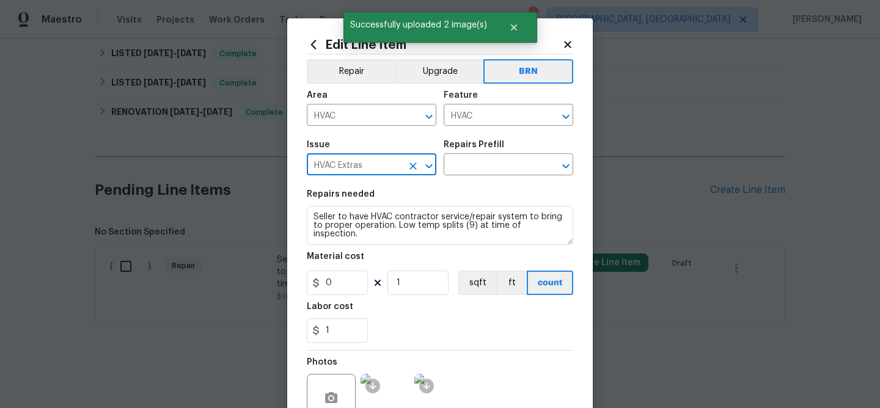
type input "HVAC Extras"
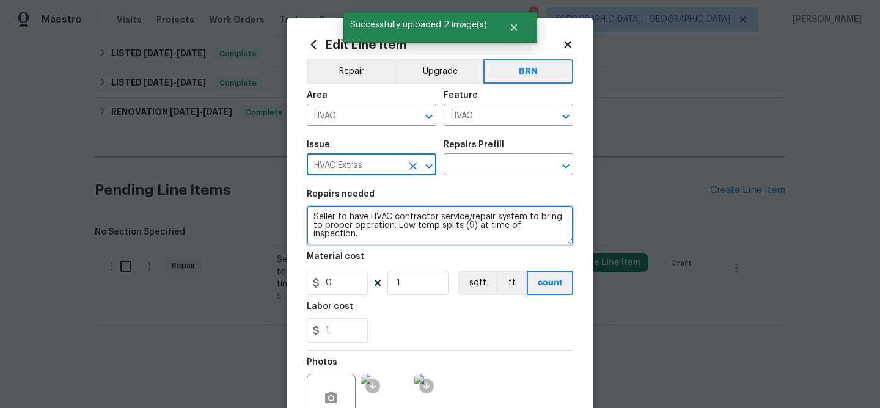
click at [418, 210] on textarea "Seller to have HVAC contractor service/repair system to bring to proper operati…" at bounding box center [440, 225] width 267 height 39
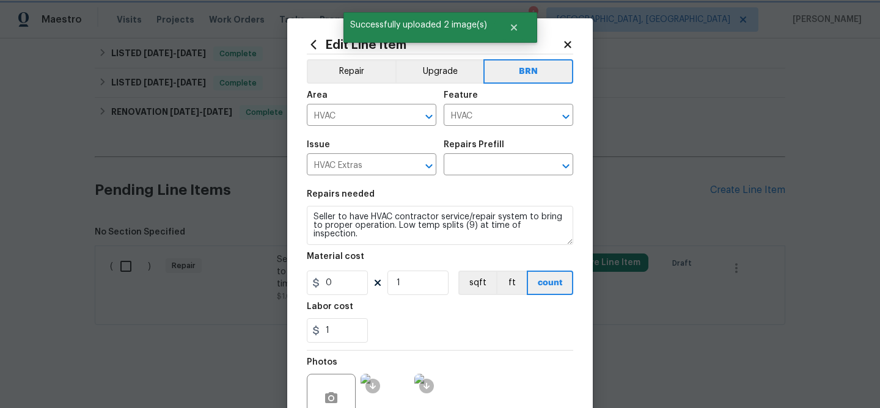
click at [476, 153] on div "Repairs Prefill" at bounding box center [509, 149] width 130 height 16
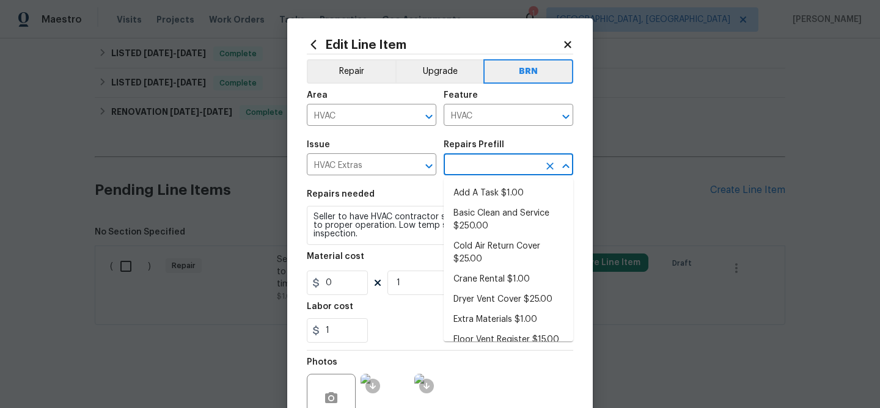
click at [474, 163] on input "text" at bounding box center [491, 165] width 95 height 19
click at [476, 186] on li "Add A Task $1.00" at bounding box center [509, 193] width 130 height 20
type input "Add A Task $1.00"
type textarea "HPM to detail"
type input "1"
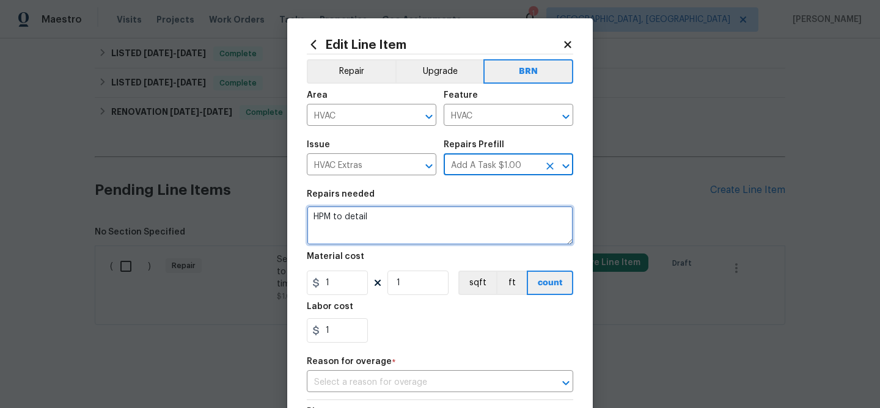
click at [386, 230] on textarea "HPM to detail" at bounding box center [440, 225] width 267 height 39
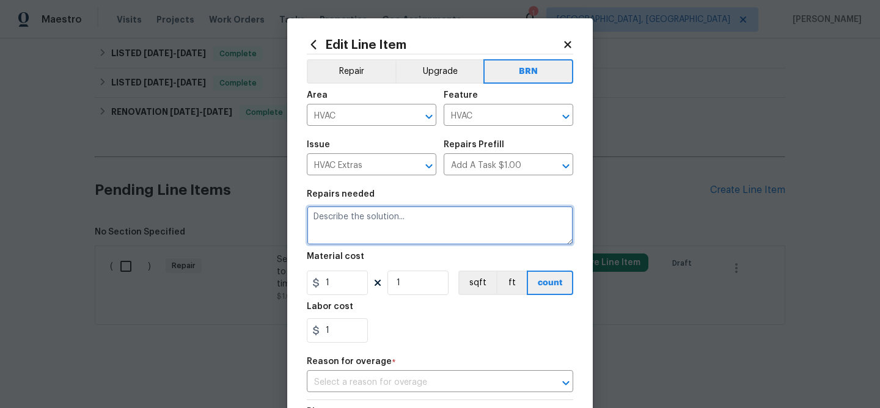
paste textarea "Seller to have HVAC contractor service/repair system to bring to proper operati…"
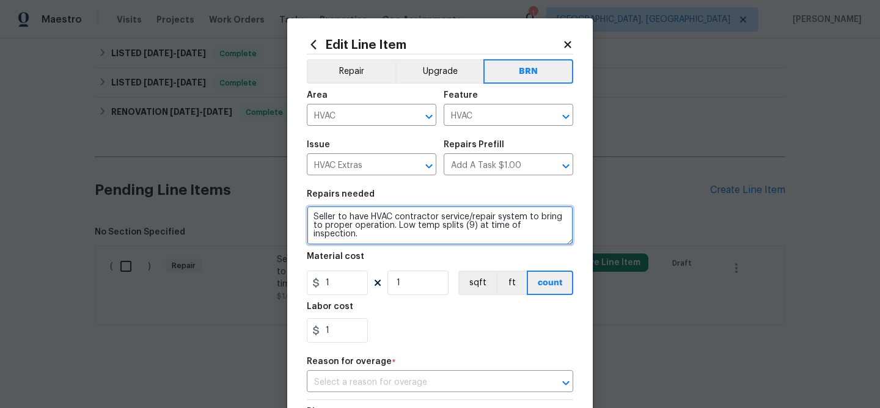
type textarea "Seller to have HVAC contractor service/repair system to bring to proper operati…"
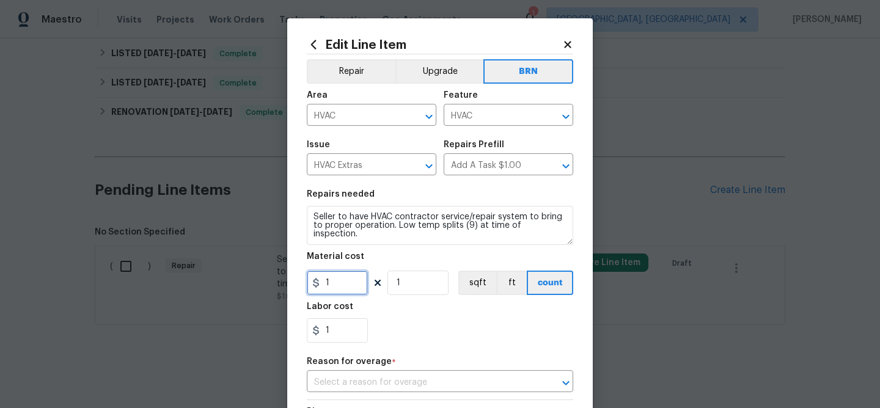
click at [347, 296] on section "Repairs needed Seller to have HVAC contractor service/repair system to bring to…" at bounding box center [440, 266] width 267 height 167
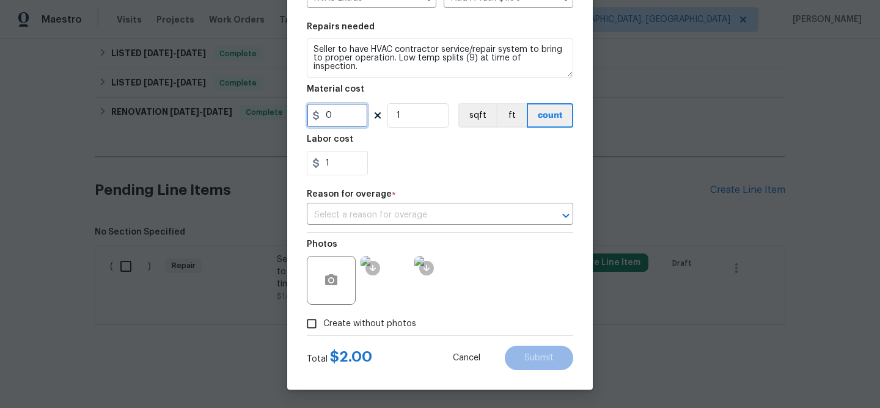
type input "0"
click at [316, 318] on input "Create without photos" at bounding box center [311, 323] width 23 height 23
checkbox input "false"
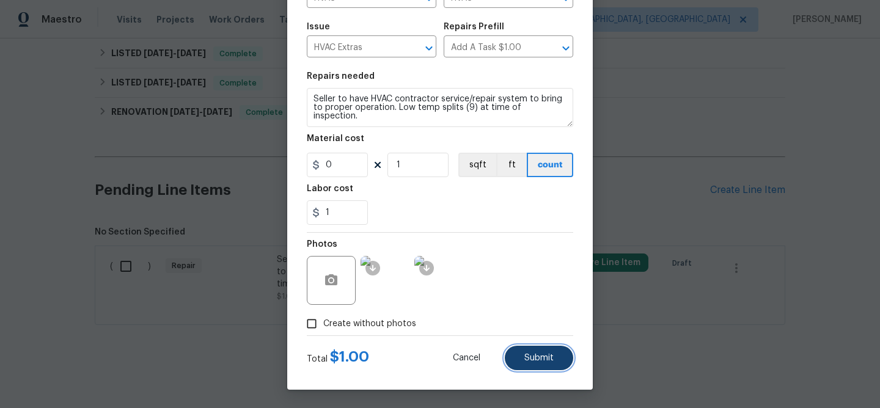
click at [551, 364] on button "Submit" at bounding box center [539, 358] width 68 height 24
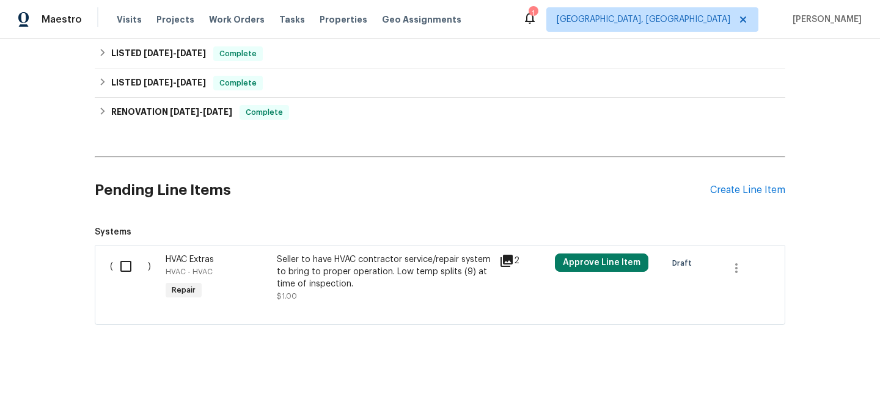
click at [127, 263] on input "checkbox" at bounding box center [130, 267] width 35 height 26
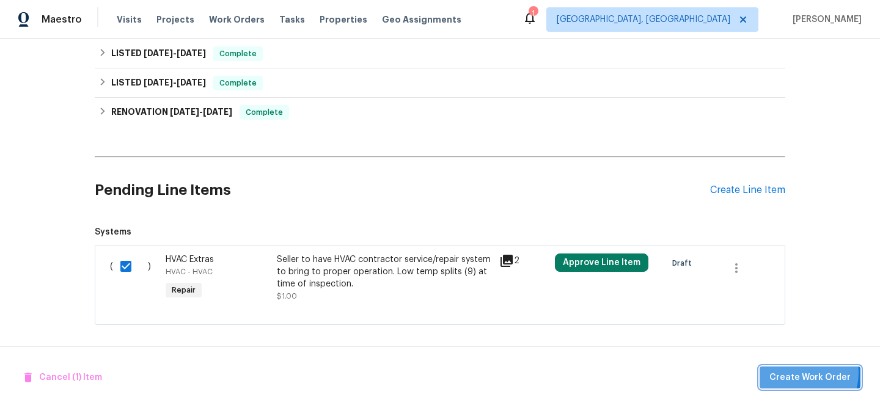
click at [801, 373] on span "Create Work Order" at bounding box center [810, 377] width 81 height 15
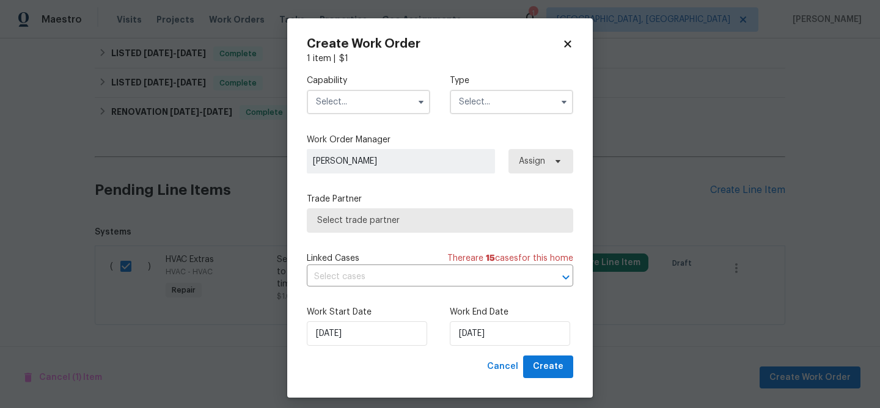
click at [366, 109] on input "text" at bounding box center [368, 102] width 123 height 24
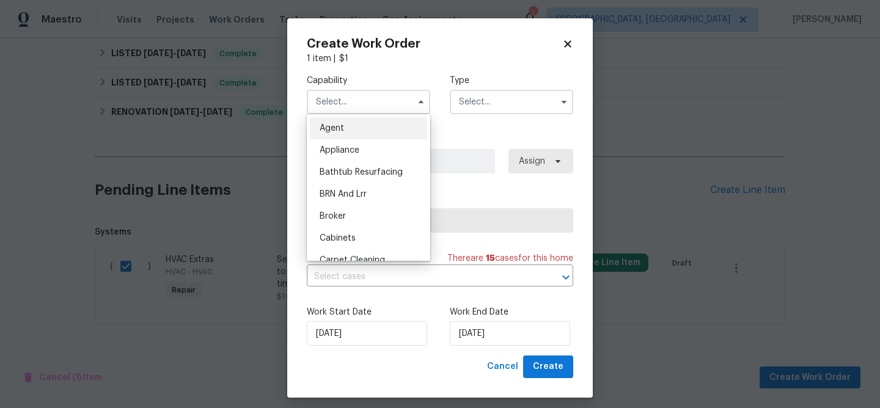
checkbox input "false"
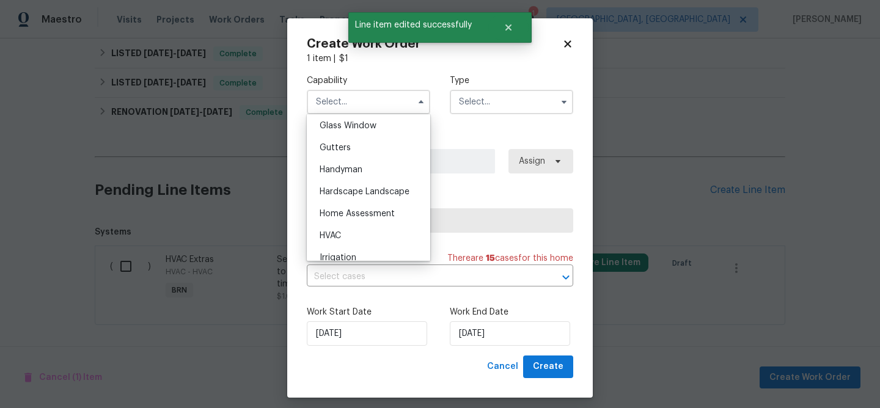
scroll to position [646, 0]
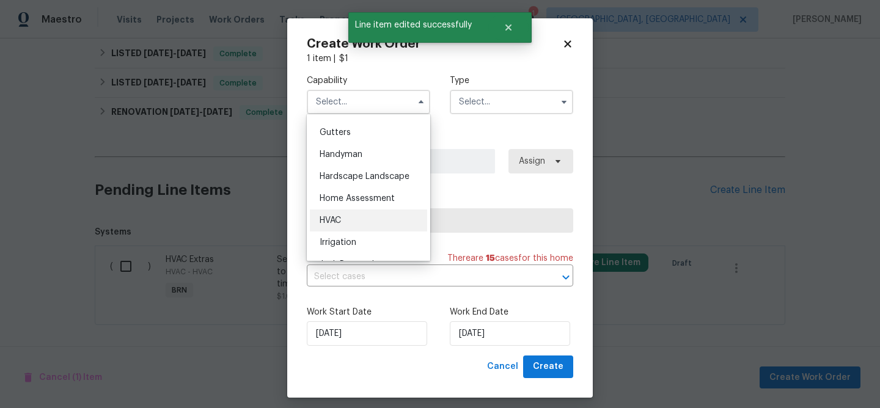
click at [347, 211] on div "HVAC" at bounding box center [368, 221] width 117 height 22
type input "HVAC"
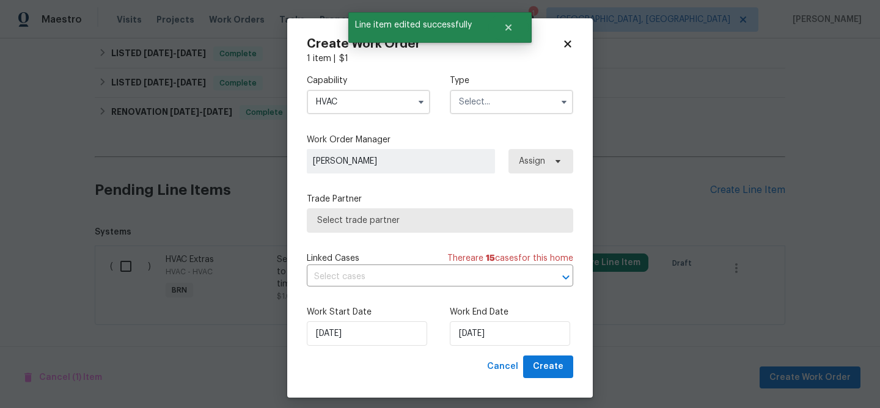
click at [500, 111] on input "text" at bounding box center [511, 102] width 123 height 24
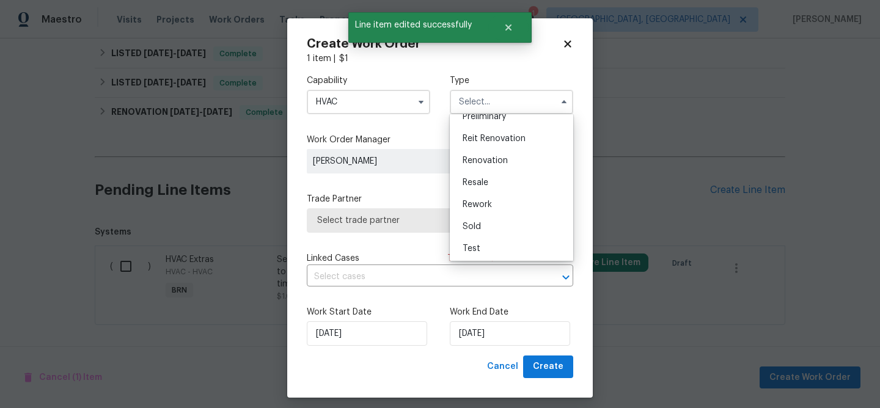
scroll to position [278, 0]
click at [481, 180] on span "Resale" at bounding box center [476, 181] width 26 height 9
type input "Resale"
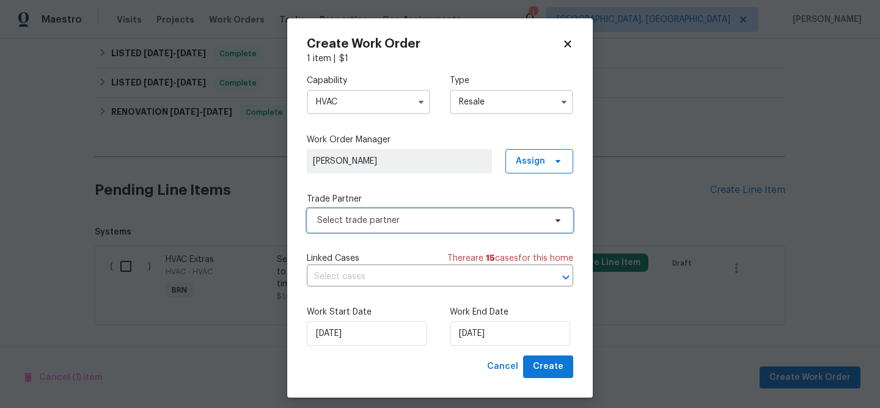
click at [394, 224] on span "Select trade partner" at bounding box center [431, 221] width 228 height 12
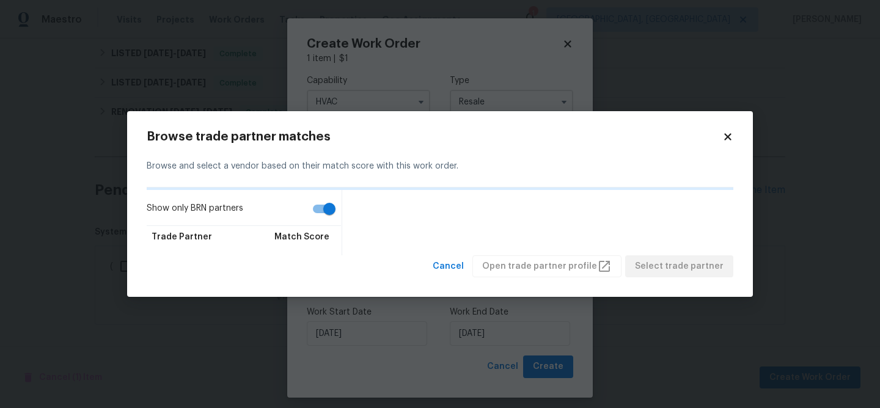
click at [325, 198] on input "Show only BRN partners" at bounding box center [330, 208] width 70 height 23
checkbox input "false"
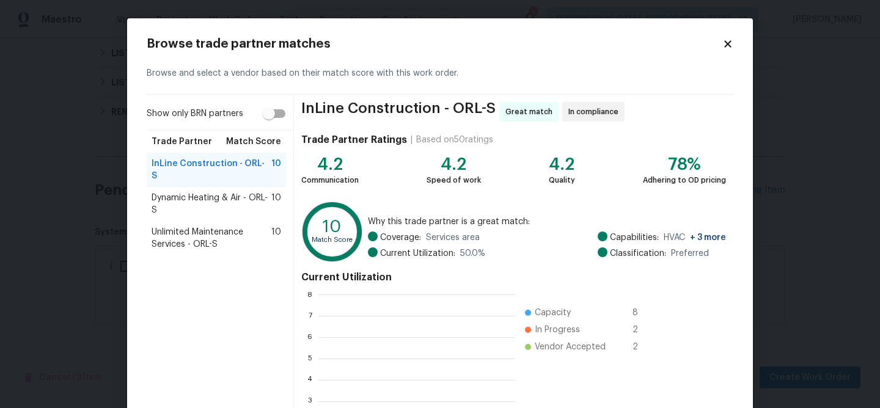
scroll to position [1, 1]
click at [197, 195] on span "Dynamic Heating & Air - ORL-S" at bounding box center [212, 204] width 120 height 24
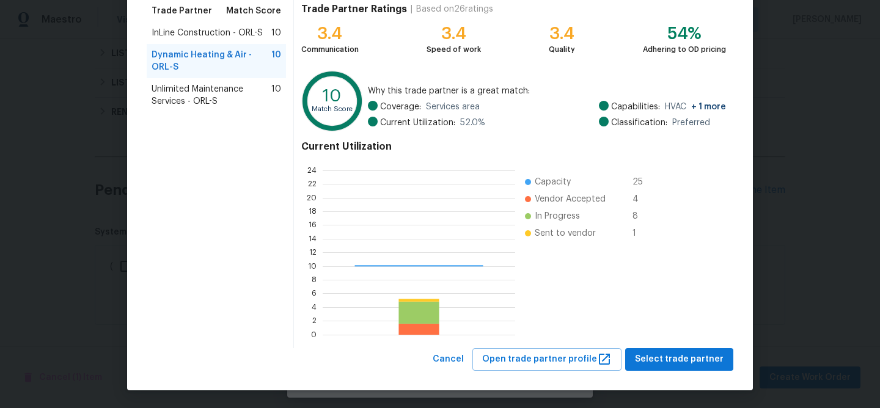
scroll to position [171, 193]
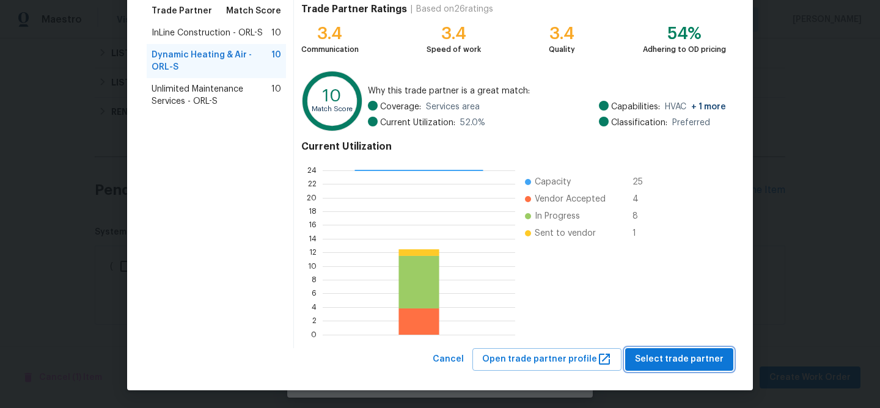
click at [647, 351] on button "Select trade partner" at bounding box center [679, 359] width 108 height 23
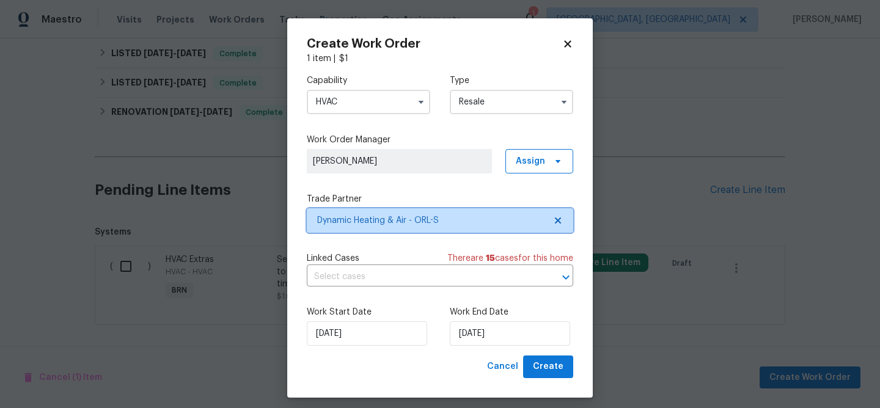
scroll to position [0, 0]
click at [399, 281] on input "text" at bounding box center [423, 277] width 232 height 19
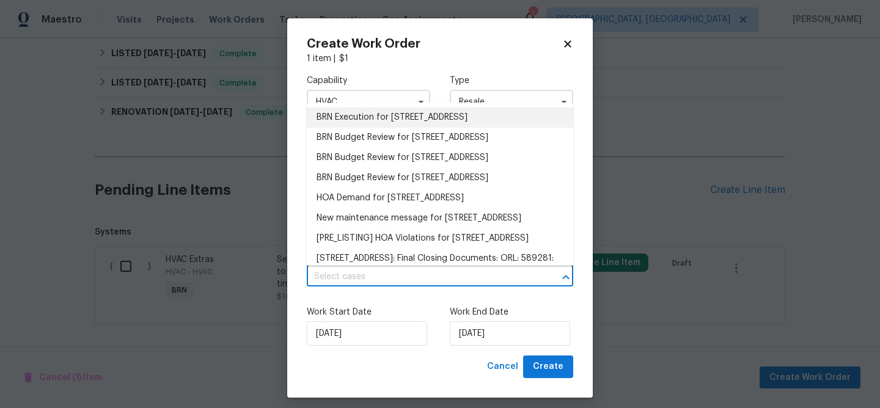
click at [366, 114] on li "BRN Execution for 310 Velveteen Pl, Chuluota, FL 32766" at bounding box center [440, 118] width 267 height 20
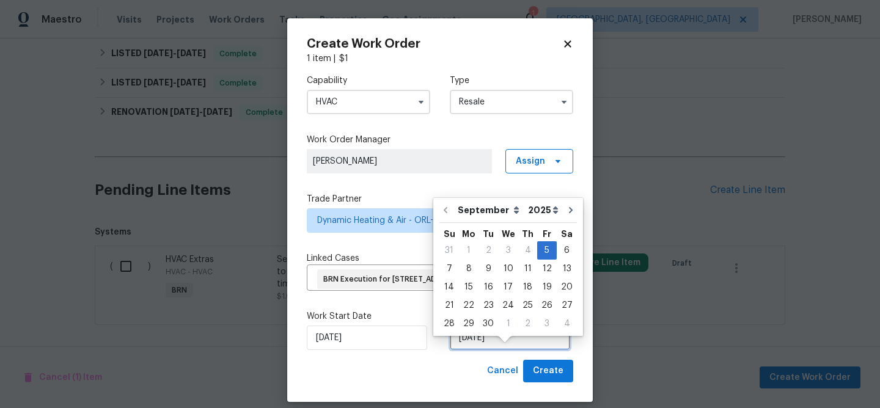
click at [512, 350] on input "[DATE]" at bounding box center [510, 338] width 120 height 24
click at [484, 267] on div "9" at bounding box center [489, 268] width 20 height 17
type input "[DATE]"
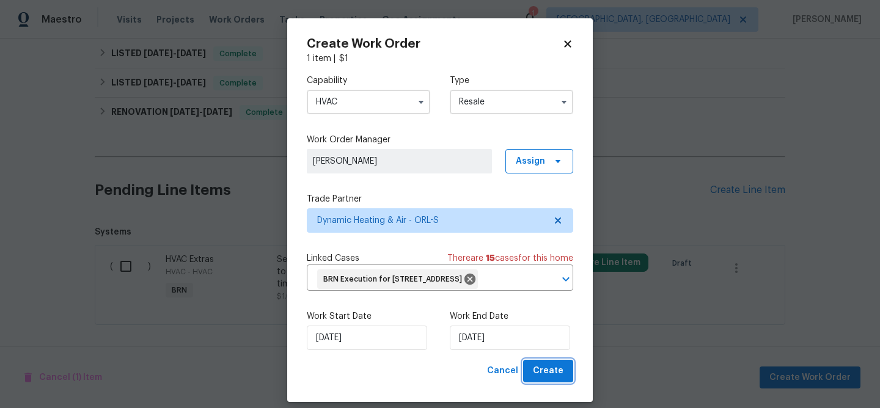
click at [548, 379] on span "Create" at bounding box center [548, 371] width 31 height 15
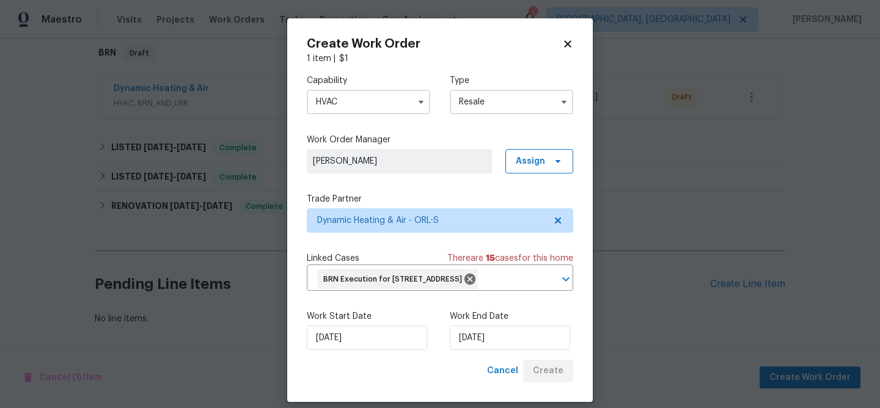
scroll to position [198, 0]
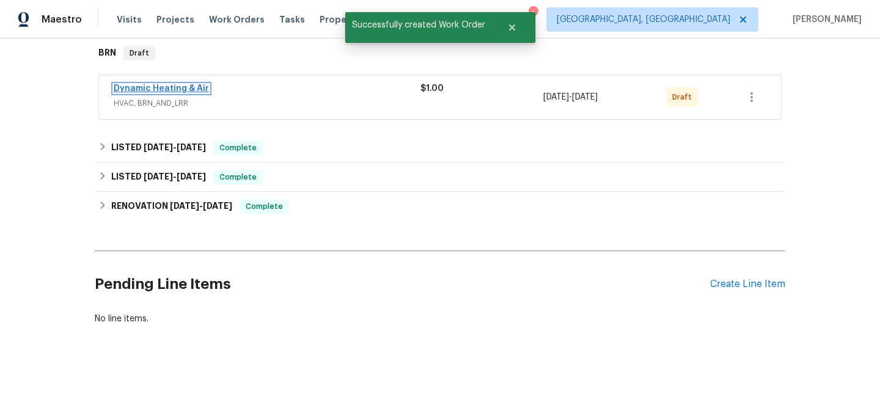
click at [158, 87] on link "Dynamic Heating & Air" at bounding box center [161, 88] width 95 height 9
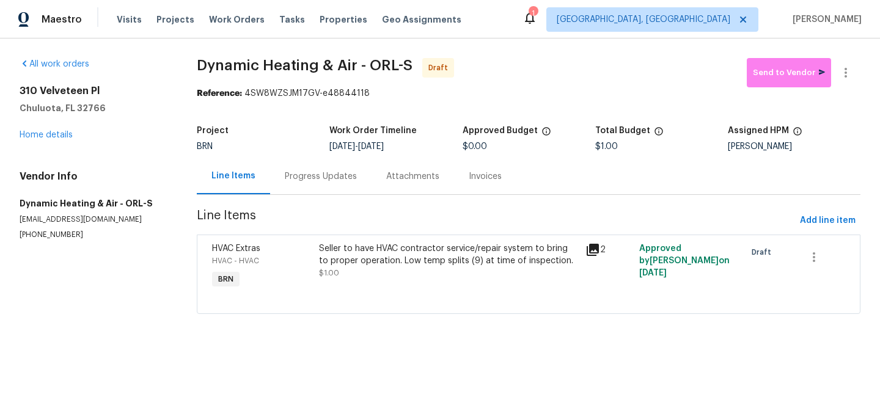
click at [311, 163] on div "Progress Updates" at bounding box center [320, 176] width 101 height 36
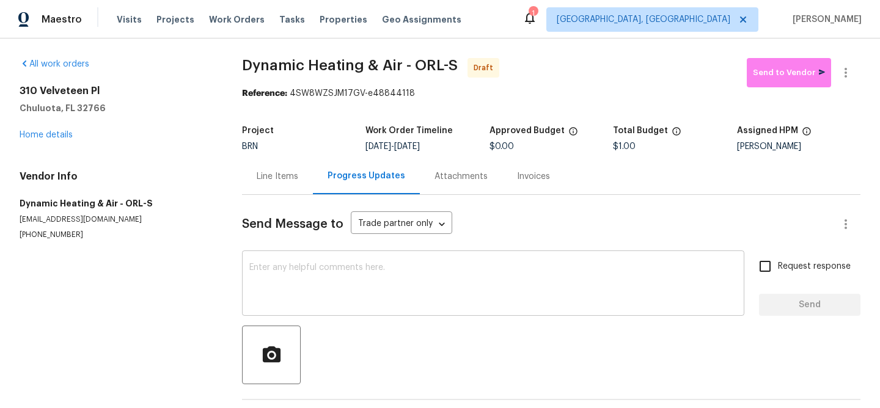
click at [300, 255] on div "x ​" at bounding box center [493, 285] width 502 height 62
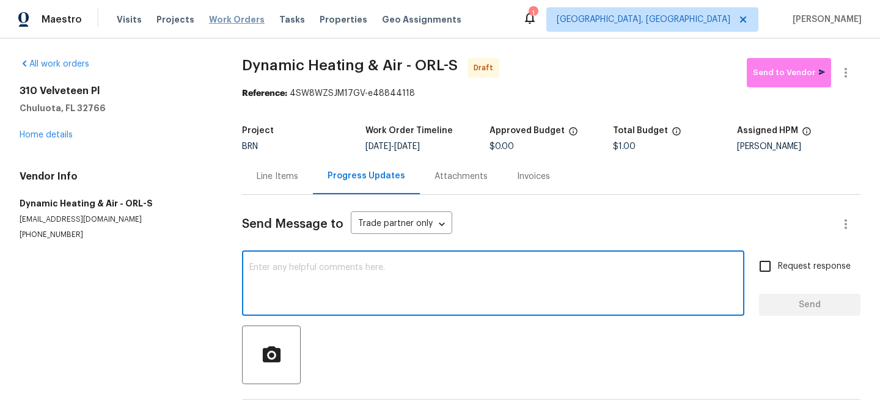
paste textarea "Hi, I'm Ananthi from Opendoor. Just wanted to check if you received the WO for …"
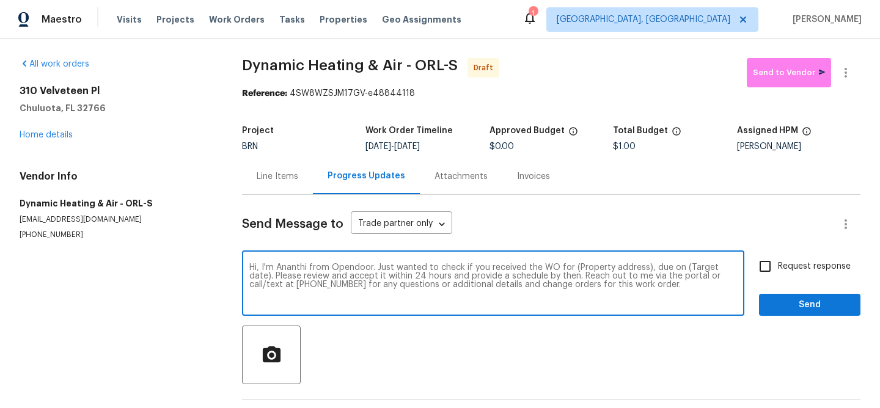
drag, startPoint x: 643, startPoint y: 266, endPoint x: 570, endPoint y: 270, distance: 73.5
click at [570, 270] on textarea "Hi, I'm Ananthi from Opendoor. Just wanted to check if you received the WO for …" at bounding box center [493, 284] width 488 height 43
paste textarea "310 Velveteen Pl, Chuluota, FL 32766"
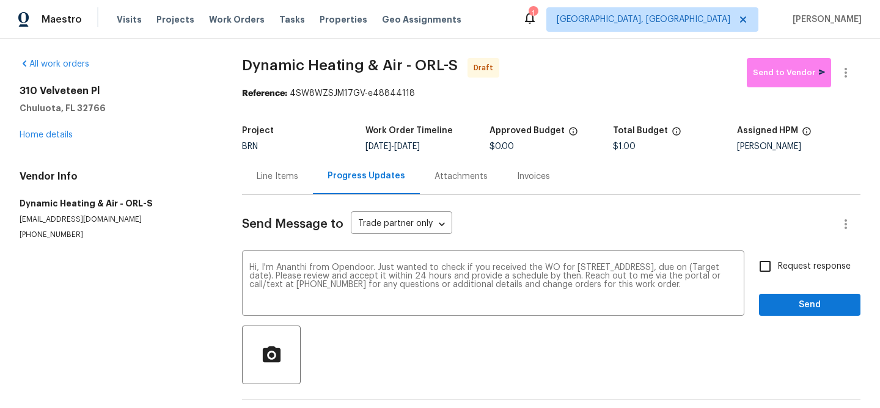
drag, startPoint x: 410, startPoint y: 149, endPoint x: 449, endPoint y: 147, distance: 38.6
click at [449, 147] on div "9/5/2025 - 9/9/2025" at bounding box center [427, 146] width 123 height 9
copy span "[DATE]"
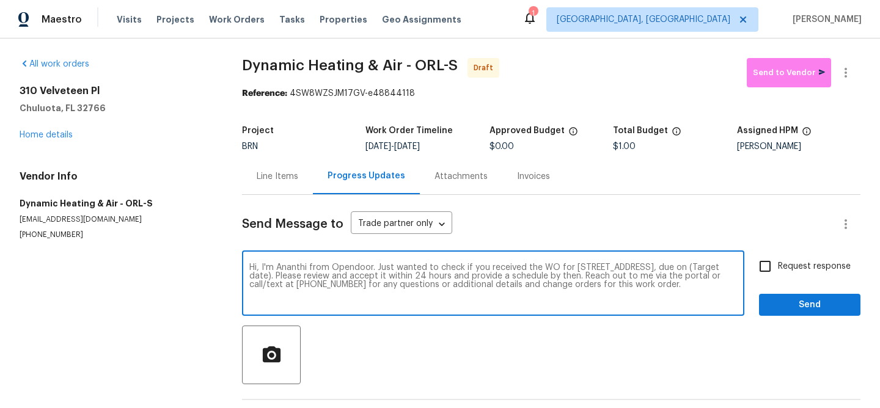
drag, startPoint x: 313, startPoint y: 278, endPoint x: 269, endPoint y: 275, distance: 44.1
click at [269, 276] on textarea "Hi, I'm Ananthi from Opendoor. Just wanted to check if you received the WO for …" at bounding box center [493, 284] width 488 height 43
paste textarea "[DATE]"
type textarea "Hi, I'm Ananthi from Opendoor. Just wanted to check if you received the WO for …"
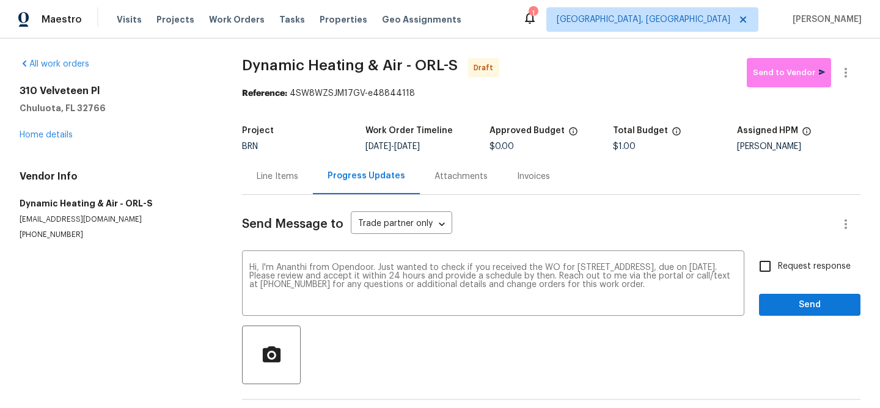
click at [793, 268] on span "Request response" at bounding box center [814, 266] width 73 height 13
click at [778, 268] on input "Request response" at bounding box center [766, 267] width 26 height 26
checkbox input "true"
click at [789, 309] on span "Send" at bounding box center [810, 305] width 82 height 15
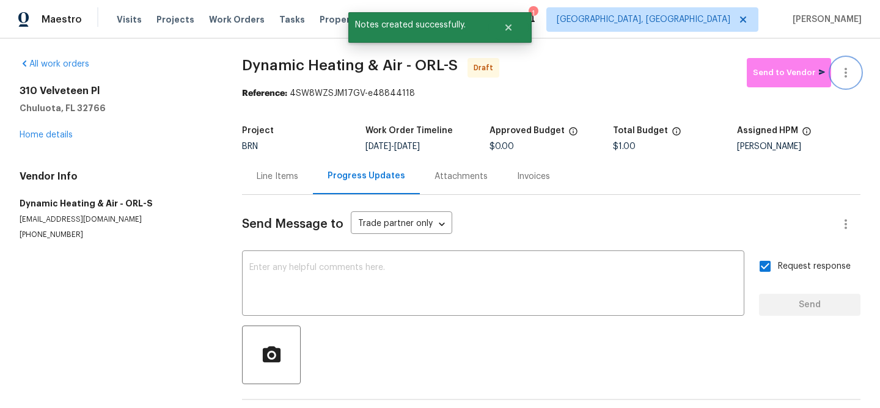
click at [847, 72] on icon "button" at bounding box center [846, 73] width 2 height 10
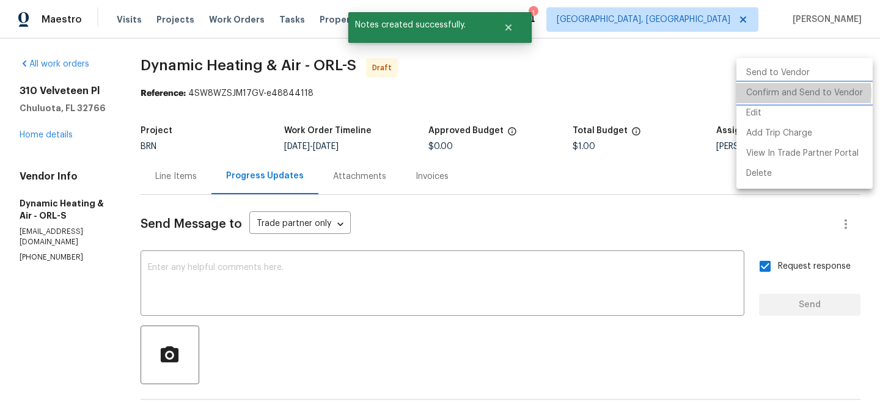
click at [798, 93] on li "Confirm and Send to Vendor" at bounding box center [805, 93] width 136 height 20
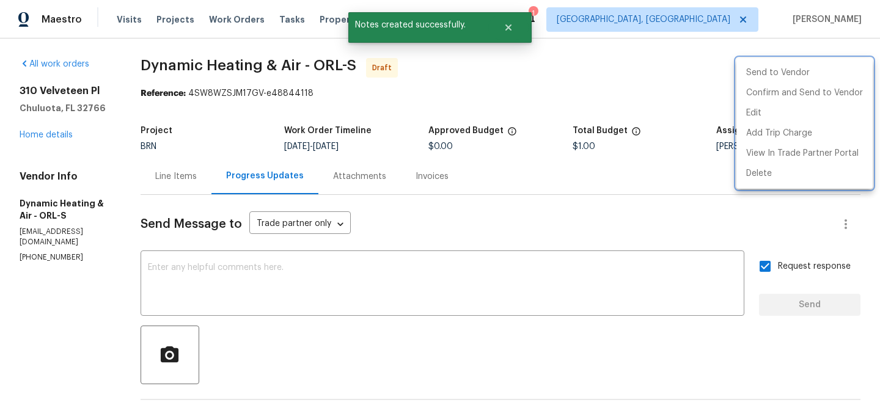
click at [282, 287] on div at bounding box center [440, 204] width 880 height 408
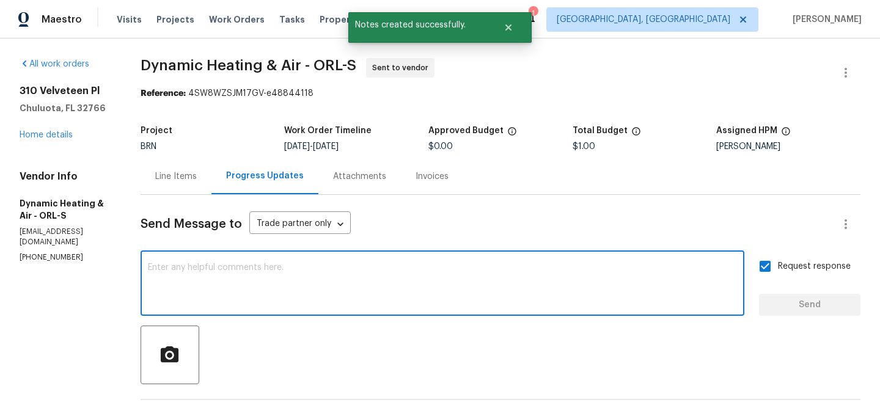
click at [234, 282] on textarea at bounding box center [442, 284] width 589 height 43
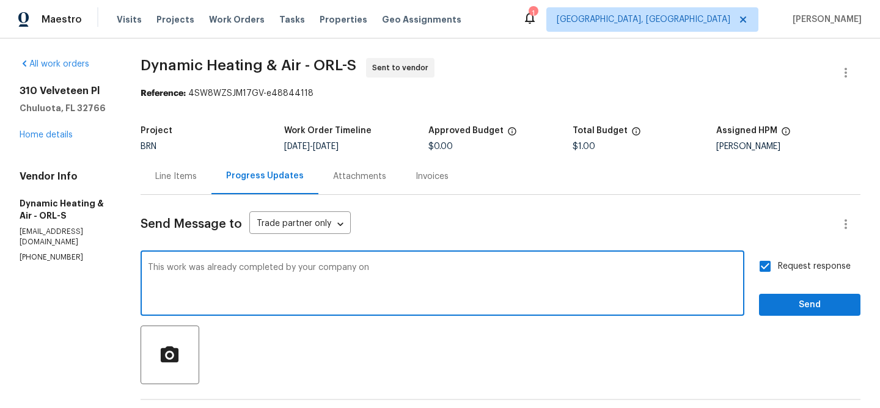
paste textarea "8/4/2025"
type textarea "This work was already completed by your company on 8/4/2025. Now, this came as …"
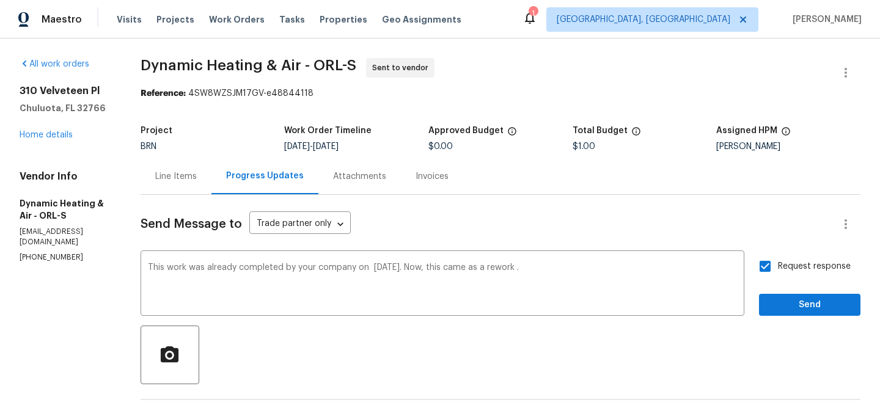
click at [778, 293] on div "Request response Send" at bounding box center [809, 285] width 101 height 62
click at [775, 307] on span "Send" at bounding box center [810, 305] width 82 height 15
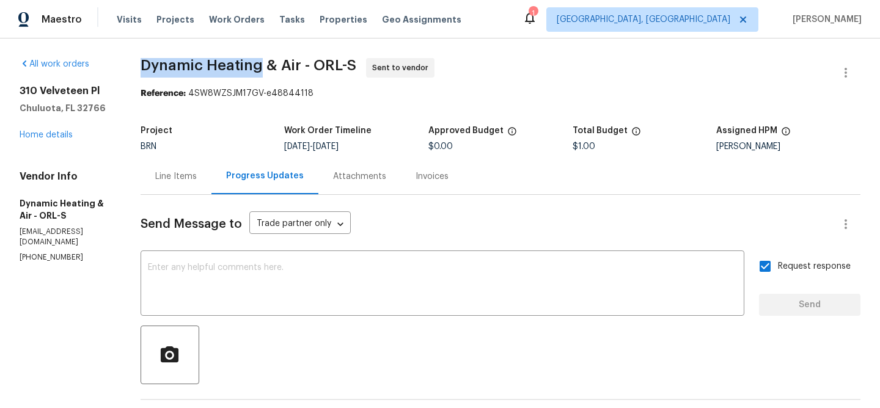
drag, startPoint x: 152, startPoint y: 58, endPoint x: 275, endPoint y: 63, distance: 123.6
click at [275, 64] on div "All work orders 310 Velveteen Pl Chuluota, FL 32766 Home details Vendor Info Dy…" at bounding box center [440, 325] width 880 height 572
copy span "Dynamic Heating"
click at [190, 65] on span "Dynamic Heating & Air - ORL-S" at bounding box center [249, 65] width 216 height 15
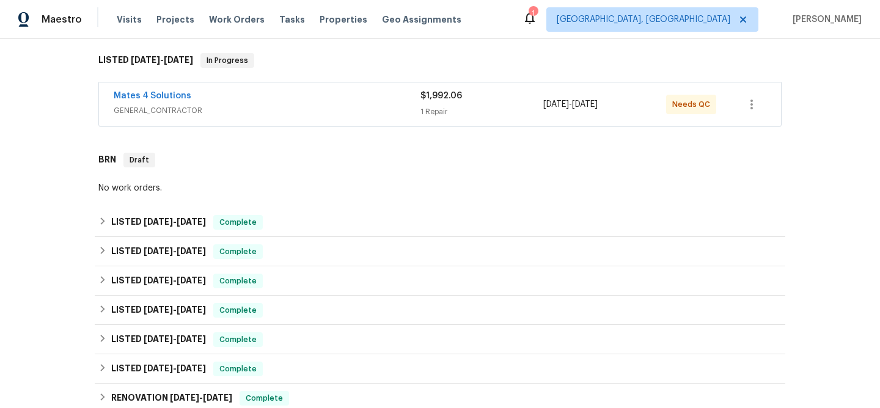
scroll to position [169, 0]
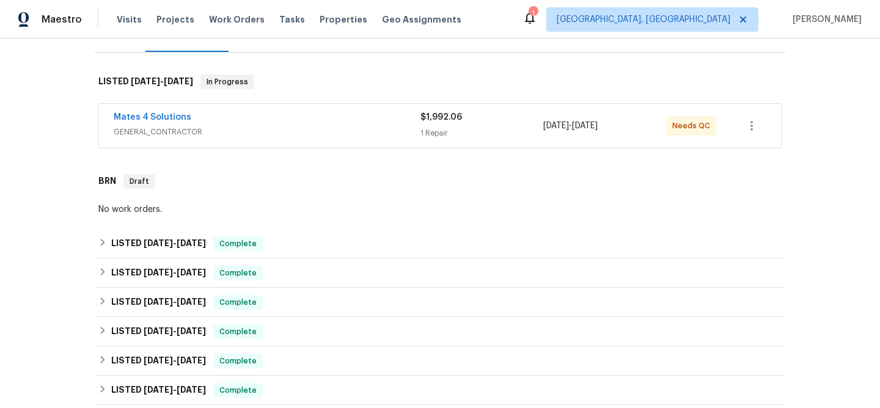
click at [227, 117] on div "Mates 4 Solutions" at bounding box center [267, 118] width 307 height 15
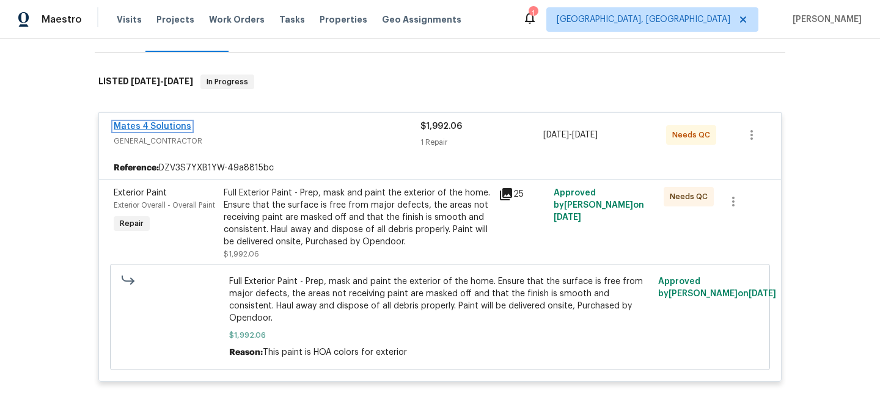
click at [158, 130] on link "Mates 4 Solutions" at bounding box center [153, 126] width 78 height 9
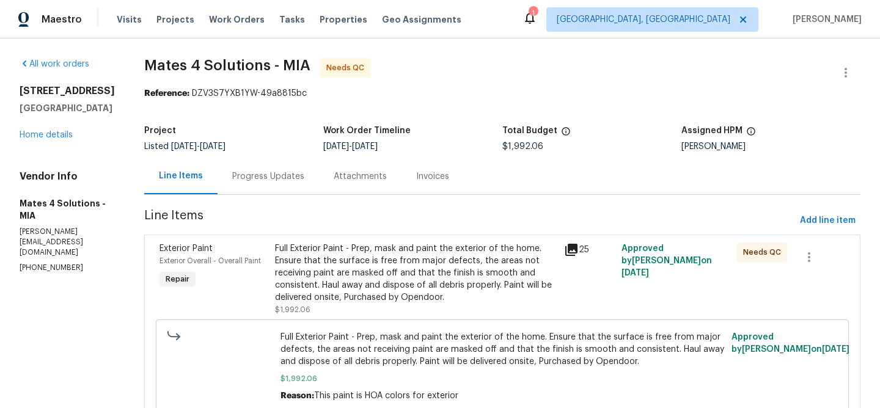
click at [297, 179] on div "Progress Updates" at bounding box center [268, 177] width 72 height 12
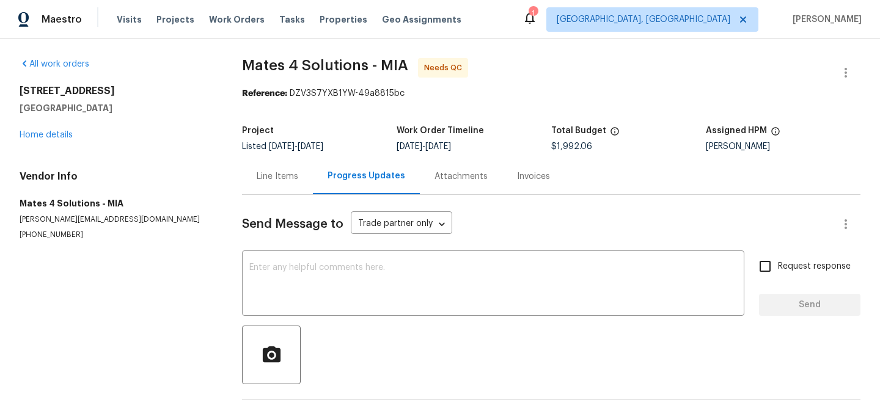
scroll to position [46, 0]
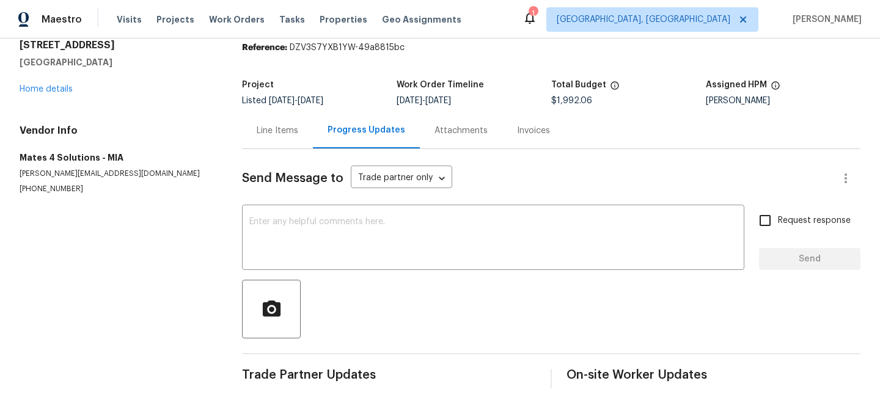
click at [276, 146] on div "Line Items" at bounding box center [277, 130] width 71 height 36
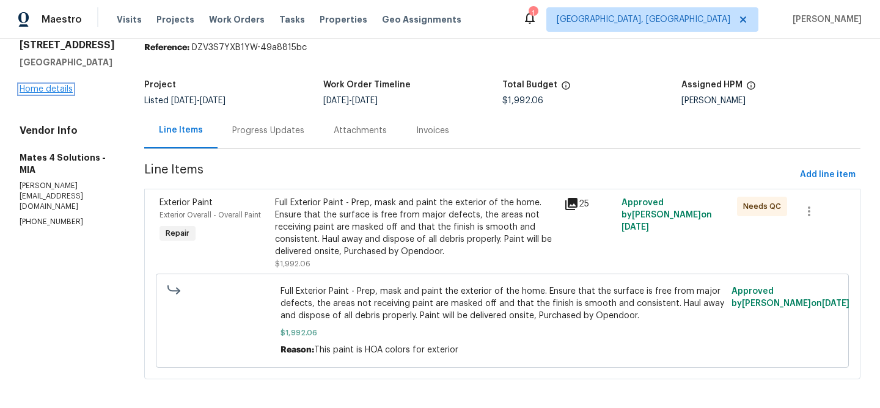
click at [54, 94] on link "Home details" at bounding box center [46, 89] width 53 height 9
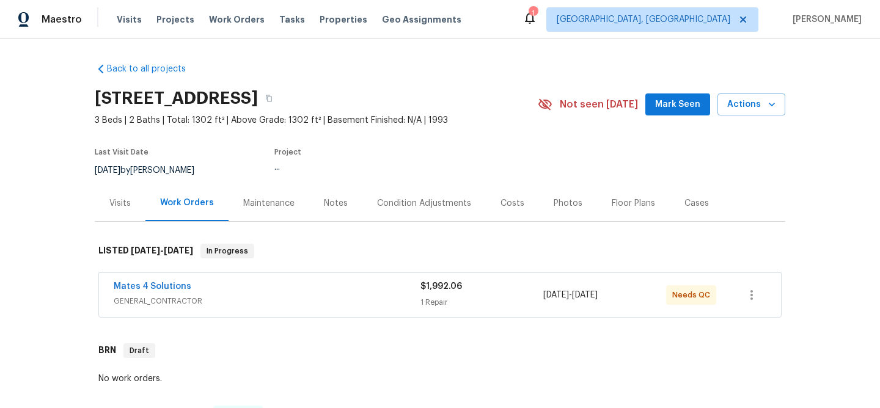
scroll to position [383, 0]
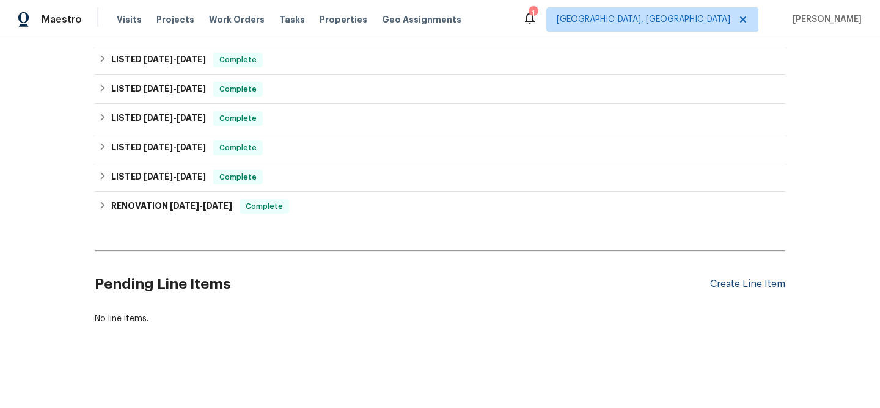
click at [736, 281] on div "Create Line Item" at bounding box center [747, 285] width 75 height 12
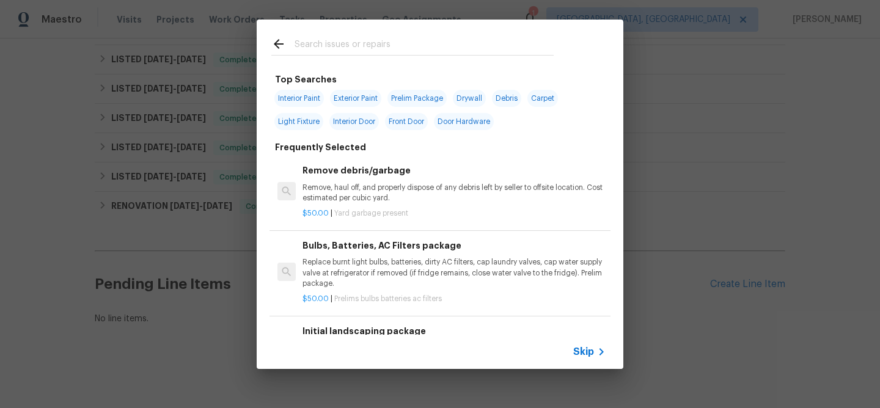
click at [595, 346] on icon at bounding box center [601, 352] width 15 height 15
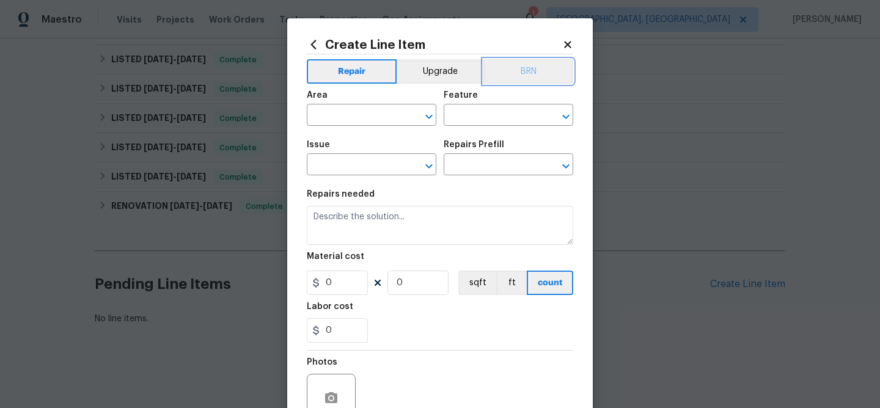
click at [539, 75] on button "BRN" at bounding box center [529, 71] width 90 height 24
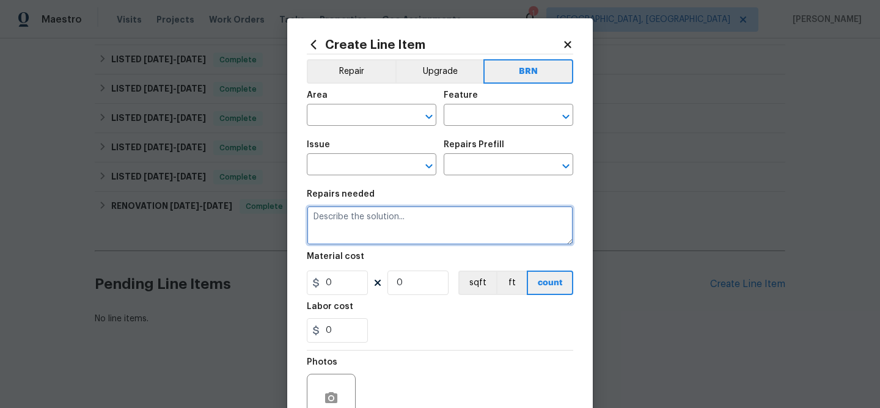
click at [407, 244] on textarea at bounding box center [440, 225] width 267 height 39
paste textarea "Seller to have contractor clean and service the HVAC unit, including cleaning t…"
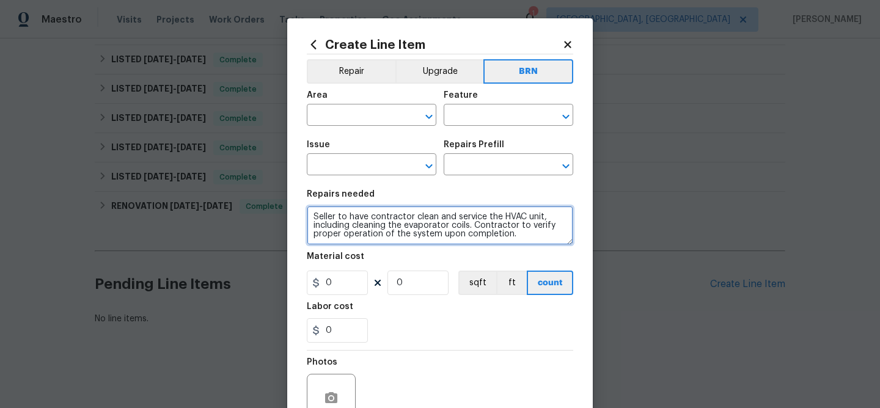
type textarea "Seller to have contractor clean and service the HVAC unit, including cleaning t…"
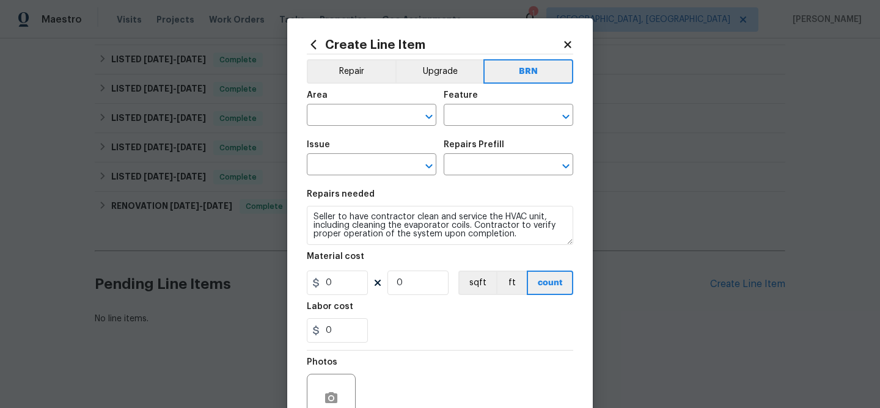
click at [349, 103] on div "Area" at bounding box center [372, 99] width 130 height 16
click at [345, 106] on div "Area" at bounding box center [372, 99] width 130 height 16
click at [338, 112] on input "text" at bounding box center [354, 116] width 95 height 19
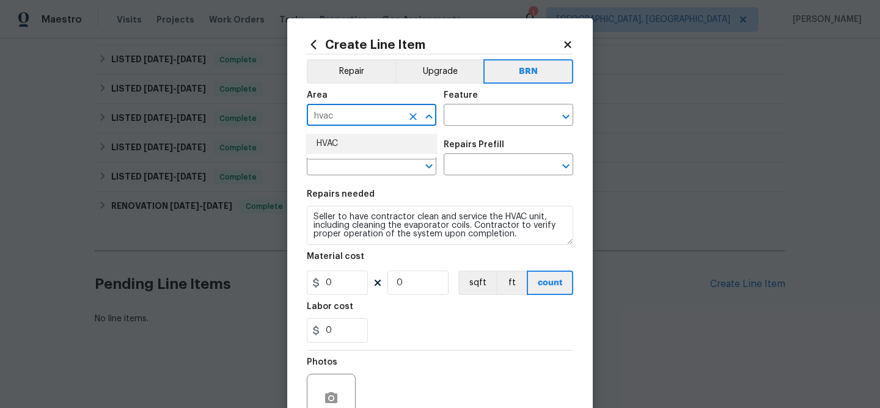
click at [341, 149] on li "HVAC" at bounding box center [372, 144] width 130 height 20
type input "HVAC"
click at [519, 100] on div "Feature" at bounding box center [509, 99] width 130 height 16
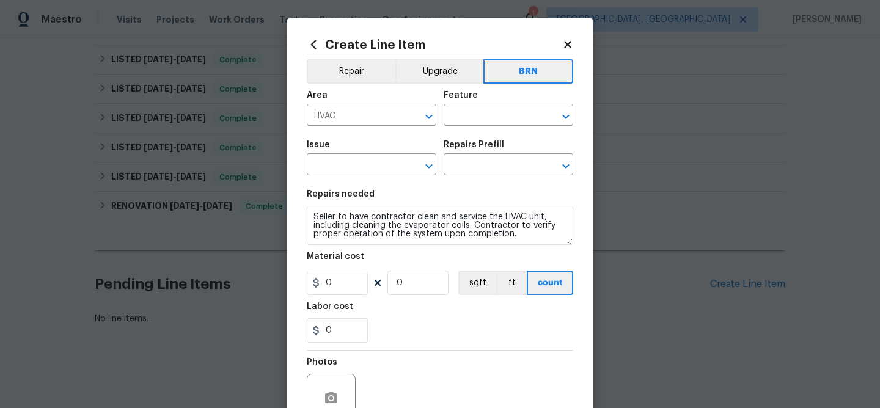
click at [501, 105] on div "Feature" at bounding box center [509, 99] width 130 height 16
click at [490, 110] on input "text" at bounding box center [491, 116] width 95 height 19
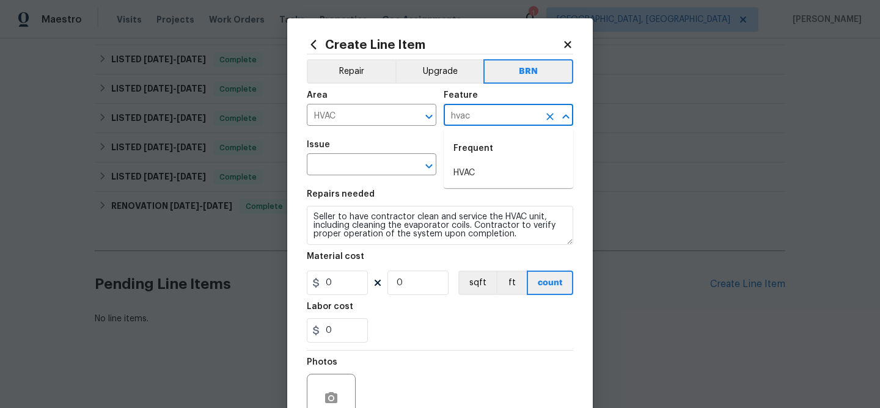
click at [477, 167] on li "HVAC" at bounding box center [509, 173] width 130 height 20
type input "HVAC"
click at [356, 168] on input "text" at bounding box center [354, 165] width 95 height 19
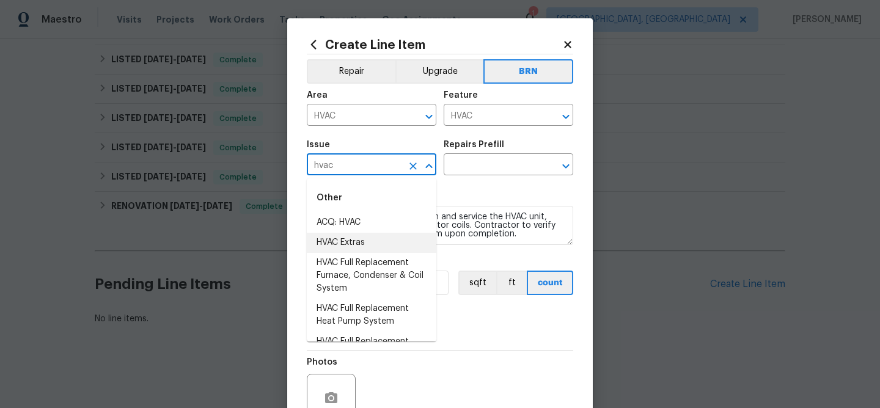
click at [336, 241] on li "HVAC Extras" at bounding box center [372, 243] width 130 height 20
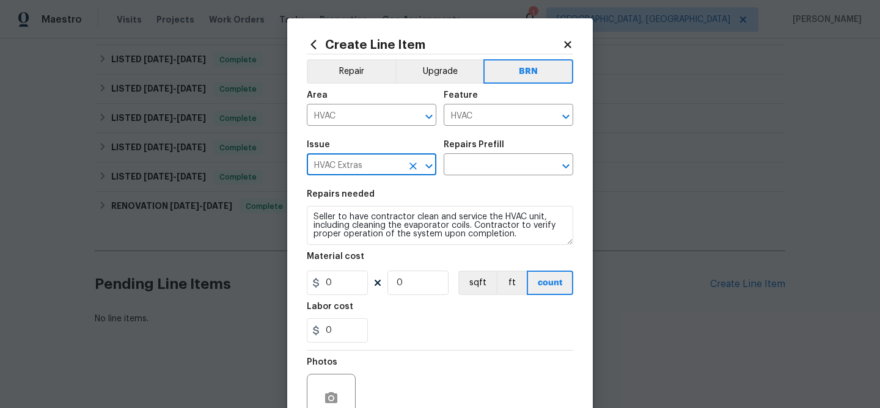
type input "HVAC Extras"
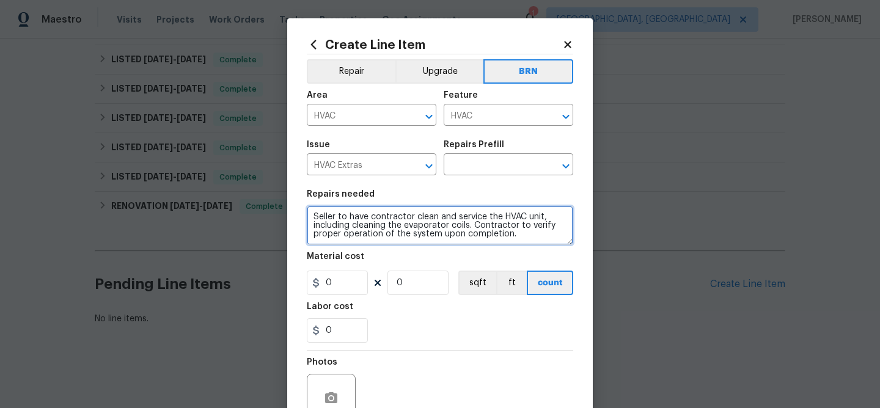
click at [336, 229] on textarea "Seller to have contractor clean and service the HVAC unit, including cleaning t…" at bounding box center [440, 225] width 267 height 39
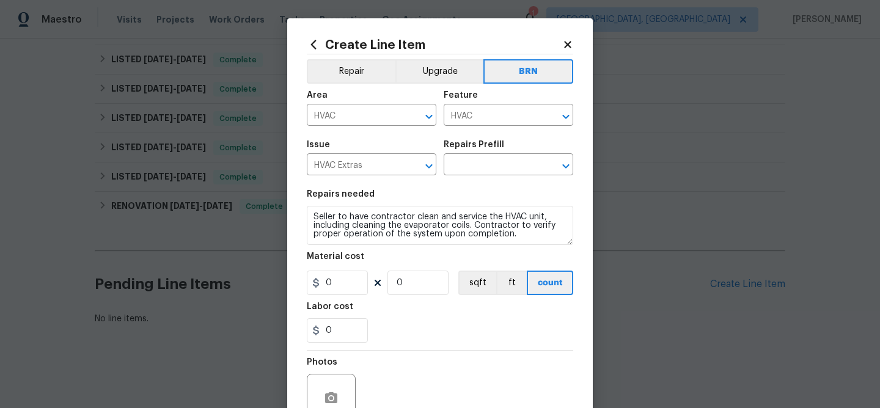
click at [460, 155] on div "Repairs Prefill" at bounding box center [509, 149] width 130 height 16
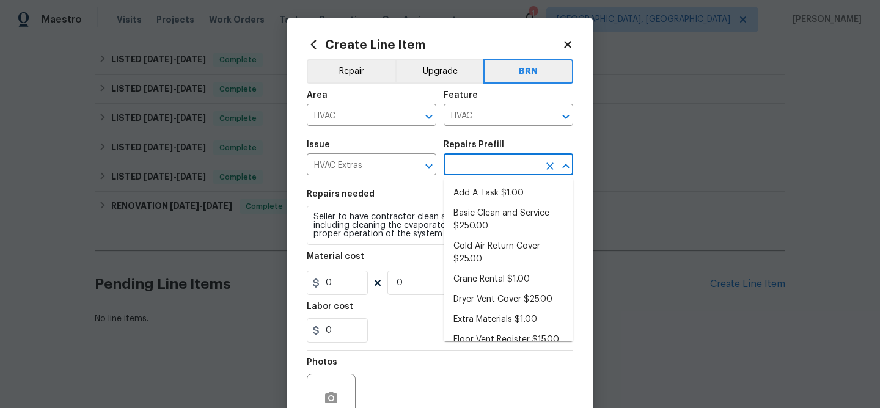
click at [461, 169] on input "text" at bounding box center [491, 165] width 95 height 19
click at [475, 192] on li "Add A Task $1.00" at bounding box center [509, 193] width 130 height 20
type input "Add A Task $1.00"
type textarea "HPM to detail"
type input "1"
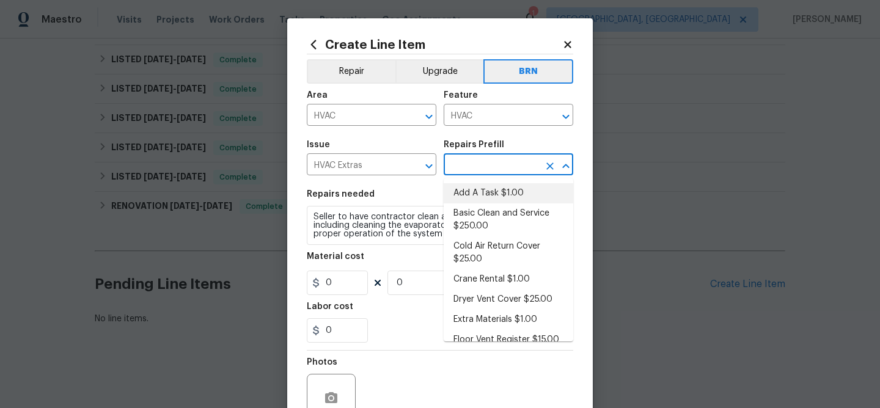
type input "1"
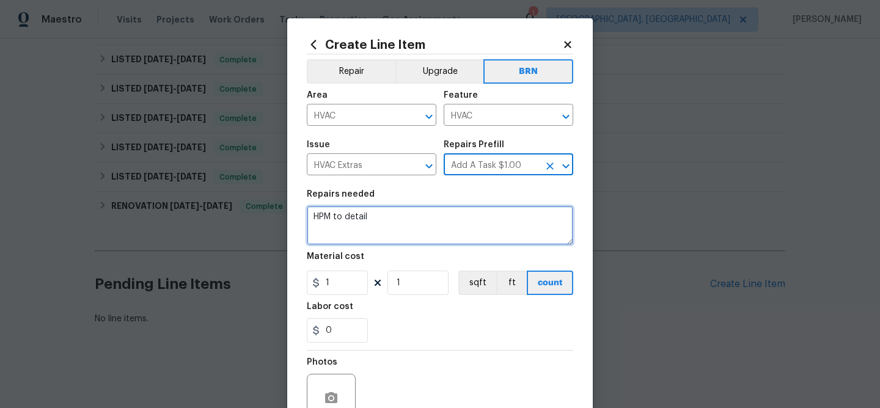
click at [379, 230] on textarea "HPM to detail" at bounding box center [440, 225] width 267 height 39
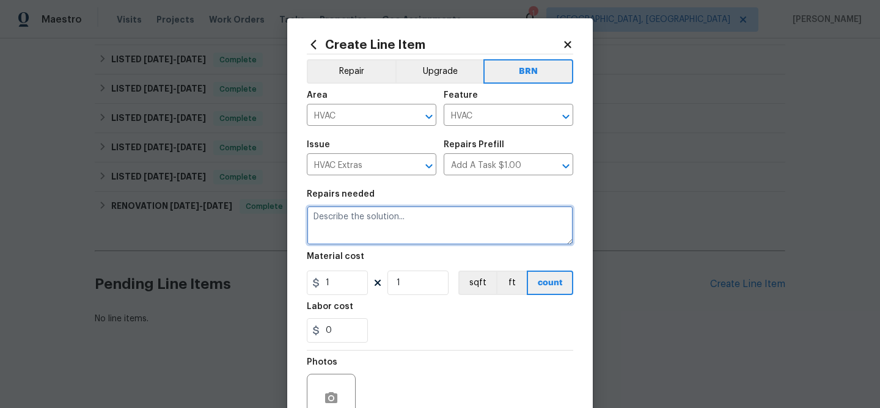
paste textarea "Seller to have contractor clean and service the HVAC unit, including cleaning t…"
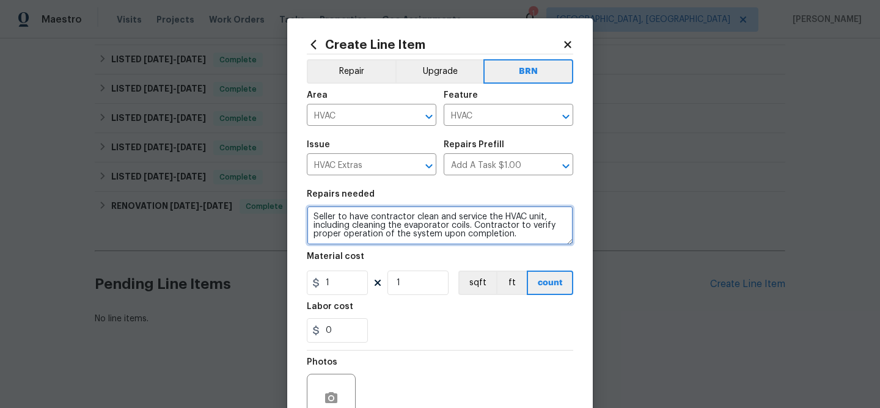
type textarea "Seller to have contractor clean and service the HVAC unit, including cleaning t…"
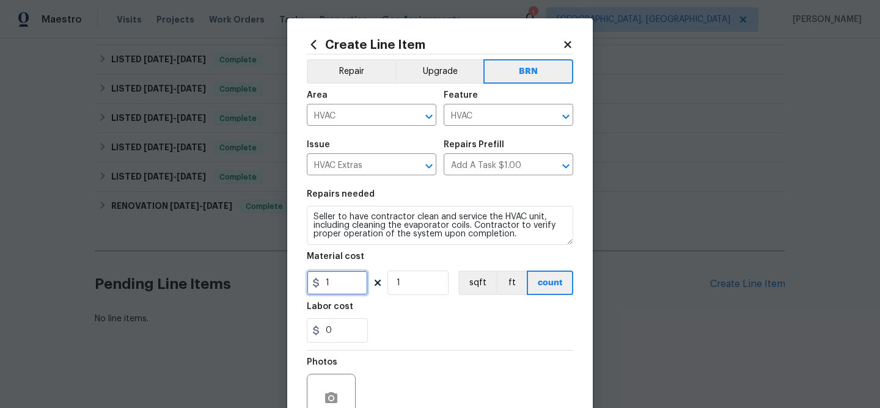
click at [354, 276] on input "1" at bounding box center [337, 283] width 61 height 24
type input "0"
click at [345, 325] on input "0" at bounding box center [337, 330] width 61 height 24
type input "350"
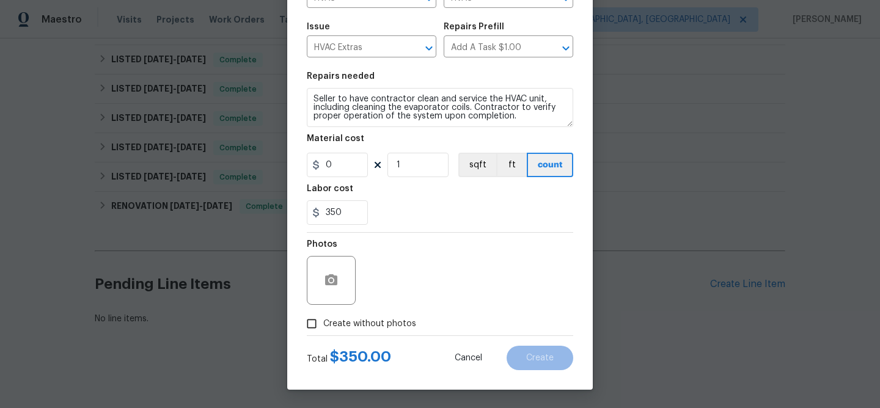
click at [325, 313] on label "Create without photos" at bounding box center [358, 323] width 116 height 23
click at [323, 313] on input "Create without photos" at bounding box center [311, 323] width 23 height 23
checkbox input "true"
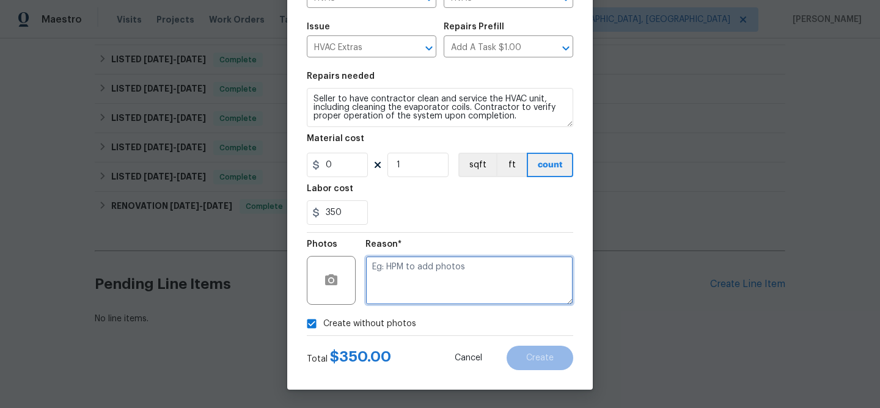
click at [412, 271] on textarea at bounding box center [470, 280] width 208 height 49
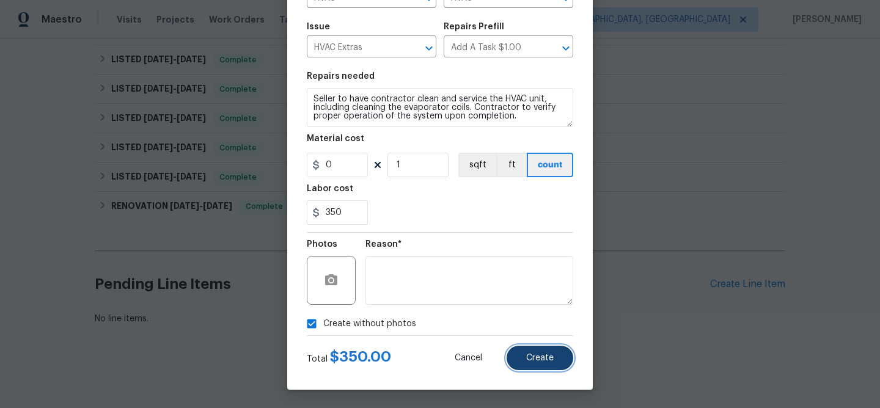
click at [536, 358] on span "Create" at bounding box center [540, 358] width 28 height 9
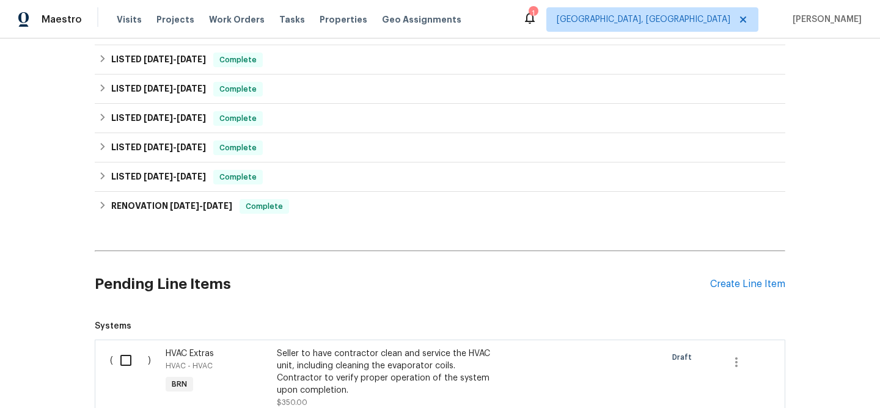
scroll to position [547, 0]
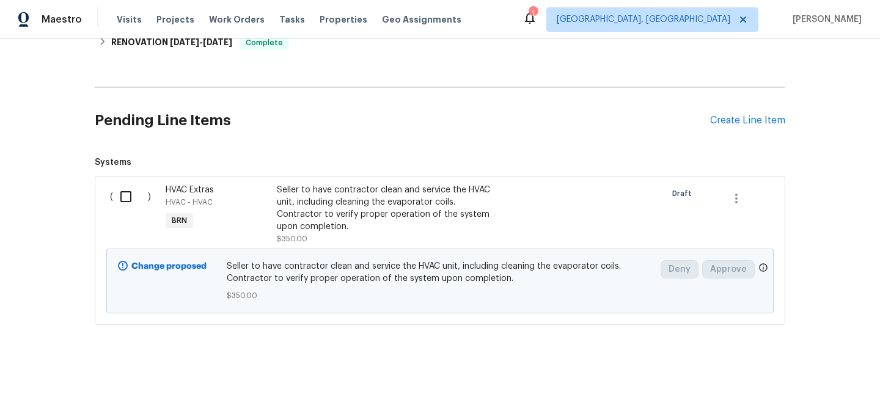
click at [138, 205] on input "checkbox" at bounding box center [130, 197] width 35 height 26
checkbox input "true"
click at [756, 378] on div "Cancel (1) Item Create Work Order" at bounding box center [440, 378] width 880 height 62
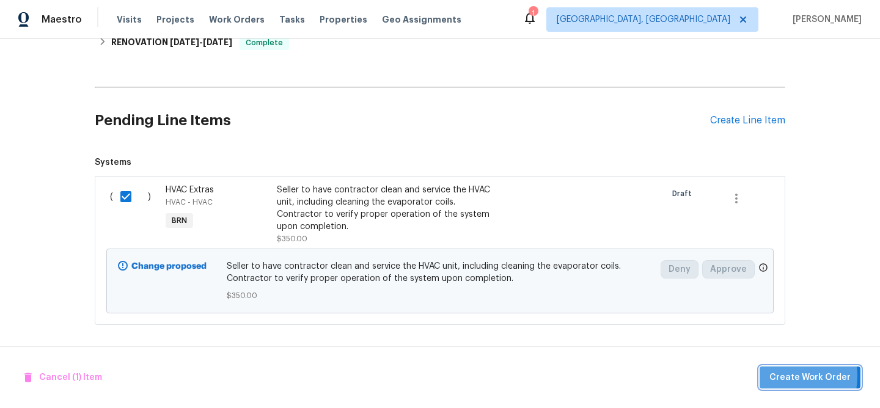
click at [783, 376] on span "Create Work Order" at bounding box center [810, 377] width 81 height 15
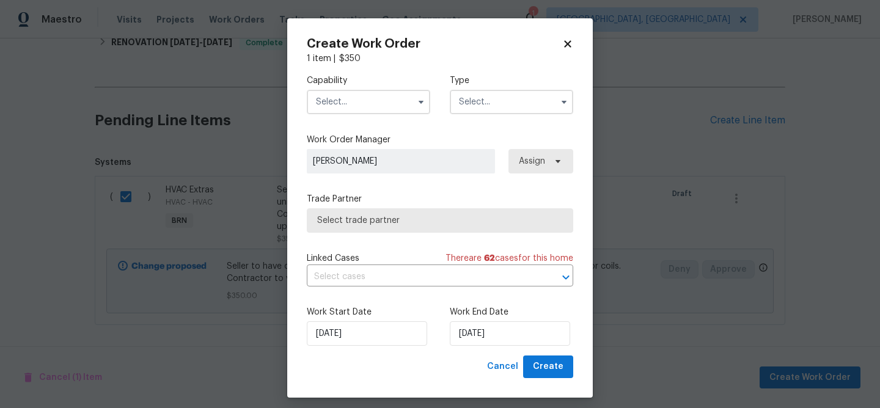
click at [350, 98] on input "text" at bounding box center [368, 102] width 123 height 24
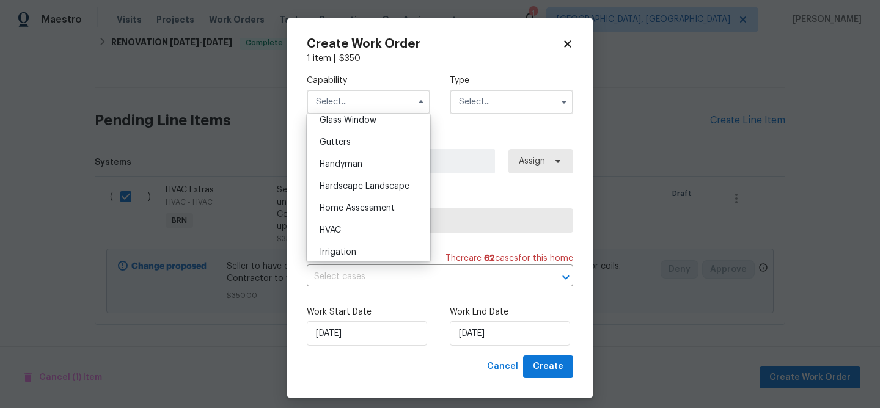
scroll to position [643, 0]
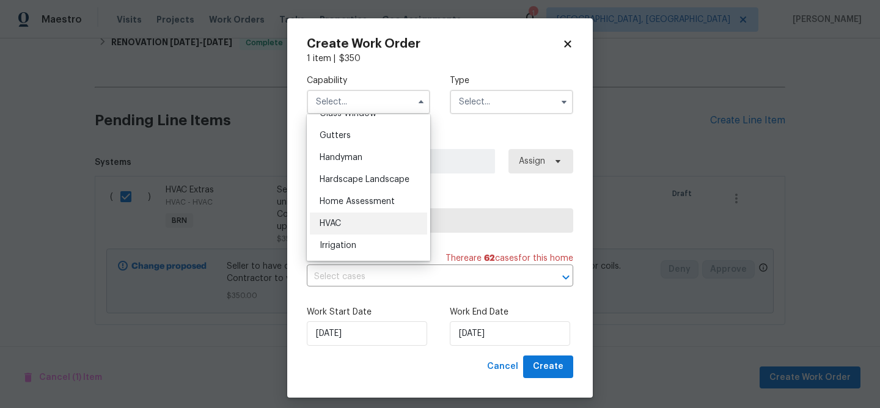
click at [346, 224] on div "HVAC" at bounding box center [368, 224] width 117 height 22
type input "HVAC"
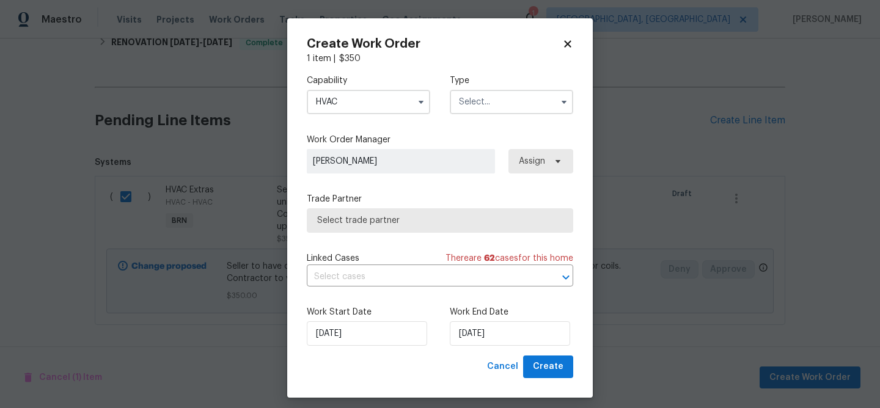
click at [460, 124] on div "Capability HVAC Type Work Order Manager [PERSON_NAME] Assign Trade Partner Sele…" at bounding box center [440, 210] width 267 height 291
click at [473, 101] on input "text" at bounding box center [511, 102] width 123 height 24
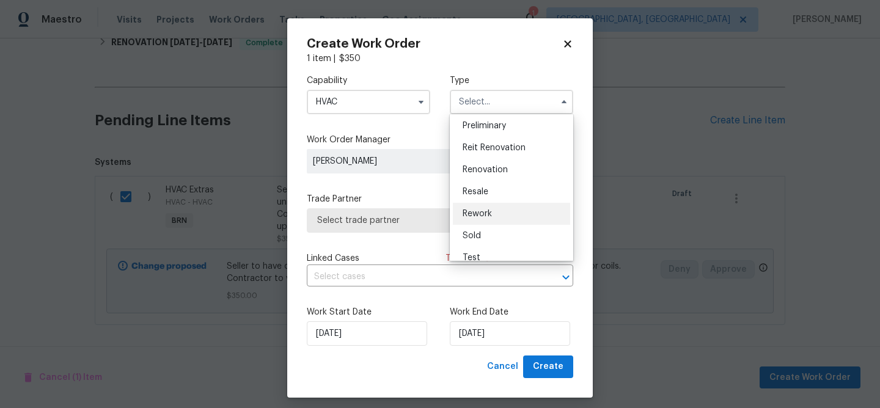
scroll to position [278, 0]
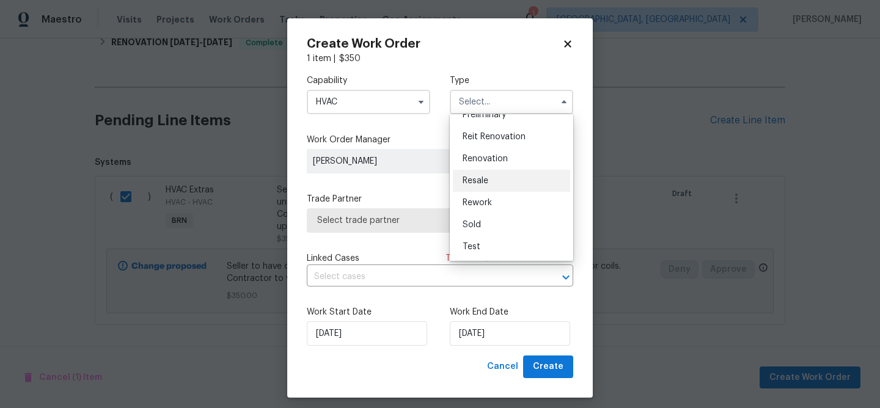
click at [484, 182] on span "Resale" at bounding box center [476, 181] width 26 height 9
type input "Resale"
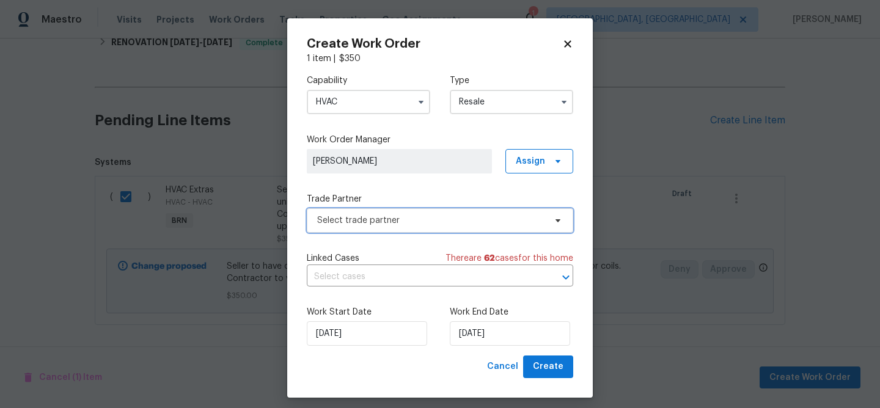
click at [394, 215] on span "Select trade partner" at bounding box center [431, 221] width 228 height 12
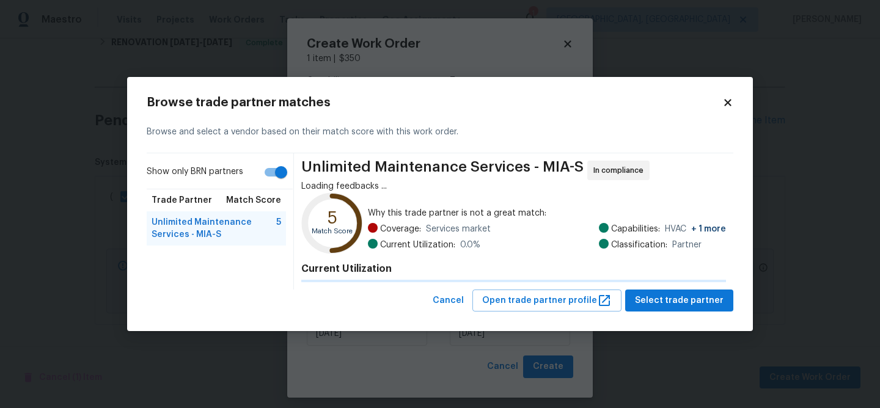
click at [335, 213] on text "5" at bounding box center [333, 217] width 10 height 17
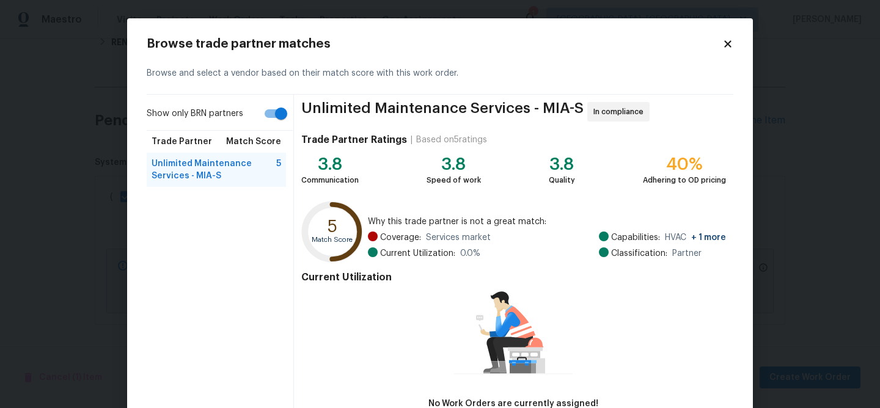
click at [266, 117] on input "Show only BRN partners" at bounding box center [281, 113] width 70 height 23
checkbox input "false"
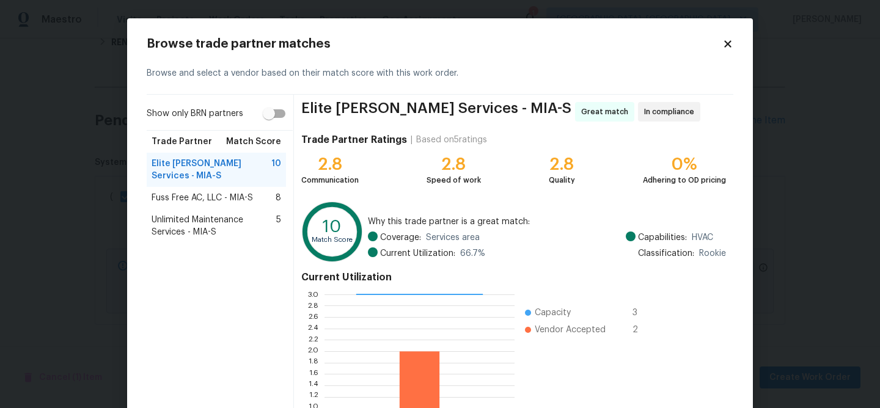
scroll to position [131, 0]
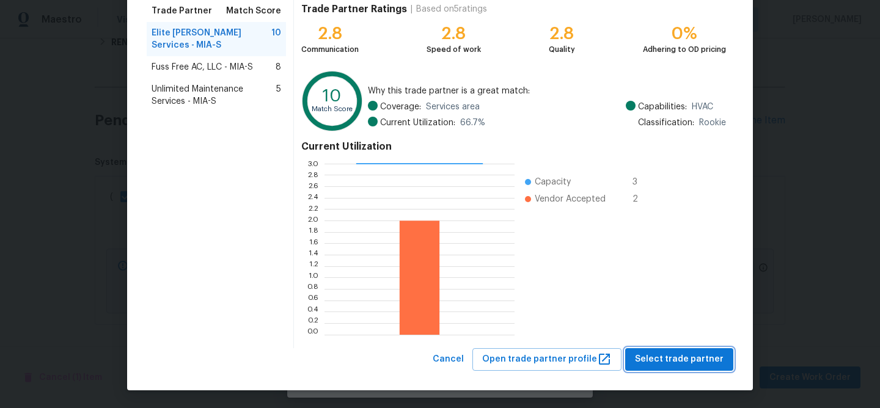
click at [653, 356] on span "Select trade partner" at bounding box center [679, 359] width 89 height 15
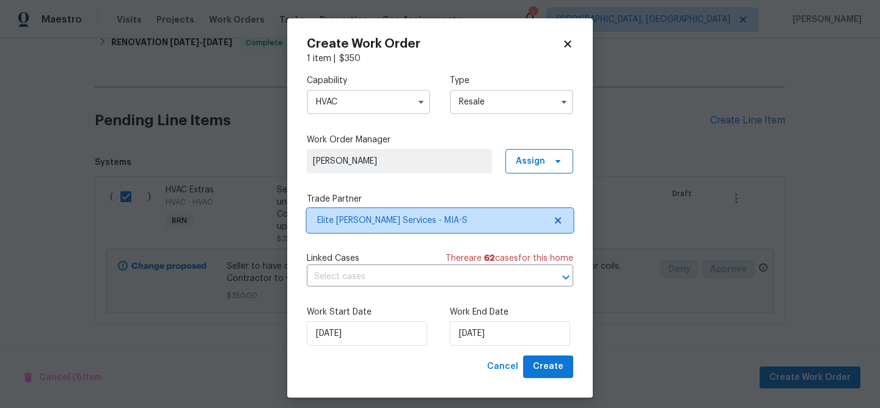
scroll to position [0, 0]
click at [348, 281] on input "text" at bounding box center [423, 277] width 232 height 19
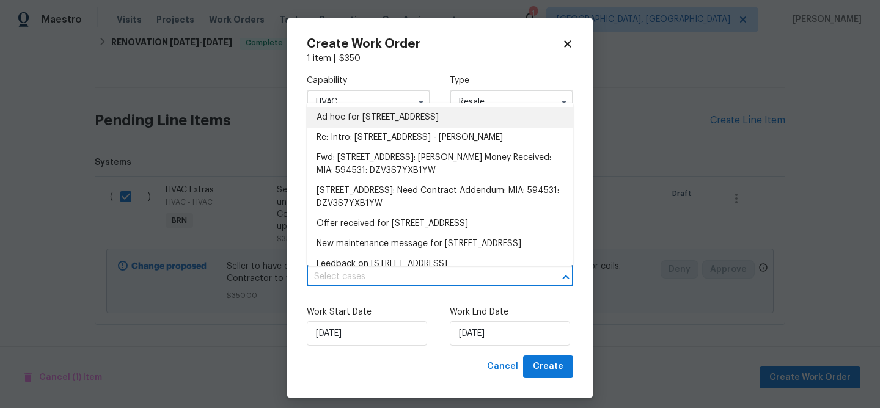
click at [349, 119] on li "Ad hoc for [STREET_ADDRESS]" at bounding box center [440, 118] width 267 height 20
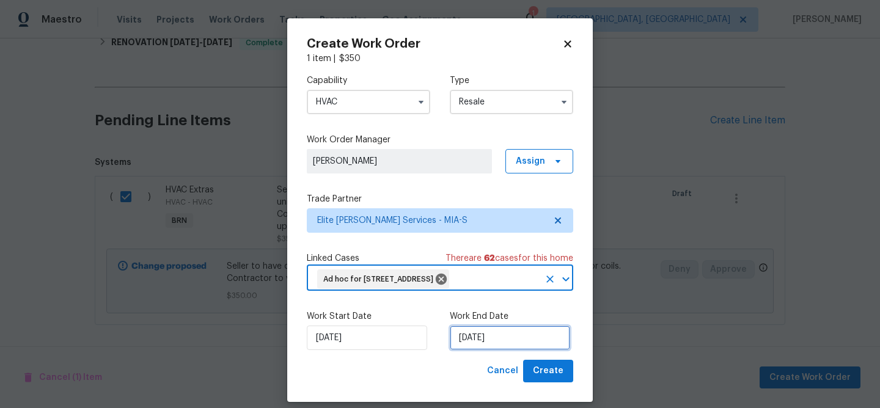
click at [499, 350] on input "[DATE]" at bounding box center [510, 338] width 120 height 24
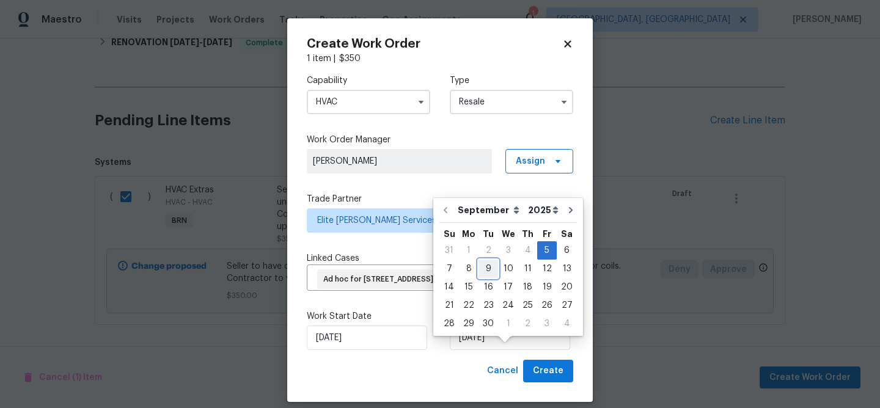
click at [487, 271] on div "9" at bounding box center [489, 268] width 20 height 17
type input "[DATE]"
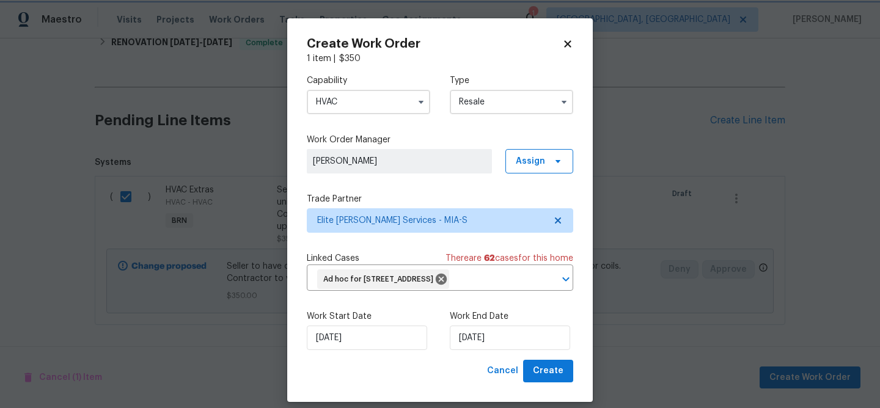
scroll to position [31, 0]
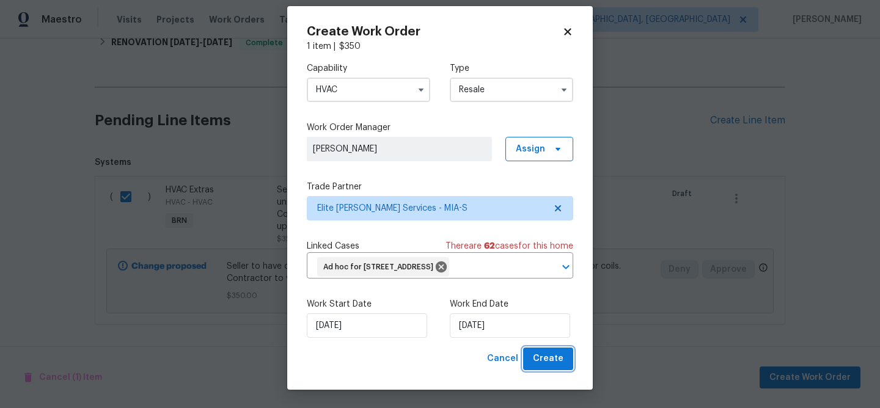
click at [548, 348] on button "Create" at bounding box center [548, 359] width 50 height 23
checkbox input "false"
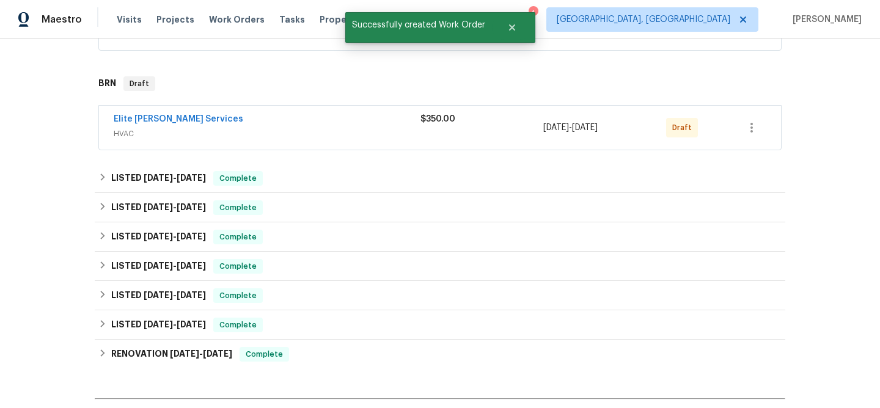
scroll to position [240, 0]
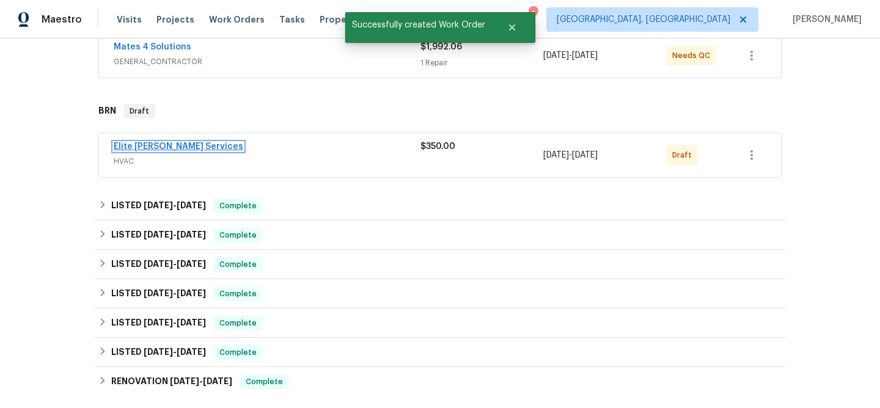
click at [153, 146] on link "Elite [PERSON_NAME] Services" at bounding box center [179, 146] width 130 height 9
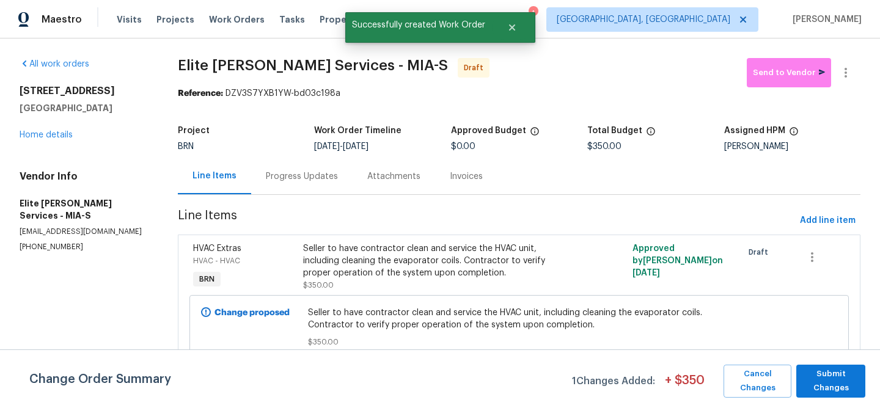
click at [303, 173] on div "Progress Updates" at bounding box center [302, 177] width 72 height 12
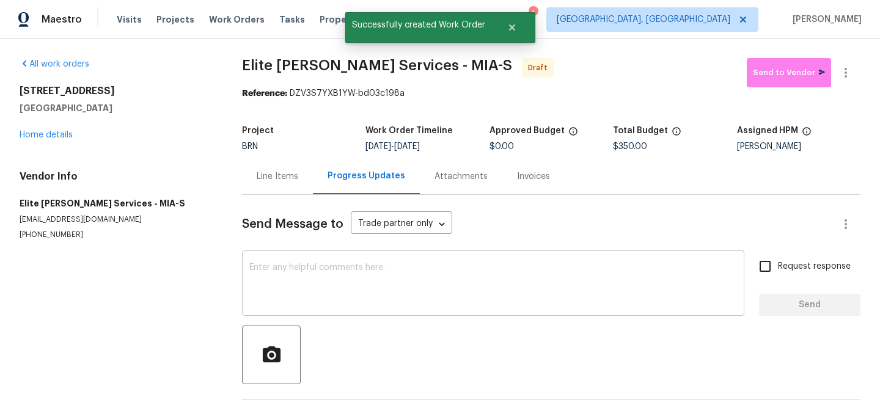
click at [331, 270] on textarea at bounding box center [493, 284] width 488 height 43
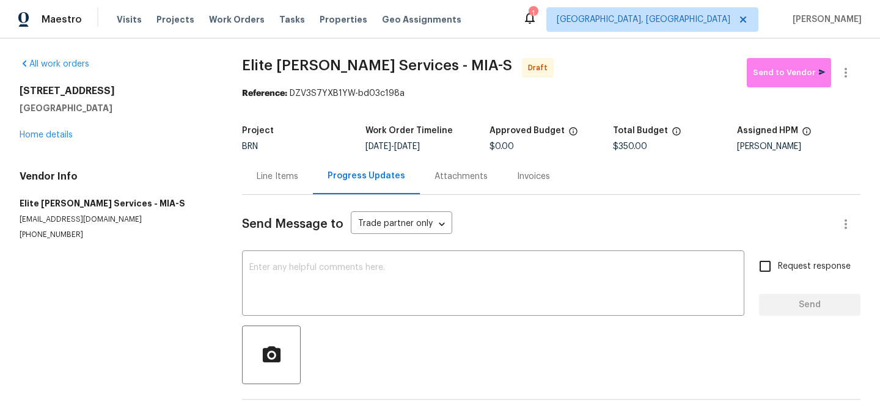
paste textarea "Hi, I'm Ananthi from Opendoor. Just wanted to check if you received the WO for …"
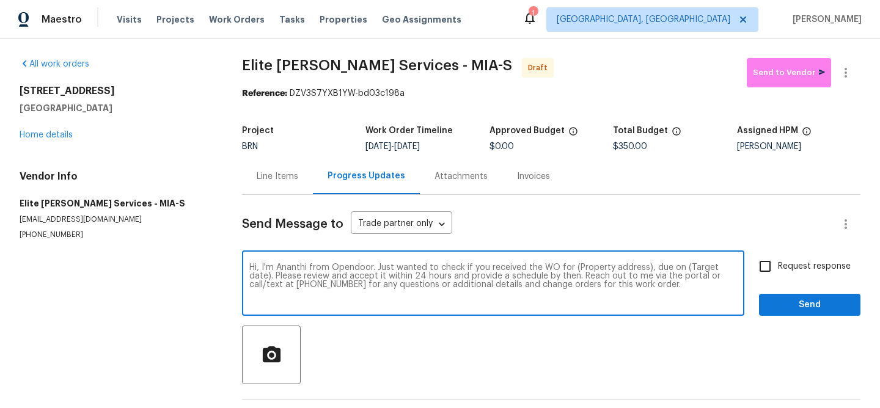
drag, startPoint x: 643, startPoint y: 270, endPoint x: 576, endPoint y: 270, distance: 67.2
click at [576, 270] on textarea "Hi, I'm Ananthi from Opendoor. Just wanted to check if you received the WO for …" at bounding box center [493, 284] width 488 height 43
paste textarea "[STREET_ADDRESS]"
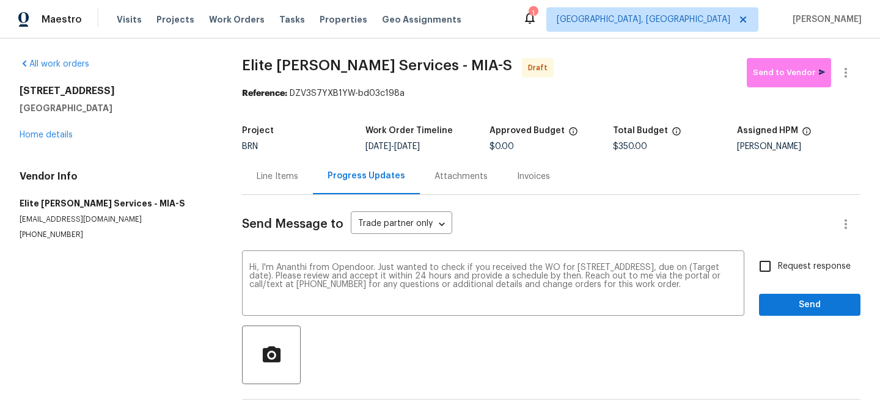
drag, startPoint x: 409, startPoint y: 148, endPoint x: 445, endPoint y: 148, distance: 36.1
click at [420, 148] on span "[DATE]" at bounding box center [407, 146] width 26 height 9
copy span "[DATE]"
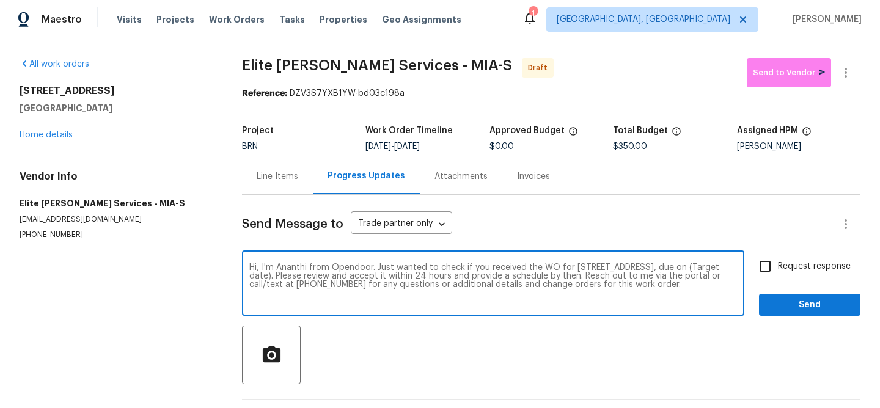
drag, startPoint x: 362, startPoint y: 277, endPoint x: 312, endPoint y: 279, distance: 49.5
click at [312, 279] on textarea "Hi, I'm Ananthi from Opendoor. Just wanted to check if you received the WO for …" at bounding box center [493, 284] width 488 height 43
paste textarea "[DATE]"
type textarea "Hi, I'm Ananthi from Opendoor. Just wanted to check if you received the WO for …"
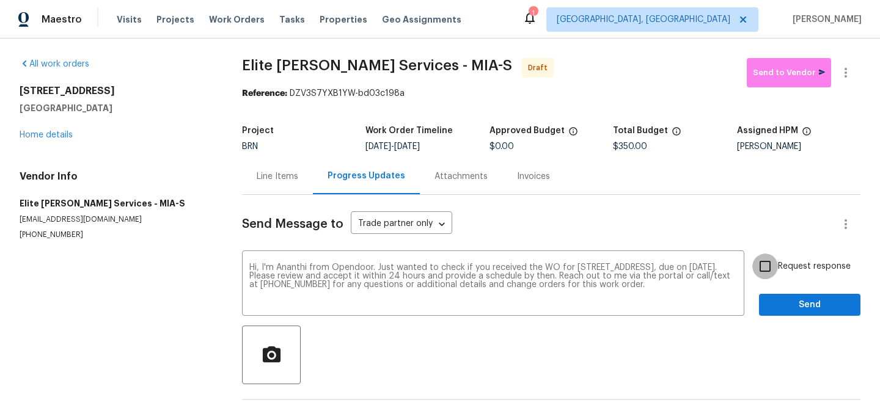
click at [772, 268] on input "Request response" at bounding box center [766, 267] width 26 height 26
checkbox input "true"
click at [786, 302] on span "Send" at bounding box center [810, 305] width 82 height 15
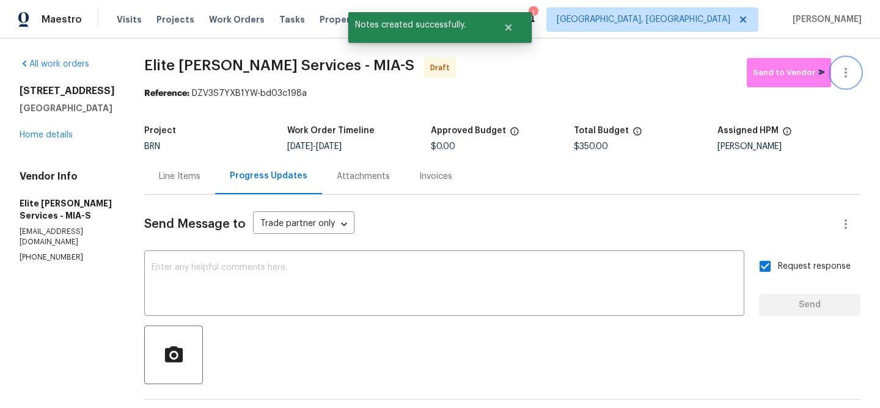
click at [847, 65] on icon "button" at bounding box center [846, 72] width 15 height 15
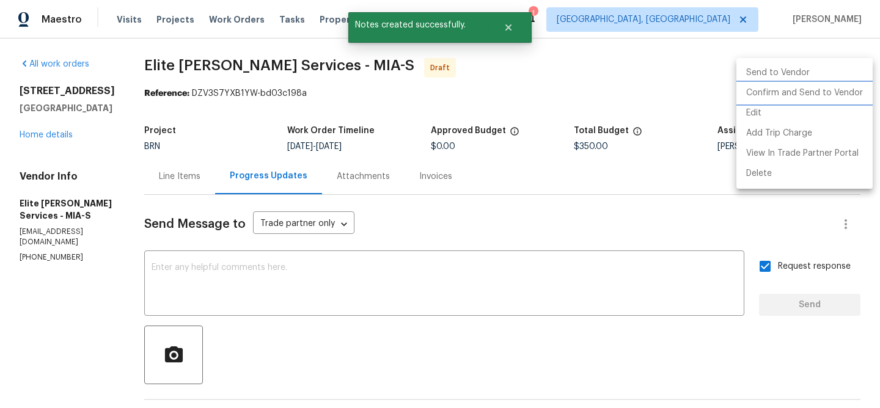
click at [808, 89] on li "Confirm and Send to Vendor" at bounding box center [805, 93] width 136 height 20
click at [237, 98] on div at bounding box center [440, 204] width 880 height 408
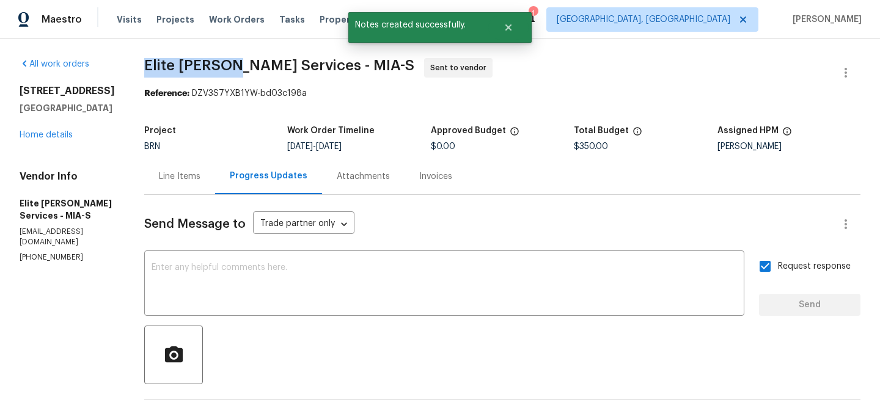
drag, startPoint x: 170, startPoint y: 70, endPoint x: 262, endPoint y: 70, distance: 91.7
click at [262, 70] on span "Elite [PERSON_NAME] Services - MIA-S" at bounding box center [279, 65] width 270 height 15
copy span "Elite [PERSON_NAME]"
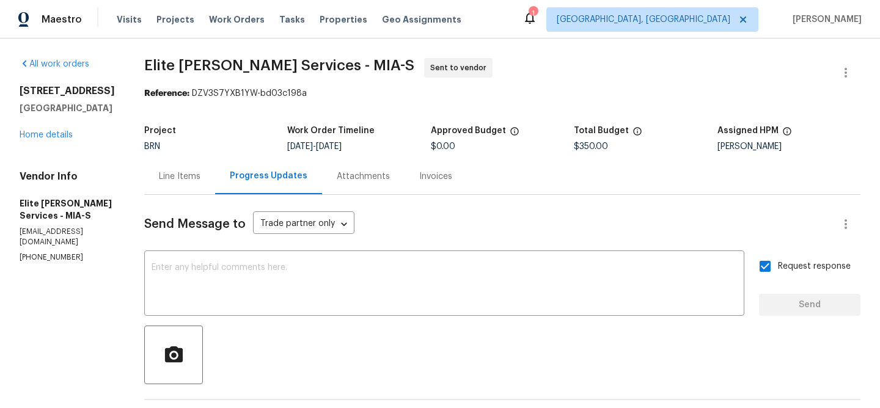
click at [175, 112] on section "Elite [PERSON_NAME] Services - MIA-S Sent to vendor Reference: DZV3S7YXB1YW-bd0…" at bounding box center [502, 294] width 716 height 473
click at [167, 75] on div "All work orders [STREET_ADDRESS] Home details Vendor Info Elite [PERSON_NAME] S…" at bounding box center [440, 295] width 880 height 512
drag, startPoint x: 160, startPoint y: 67, endPoint x: 324, endPoint y: 63, distance: 163.9
click at [322, 63] on div "All work orders [STREET_ADDRESS] Home details Vendor Info Elite [PERSON_NAME] S…" at bounding box center [440, 295] width 880 height 512
click at [324, 63] on span "Elite [PERSON_NAME] Services - MIA-S" at bounding box center [279, 65] width 270 height 15
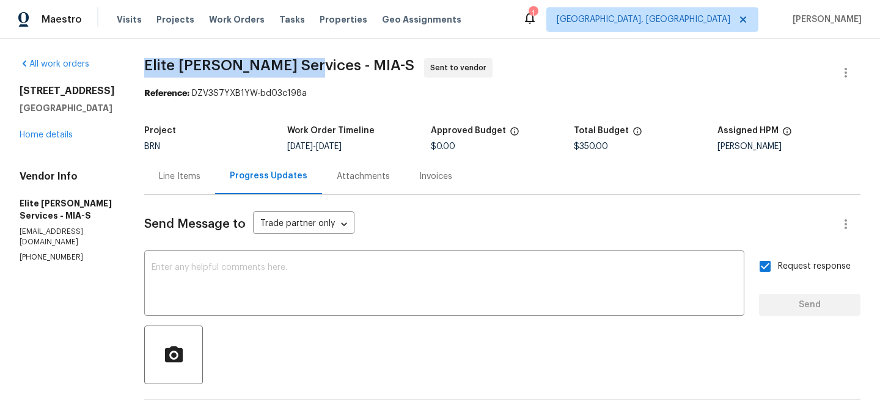
drag, startPoint x: 329, startPoint y: 64, endPoint x: 165, endPoint y: 63, distance: 163.8
click at [165, 63] on div "All work orders [STREET_ADDRESS] Home details Vendor Info Elite [PERSON_NAME] S…" at bounding box center [440, 295] width 880 height 512
copy span "Elite [PERSON_NAME] Services"
